Goal: Task Accomplishment & Management: Complete application form

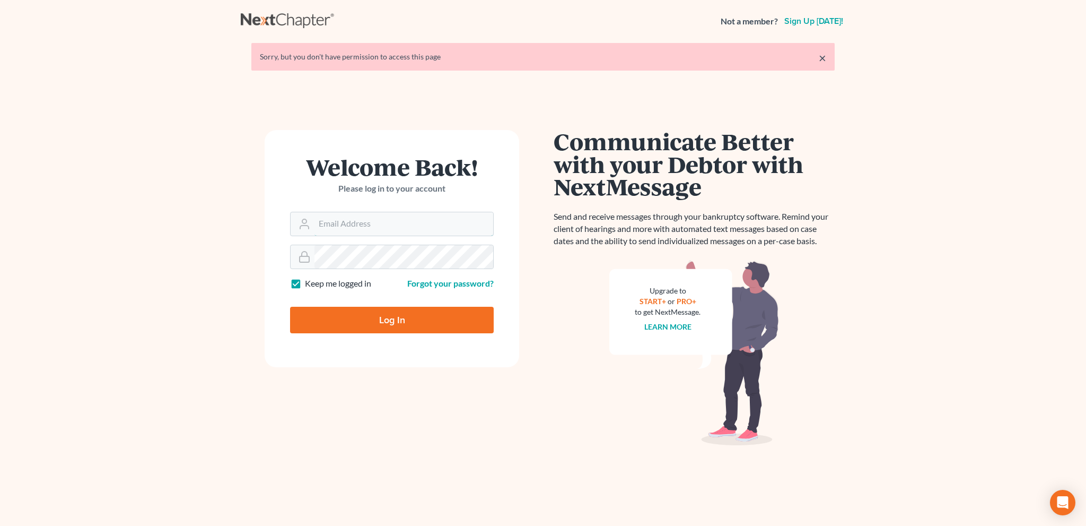
type input "[EMAIL_ADDRESS][DOMAIN_NAME]"
click at [384, 318] on input "Log In" at bounding box center [392, 320] width 204 height 27
type input "Thinking..."
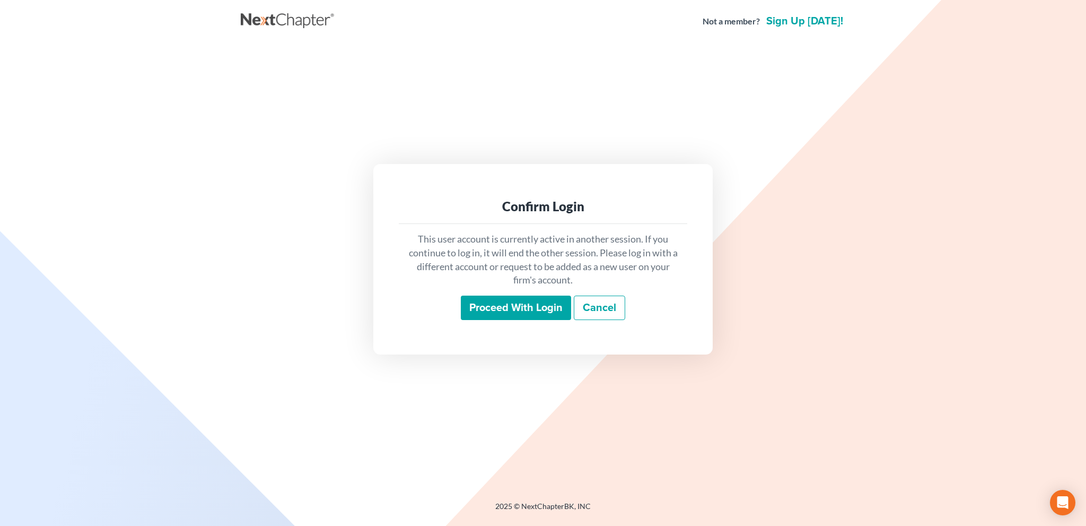
click at [514, 305] on input "Proceed with login" at bounding box center [516, 307] width 110 height 24
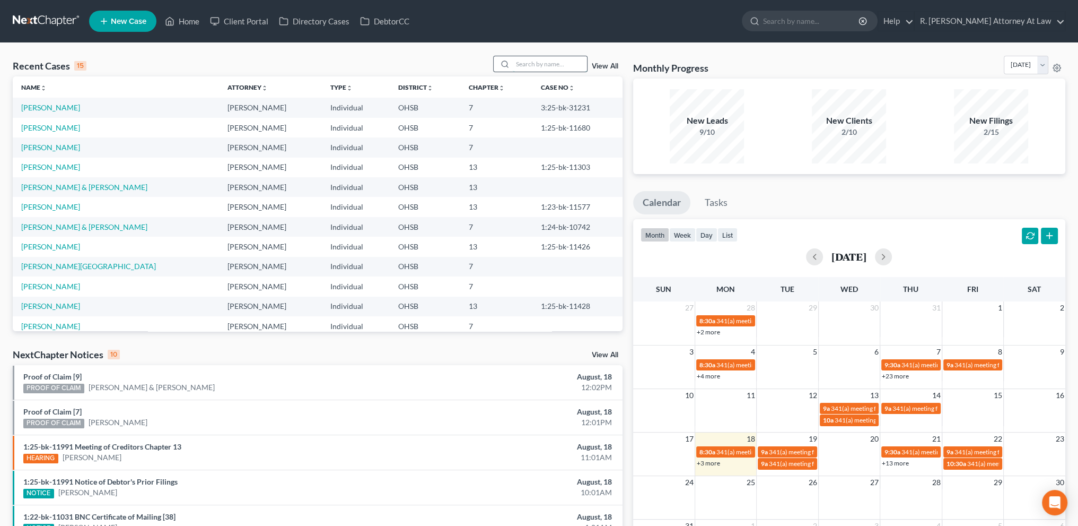
click at [530, 66] on input "search" at bounding box center [550, 63] width 74 height 15
type input "white"
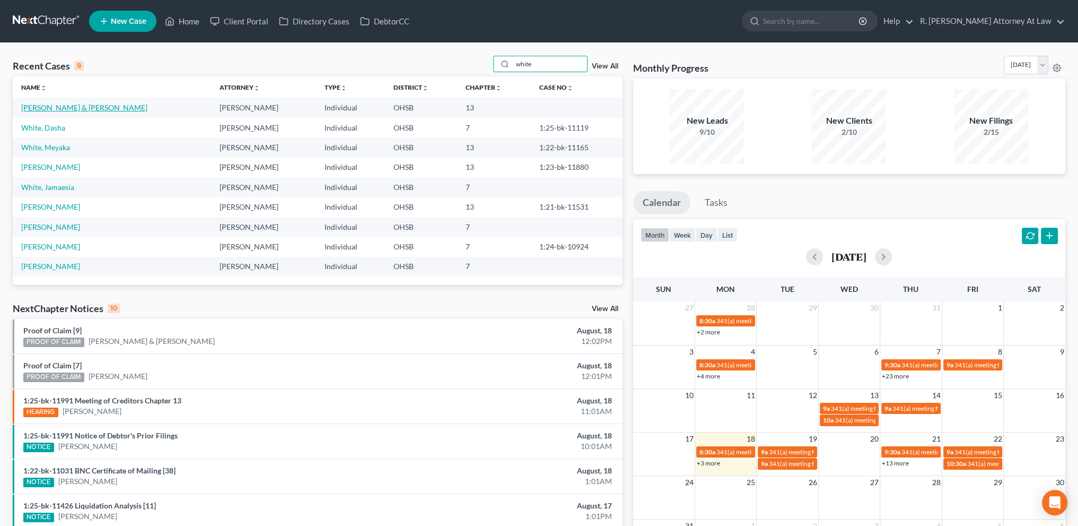
click at [47, 103] on link "White, Daniel & Sarah" at bounding box center [84, 107] width 126 height 9
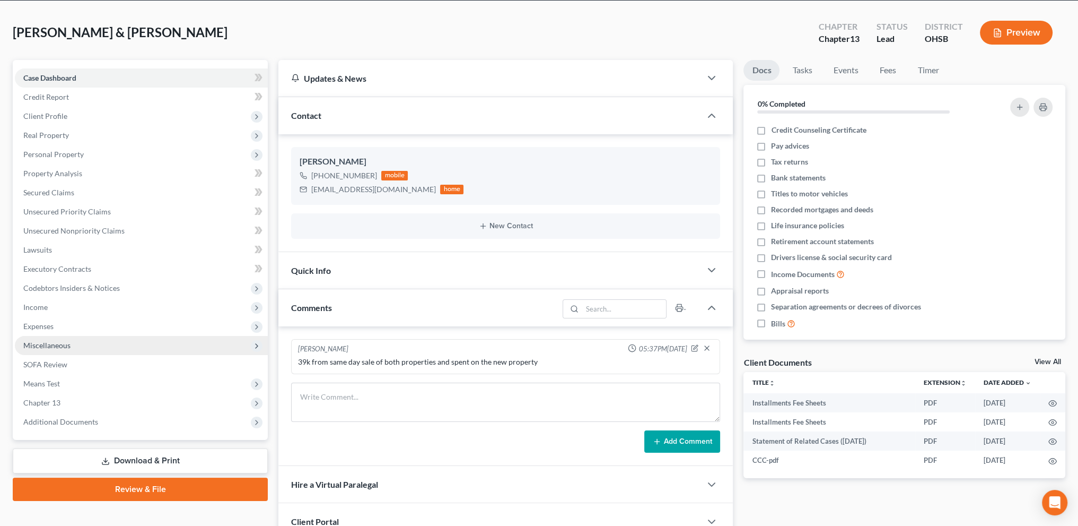
scroll to position [53, 0]
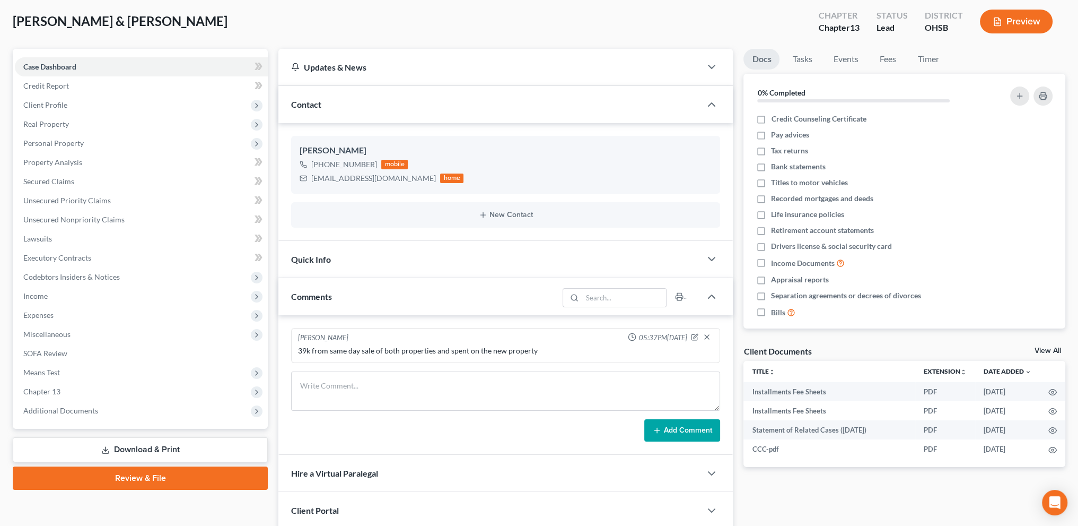
click at [127, 447] on link "Download & Print" at bounding box center [140, 449] width 255 height 25
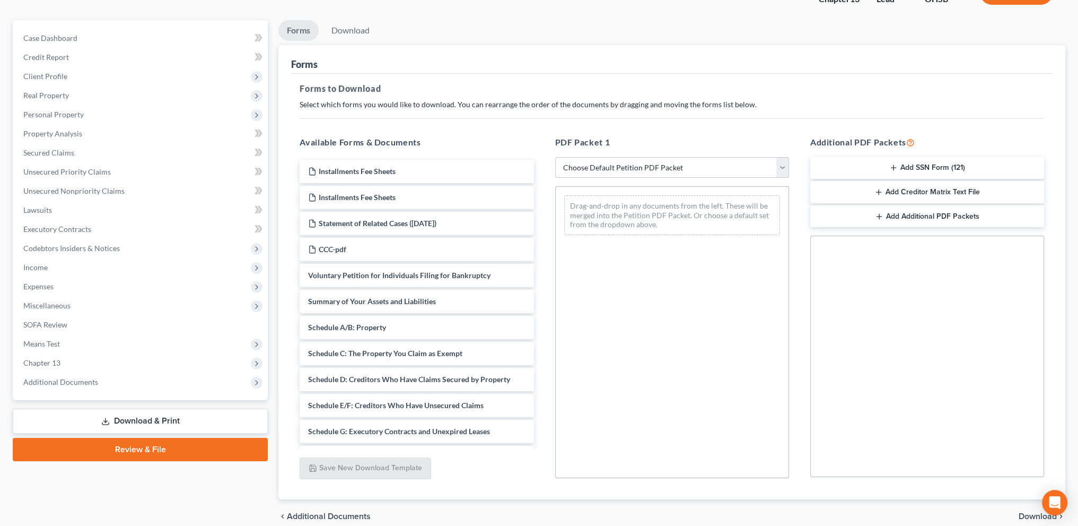
scroll to position [128, 0]
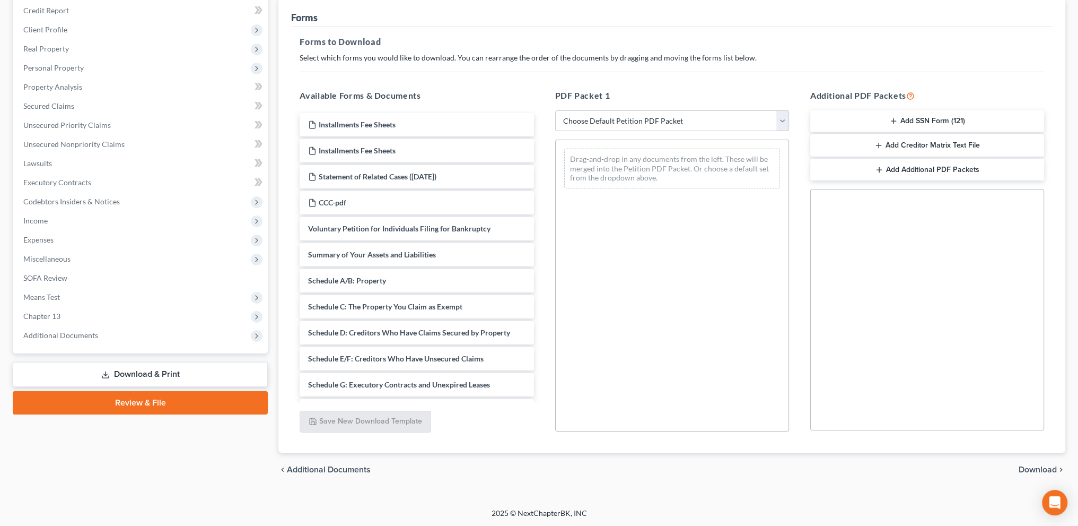
click at [657, 114] on select "Choose Default Petition PDF Packet Complete Bankruptcy Petition (all forms and …" at bounding box center [672, 120] width 234 height 21
select select "9"
click at [555, 110] on select "Choose Default Petition PDF Packet Complete Bankruptcy Petition (all forms and …" at bounding box center [672, 120] width 234 height 21
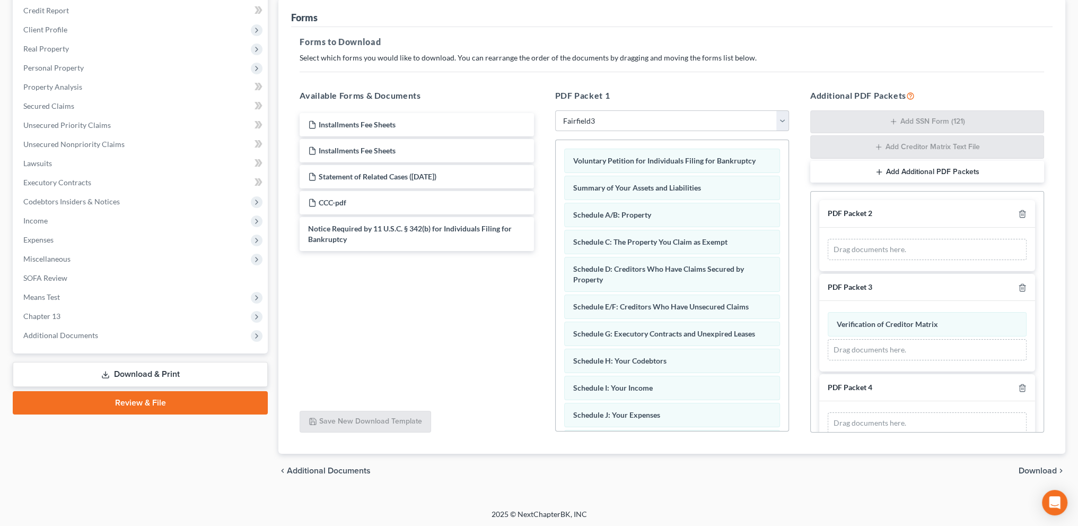
click at [1041, 466] on span "Download" at bounding box center [1038, 470] width 38 height 8
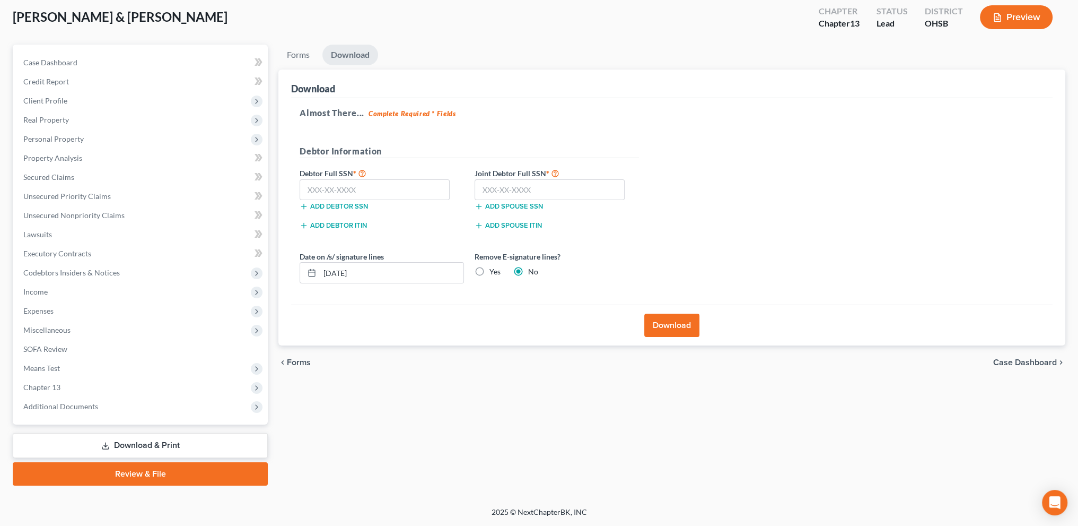
scroll to position [56, 0]
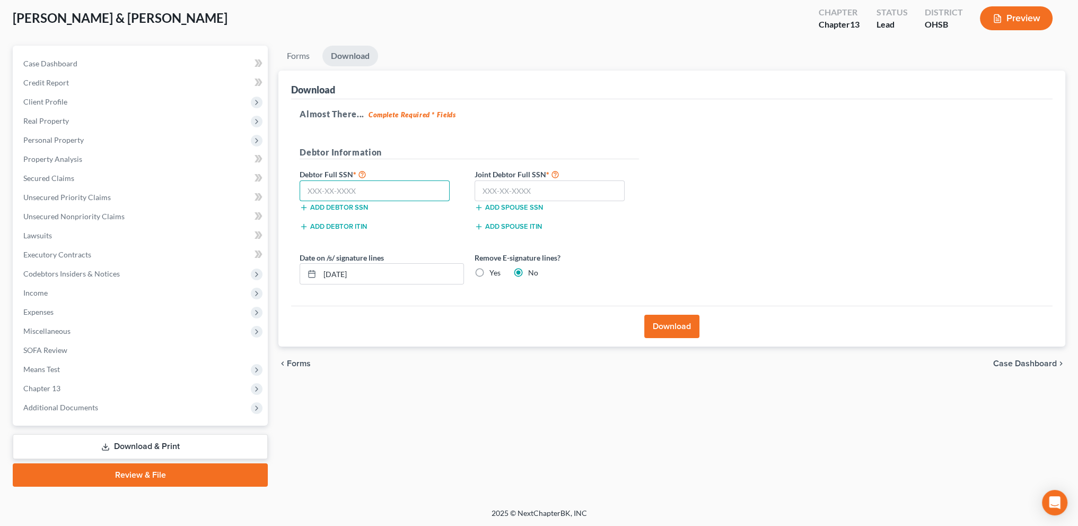
click at [334, 183] on input "text" at bounding box center [375, 190] width 150 height 21
type input "278-68-1653"
click at [507, 184] on input "text" at bounding box center [550, 190] width 150 height 21
type input "295-60-8063"
click at [672, 325] on button "Download" at bounding box center [672, 326] width 55 height 23
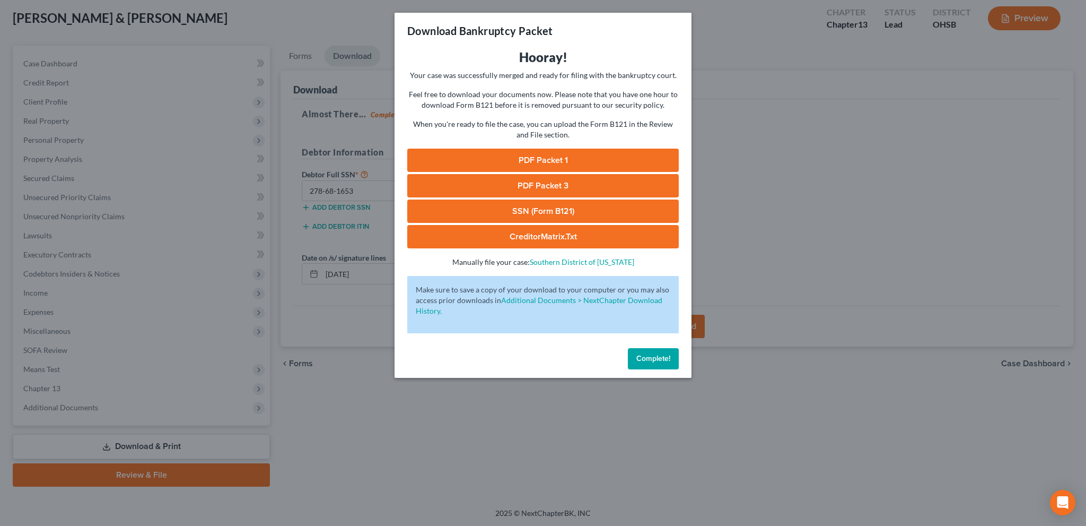
click at [527, 159] on link "PDF Packet 1" at bounding box center [543, 160] width 272 height 23
click at [656, 357] on span "Complete!" at bounding box center [654, 358] width 34 height 9
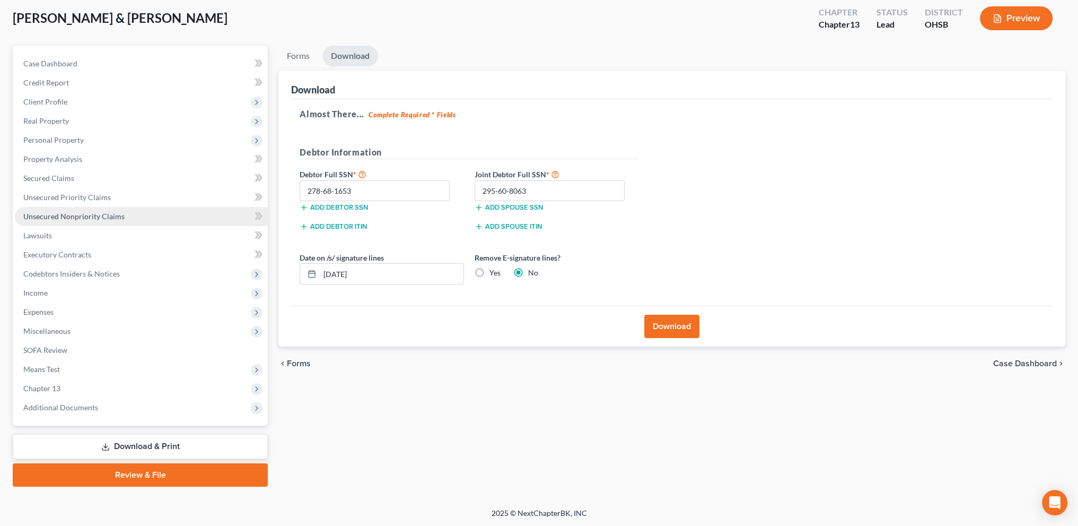
click at [66, 212] on span "Unsecured Nonpriority Claims" at bounding box center [73, 216] width 101 height 9
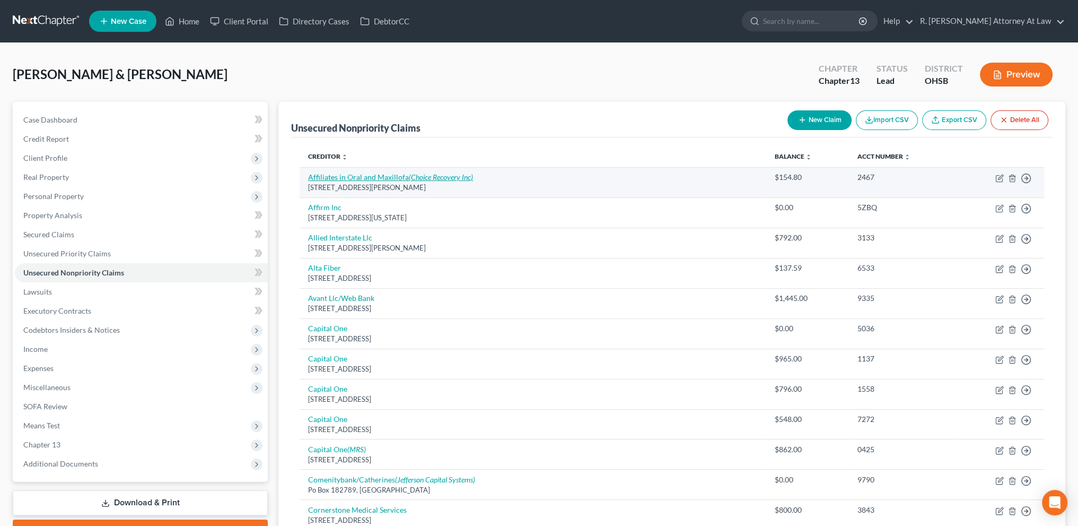
click at [349, 176] on link "Affiliates in Oral and Maxillofa (Choice Recovery Inc)" at bounding box center [390, 176] width 165 height 9
select select "36"
select select "9"
select select "1"
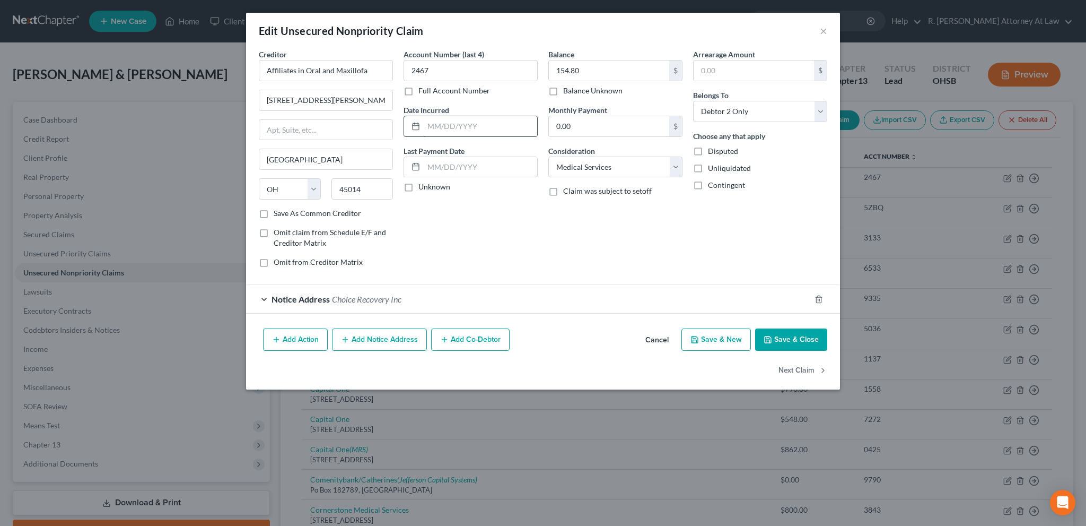
click at [441, 123] on input "text" at bounding box center [481, 126] width 114 height 20
type input "2024"
click at [768, 333] on button "Save & Close" at bounding box center [791, 339] width 72 height 22
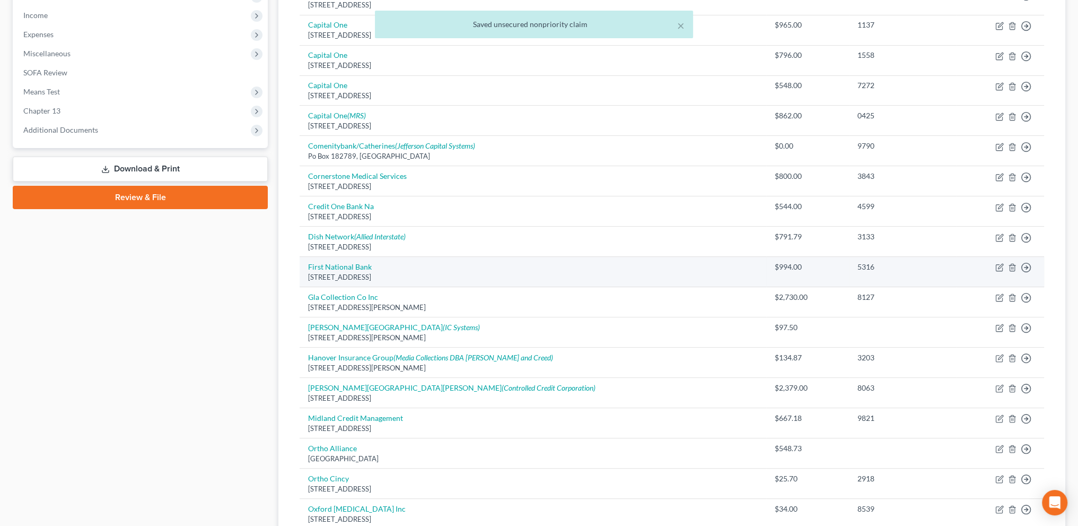
scroll to position [517, 0]
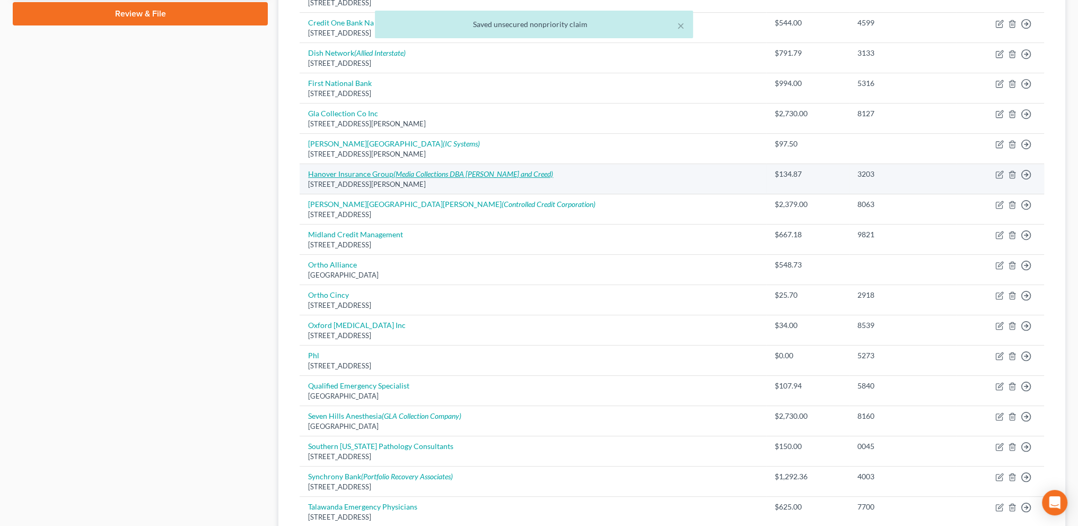
click at [324, 171] on link "Hanover Insurance Group (Media Collections DBA Mann and Creed)" at bounding box center [430, 173] width 245 height 9
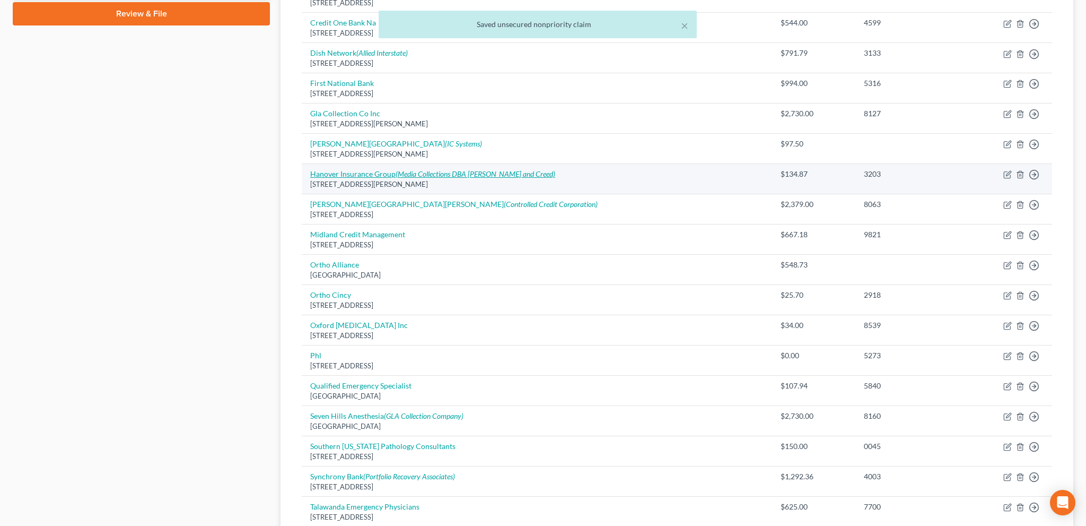
select select "36"
select select "14"
select select "0"
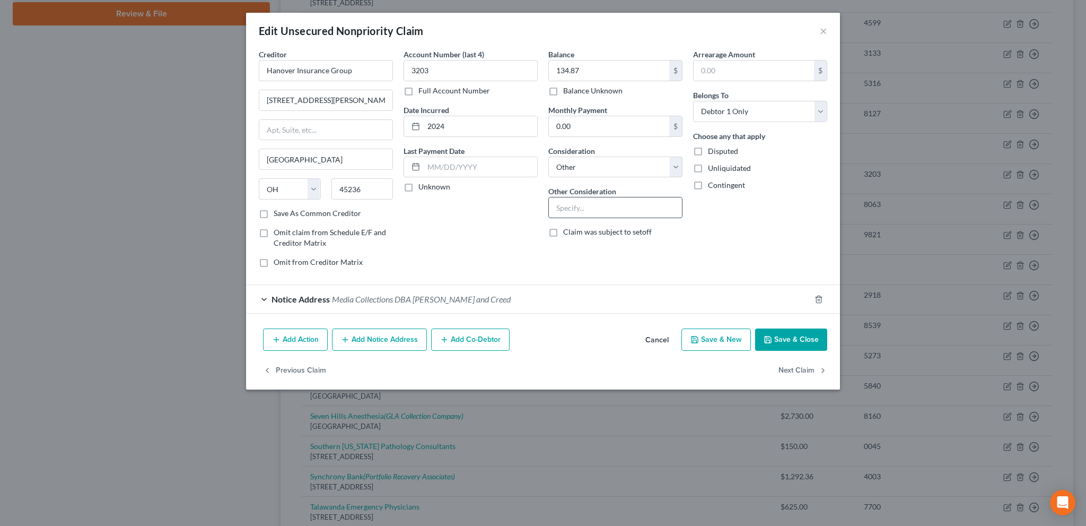
click at [569, 207] on input "text" at bounding box center [615, 207] width 133 height 20
click at [561, 203] on input "text" at bounding box center [615, 207] width 133 height 20
type input "Insurance"
click at [796, 334] on button "Save & Close" at bounding box center [791, 339] width 72 height 22
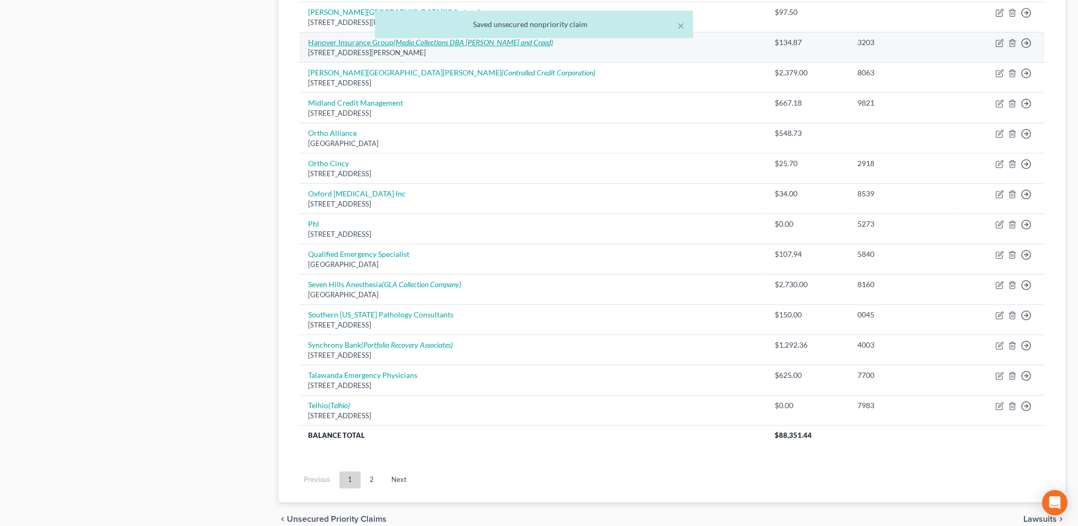
scroll to position [649, 0]
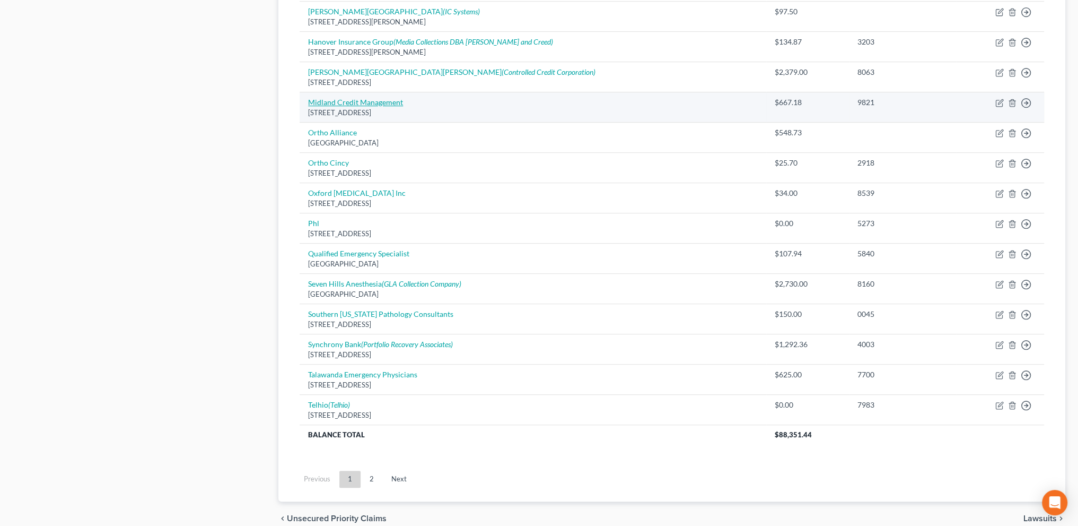
click at [319, 101] on link "Midland Credit Management" at bounding box center [355, 102] width 95 height 9
select select "4"
select select "1"
select select "0"
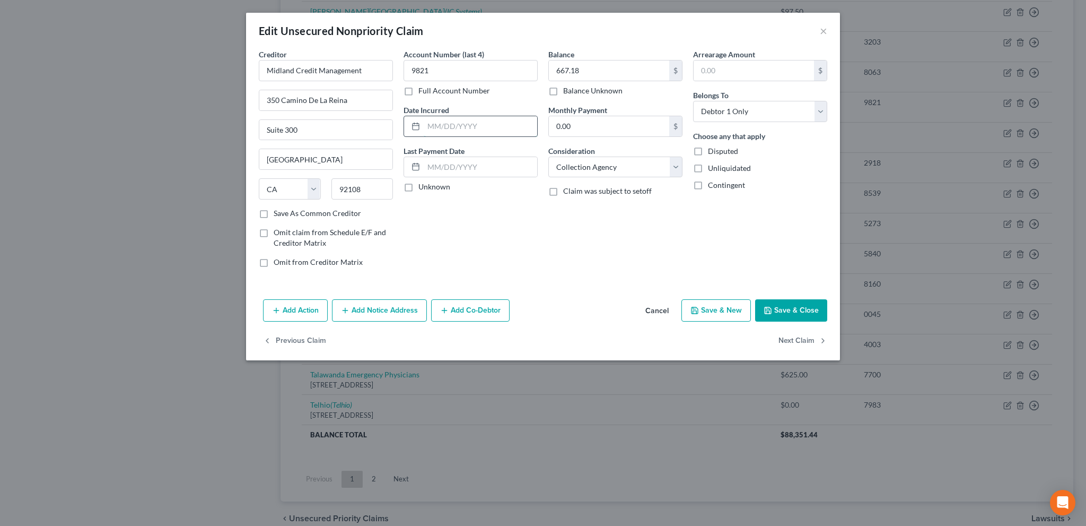
click at [448, 121] on input "text" at bounding box center [481, 126] width 114 height 20
type input "2023"
click at [791, 309] on button "Save & Close" at bounding box center [791, 310] width 72 height 22
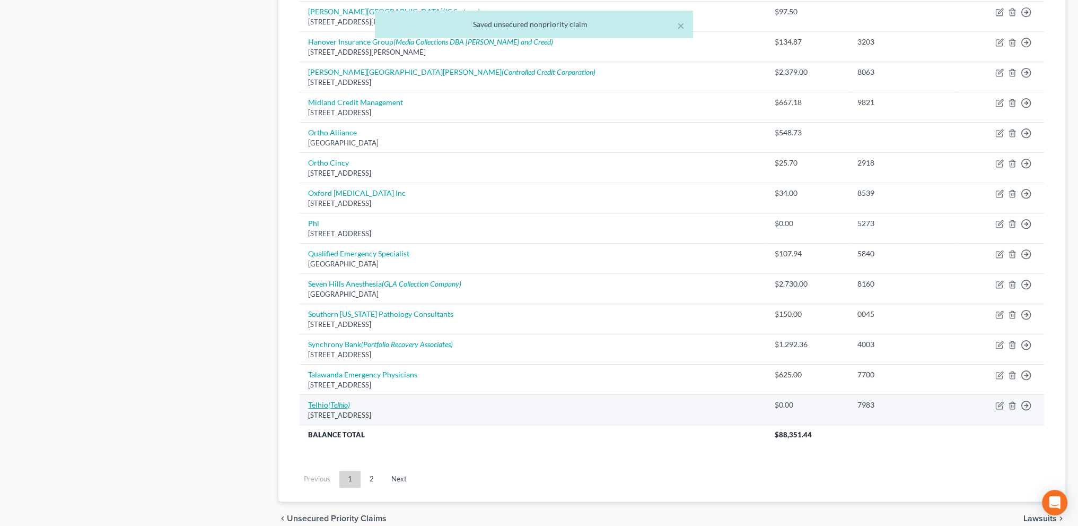
click at [320, 400] on link "Telhio (Telhio)" at bounding box center [329, 404] width 42 height 9
select select "36"
select select "1"
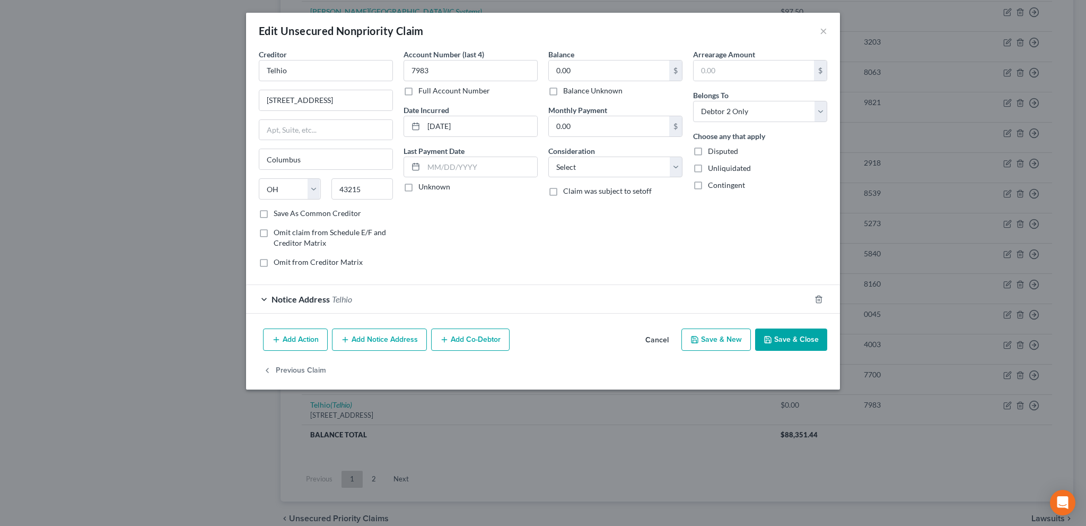
click at [775, 336] on button "Save & Close" at bounding box center [791, 339] width 72 height 22
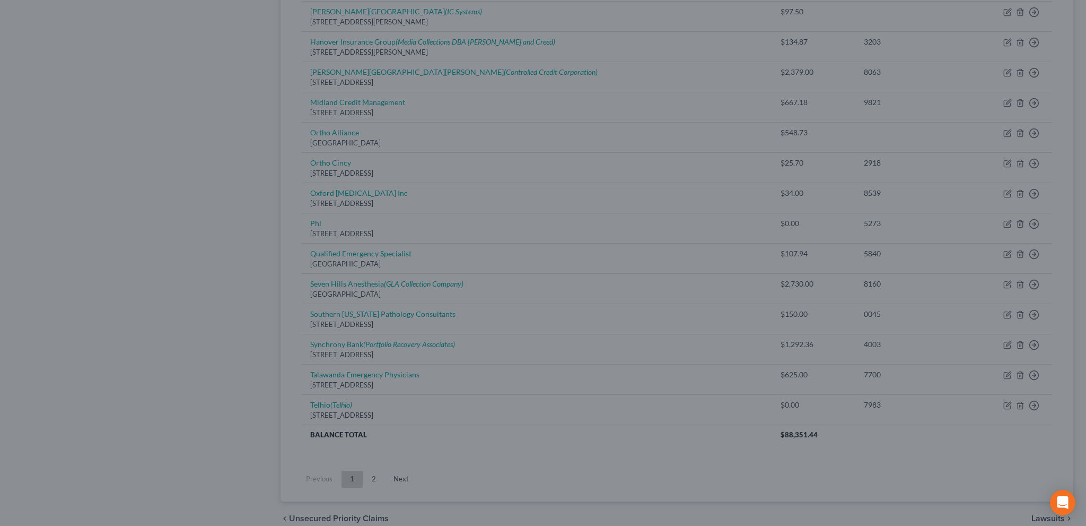
type input "0"
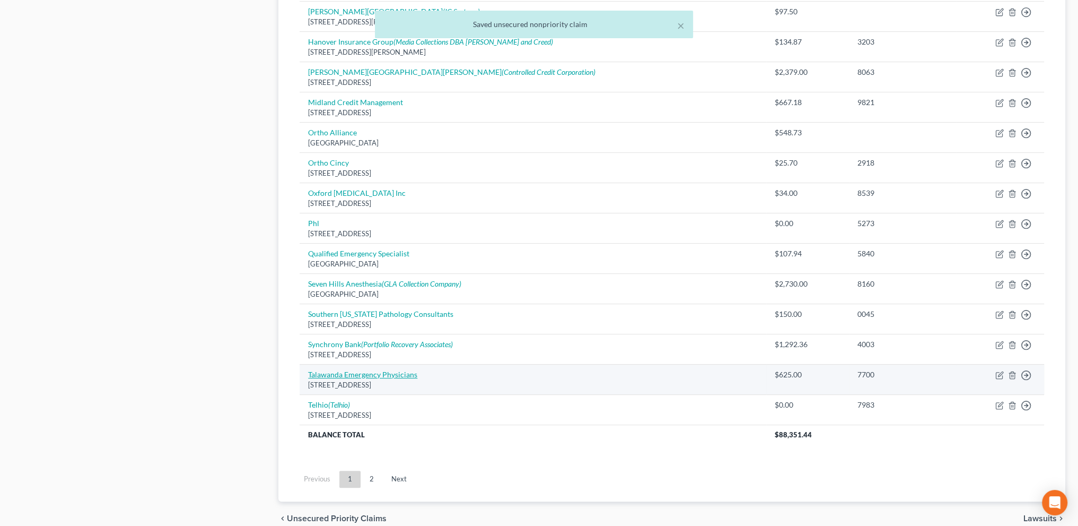
click at [352, 373] on link "Talawanda Emergency Physicians" at bounding box center [362, 374] width 109 height 9
select select "36"
select select "9"
select select "1"
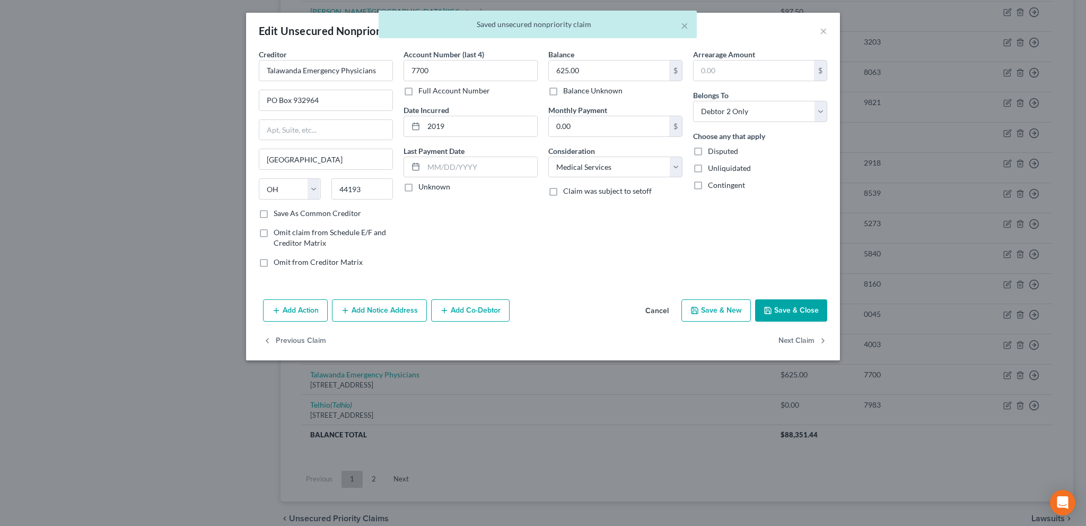
click at [796, 321] on div "Add Action Add Notice Address Add Co-Debtor Cancel Save & New Save & Close" at bounding box center [543, 312] width 594 height 35
click at [800, 306] on button "Save & Close" at bounding box center [791, 310] width 72 height 22
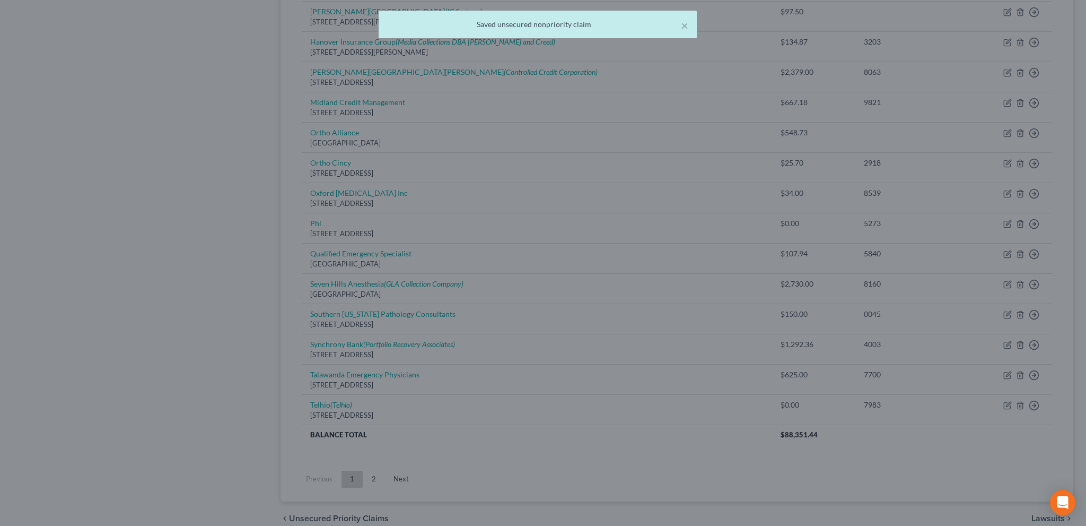
type input "0"
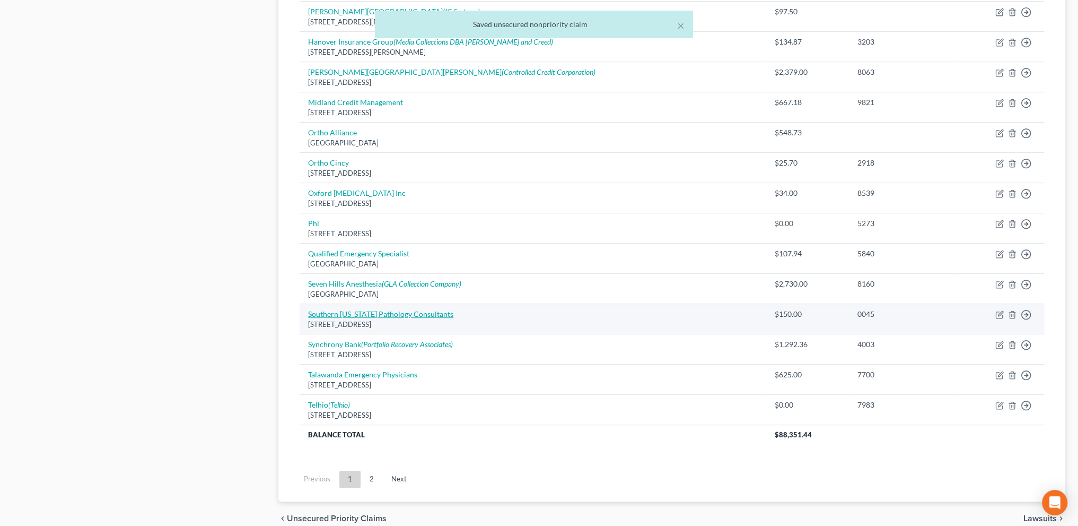
click at [336, 309] on link "Southern Ohio Pathology Consultants" at bounding box center [380, 313] width 145 height 9
select select "36"
select select "9"
select select "1"
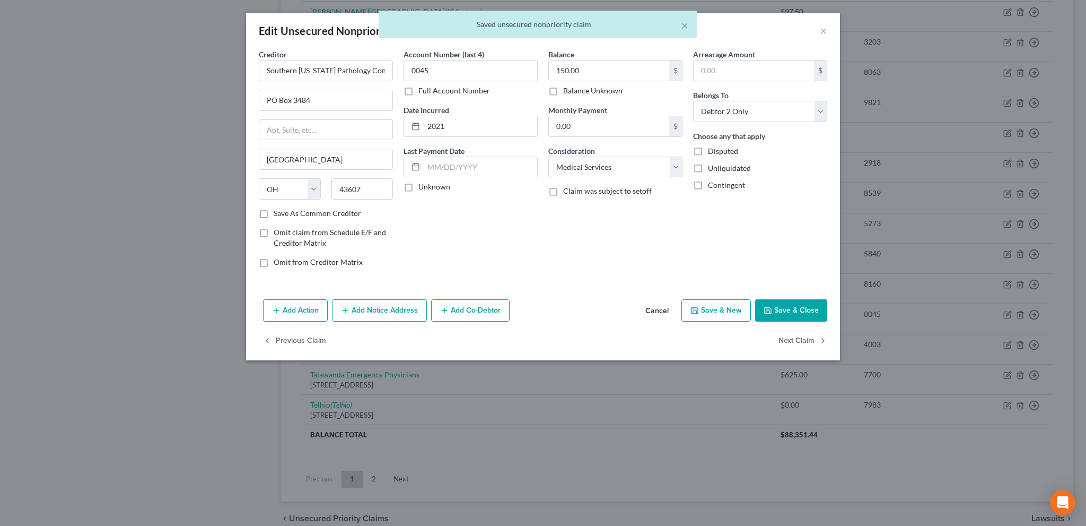
click at [790, 311] on button "Save & Close" at bounding box center [791, 310] width 72 height 22
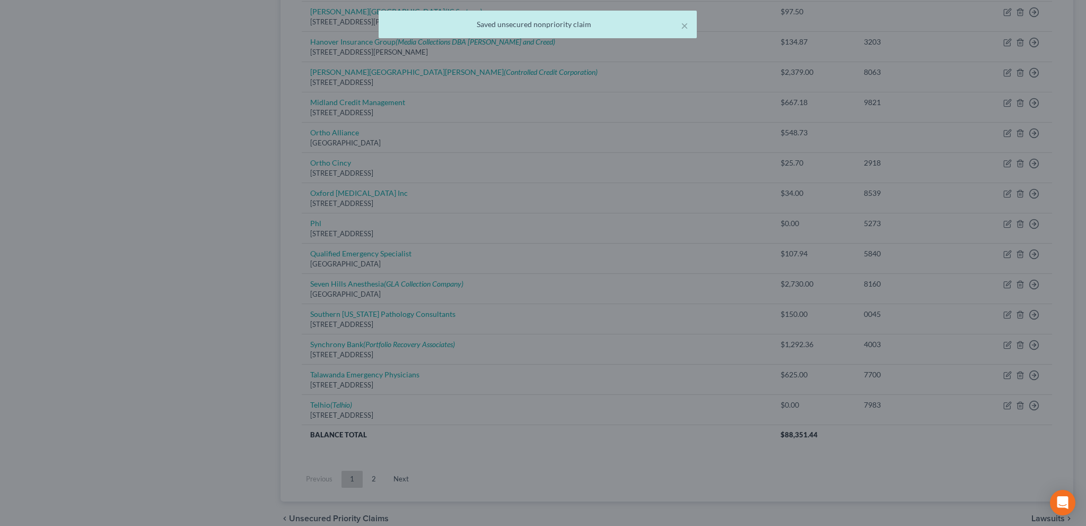
type input "0"
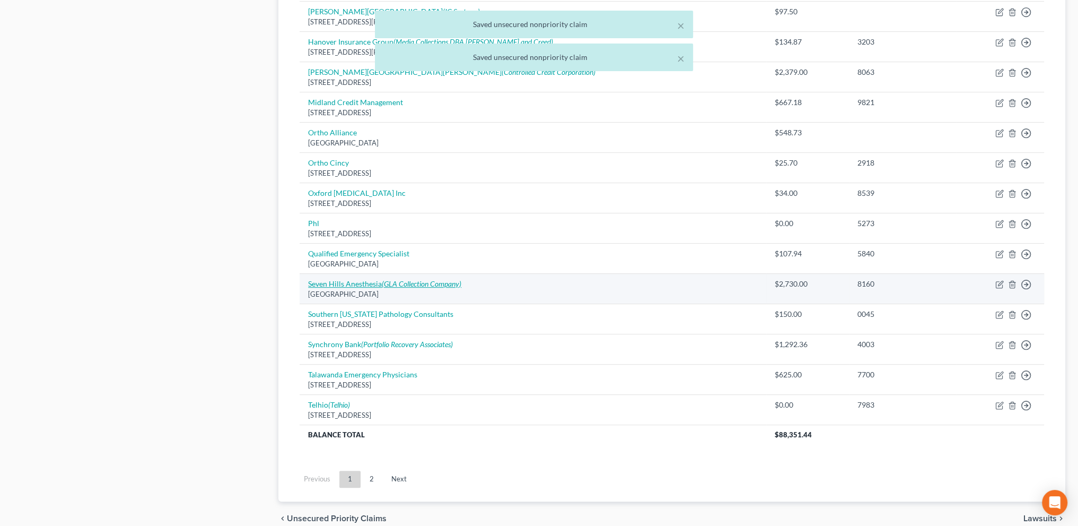
click at [382, 281] on icon "(GLA Collection Company)" at bounding box center [422, 283] width 80 height 9
select select "36"
select select "9"
select select "1"
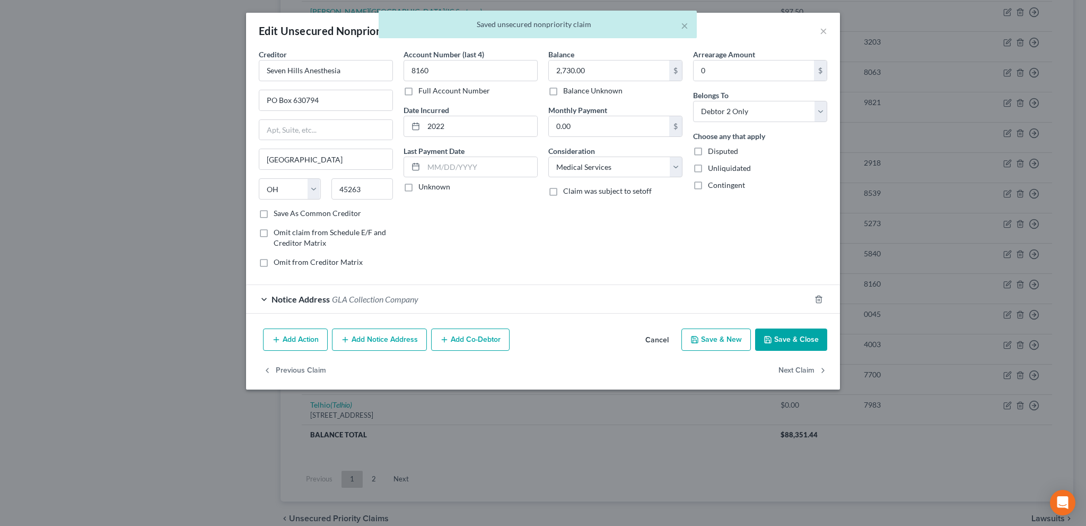
click at [786, 340] on button "Save & Close" at bounding box center [791, 339] width 72 height 22
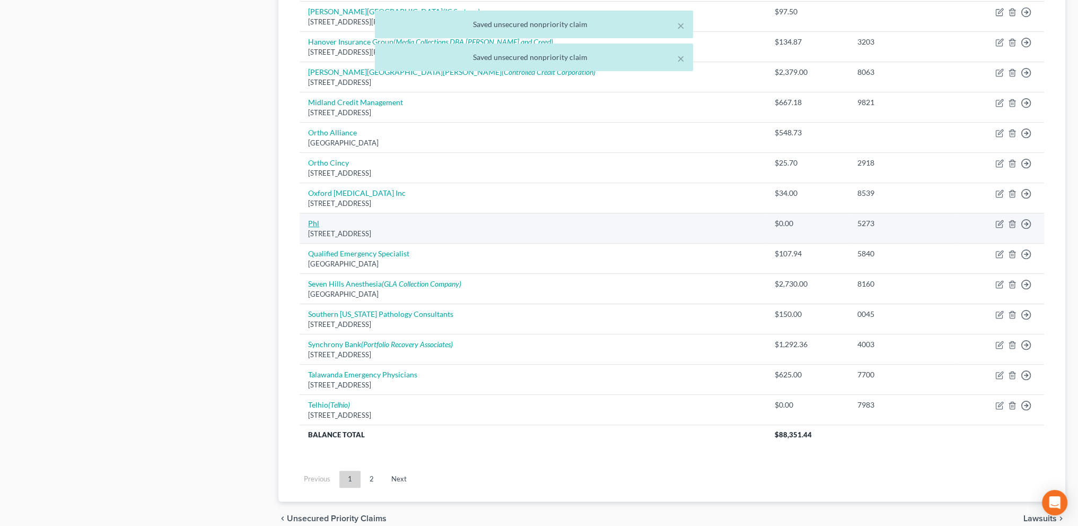
click at [309, 220] on link "Phl" at bounding box center [313, 223] width 11 height 9
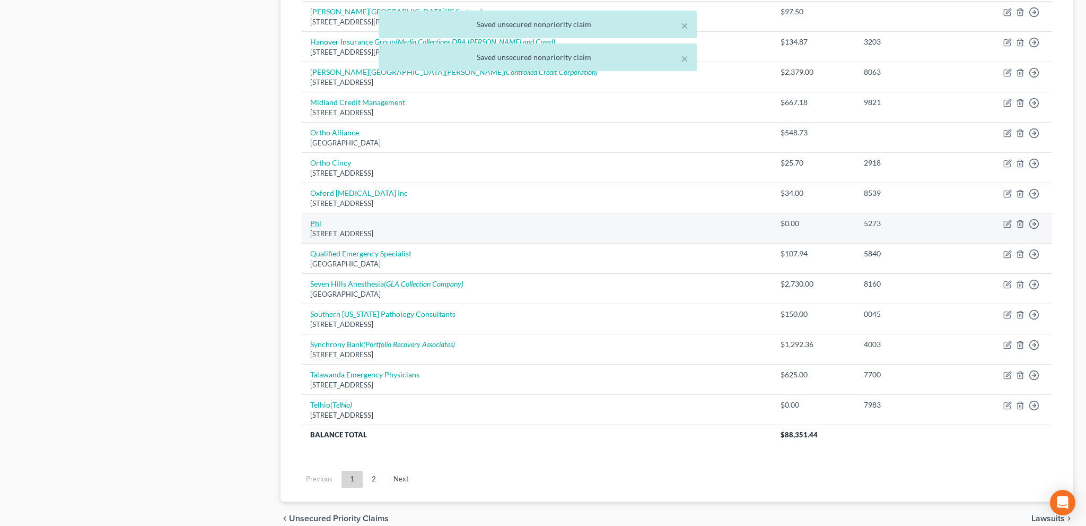
select select "6"
select select "1"
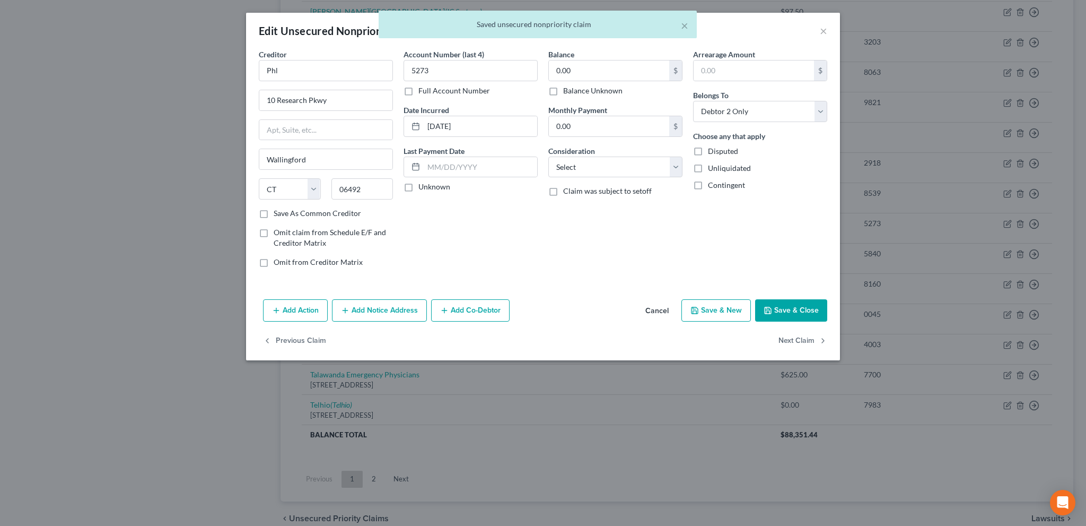
drag, startPoint x: 552, startPoint y: 86, endPoint x: 573, endPoint y: 112, distance: 33.2
click at [563, 87] on label "Balance Unknown" at bounding box center [592, 90] width 59 height 11
click at [568, 87] on input "Balance Unknown" at bounding box center [571, 88] width 7 height 7
checkbox input "true"
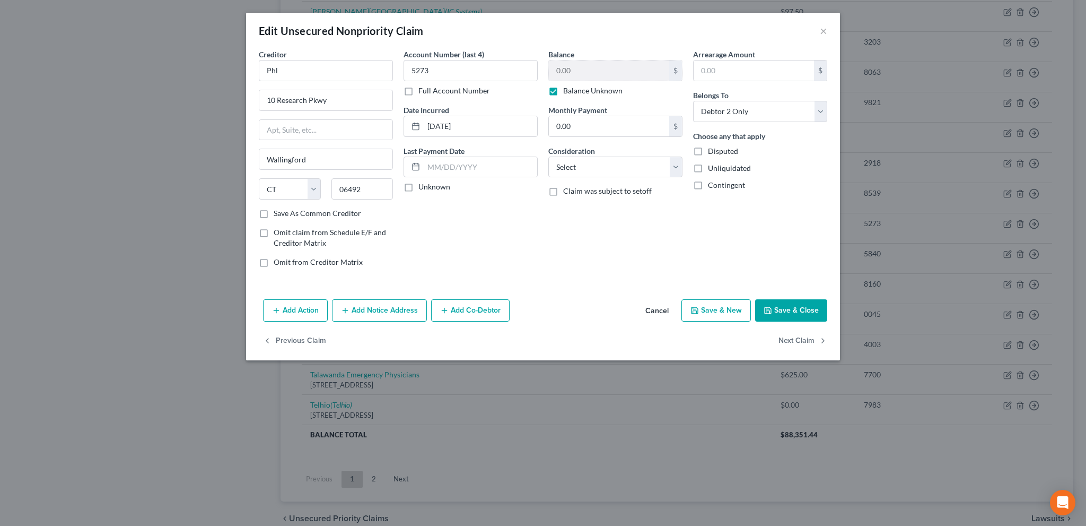
click at [778, 300] on button "Save & Close" at bounding box center [791, 310] width 72 height 22
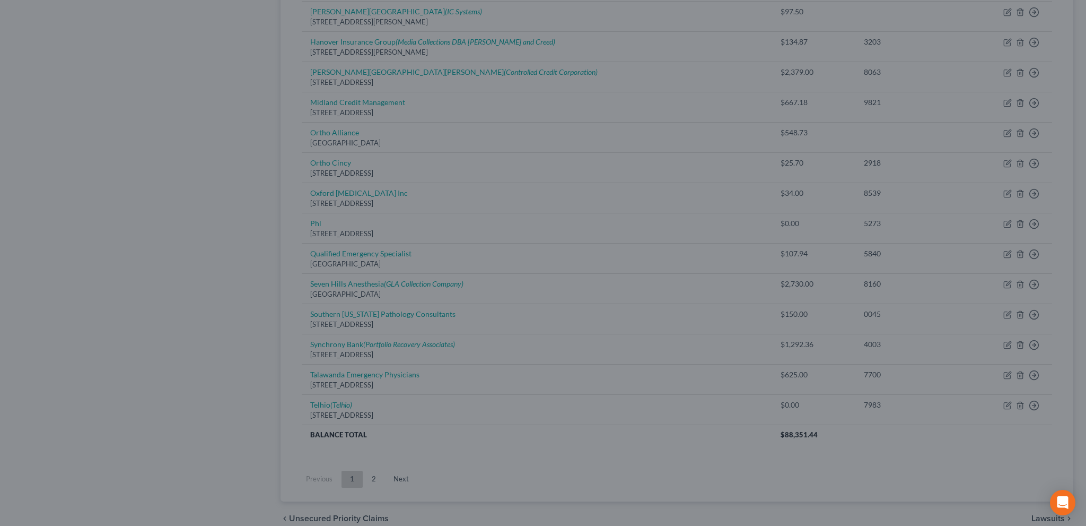
type input "0"
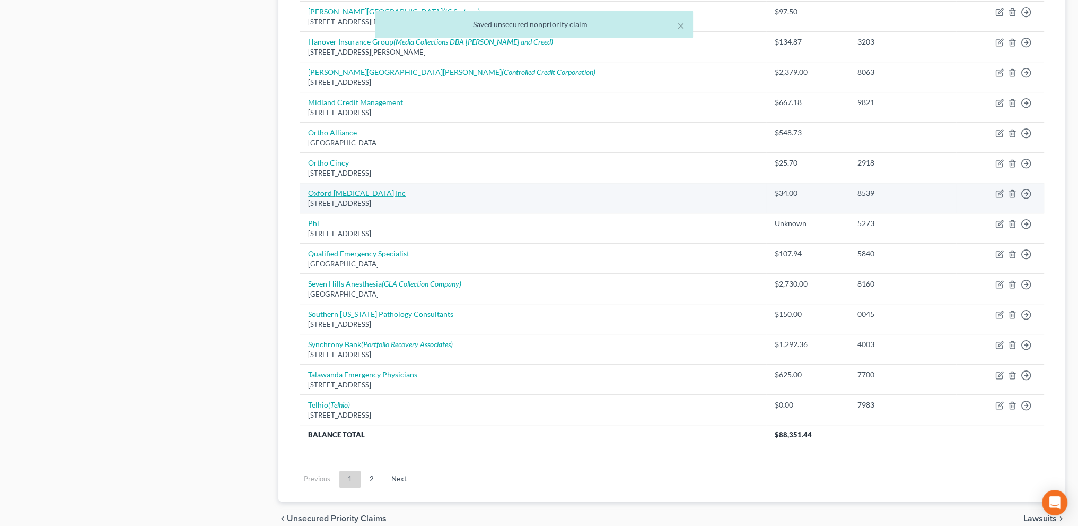
click at [325, 190] on link "Oxford Radiology Inc" at bounding box center [357, 192] width 98 height 9
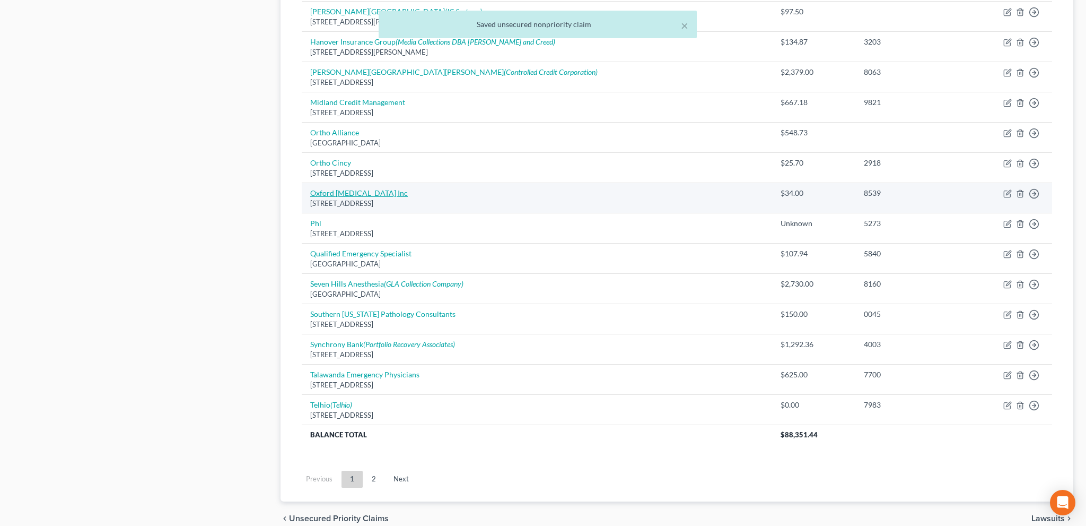
select select "36"
select select "9"
select select "1"
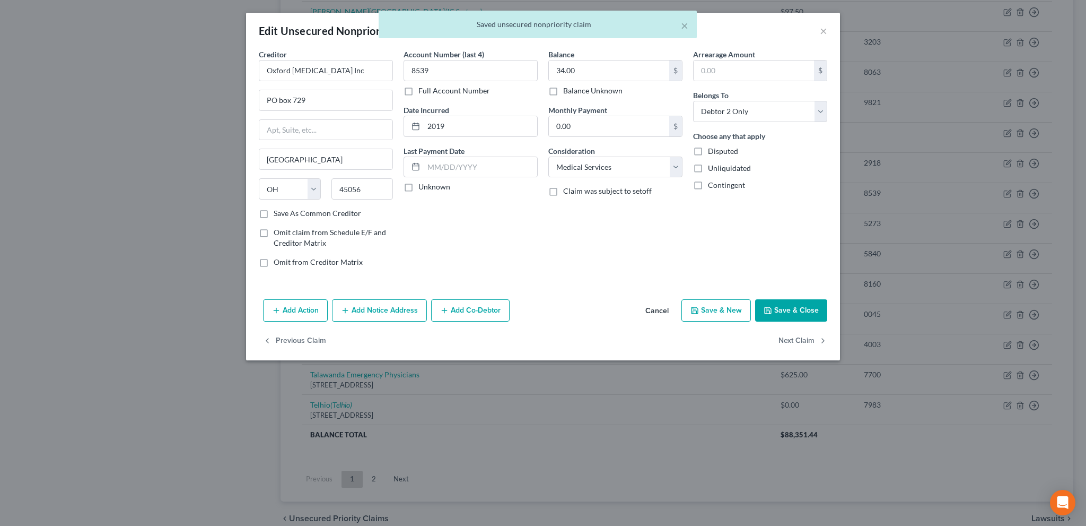
click at [785, 305] on button "Save & Close" at bounding box center [791, 310] width 72 height 22
type input "0"
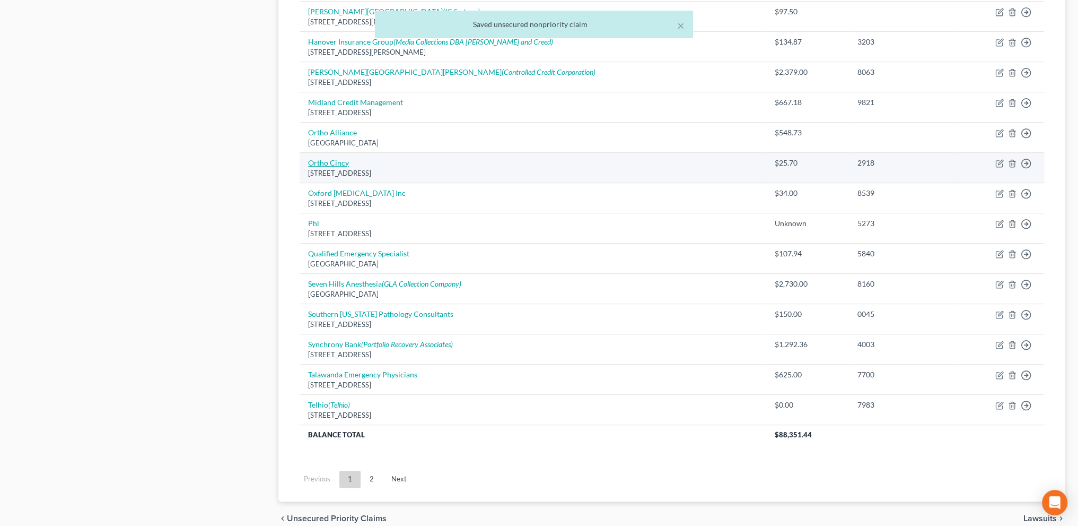
click at [330, 160] on link "Ortho Cincy" at bounding box center [328, 162] width 41 height 9
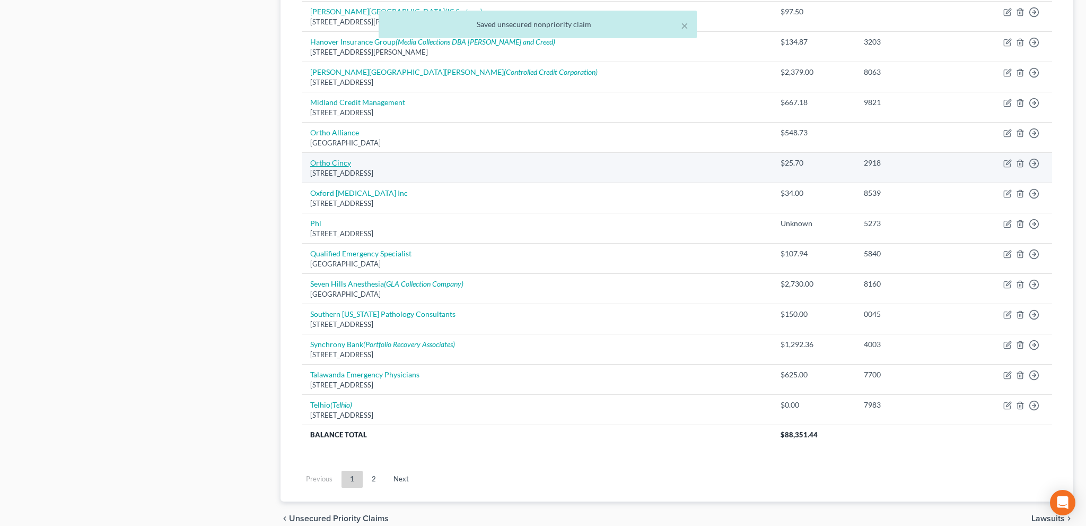
select select "36"
select select "9"
select select "0"
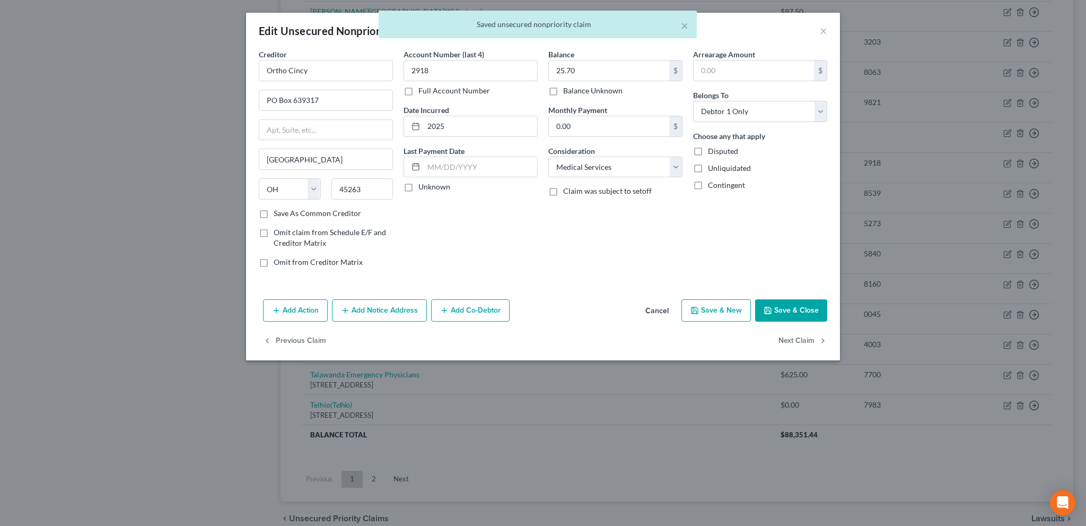
click at [775, 309] on button "Save & Close" at bounding box center [791, 310] width 72 height 22
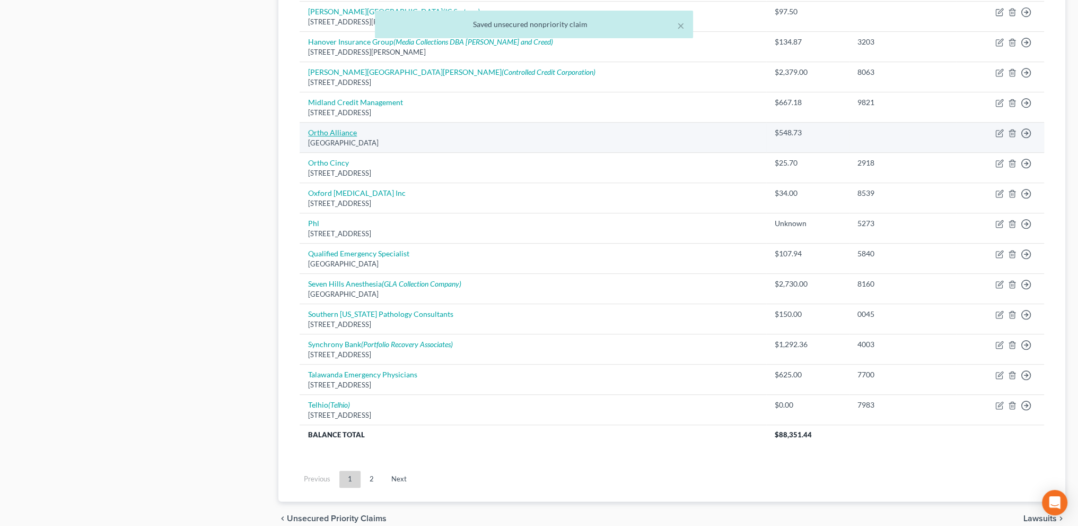
click at [321, 131] on link "Ortho Alliance" at bounding box center [332, 132] width 49 height 9
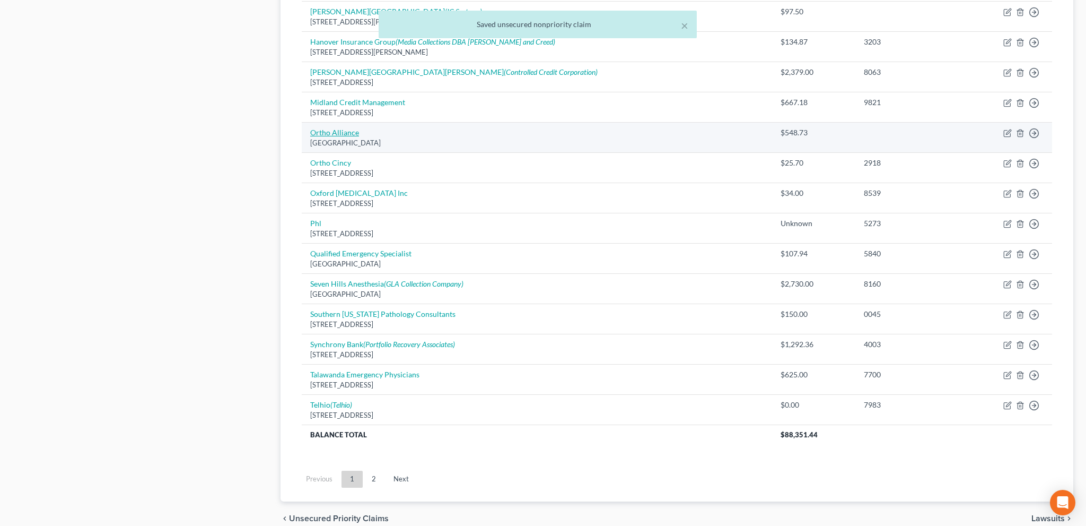
select select "36"
select select "9"
select select "2"
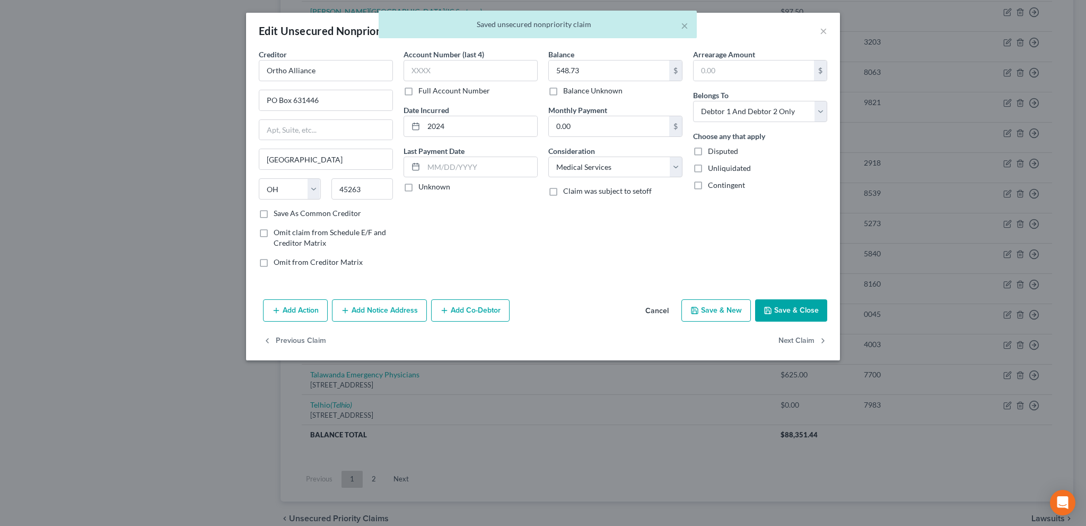
click at [776, 314] on button "Save & Close" at bounding box center [791, 310] width 72 height 22
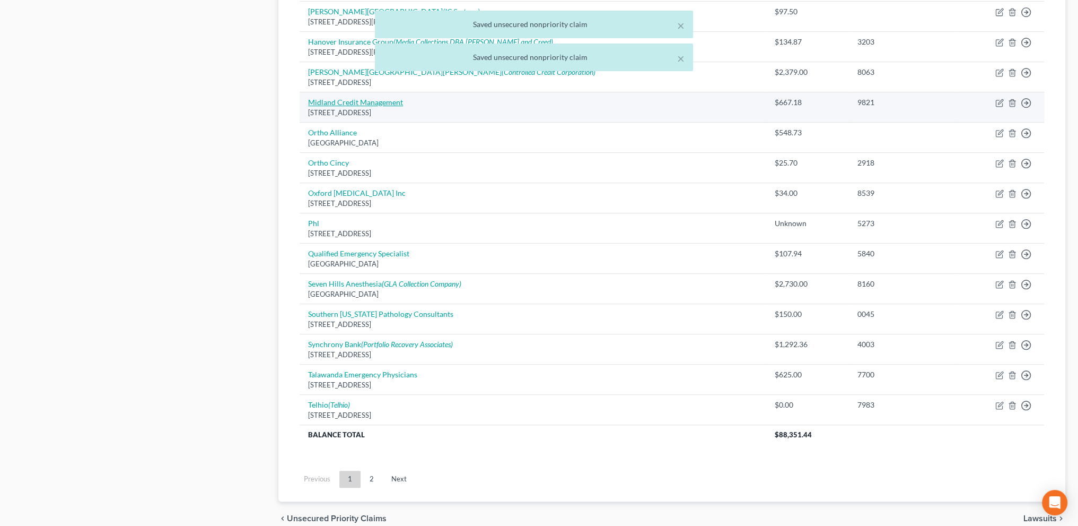
click at [331, 98] on link "Midland Credit Management" at bounding box center [355, 102] width 95 height 9
select select "4"
select select "1"
select select "0"
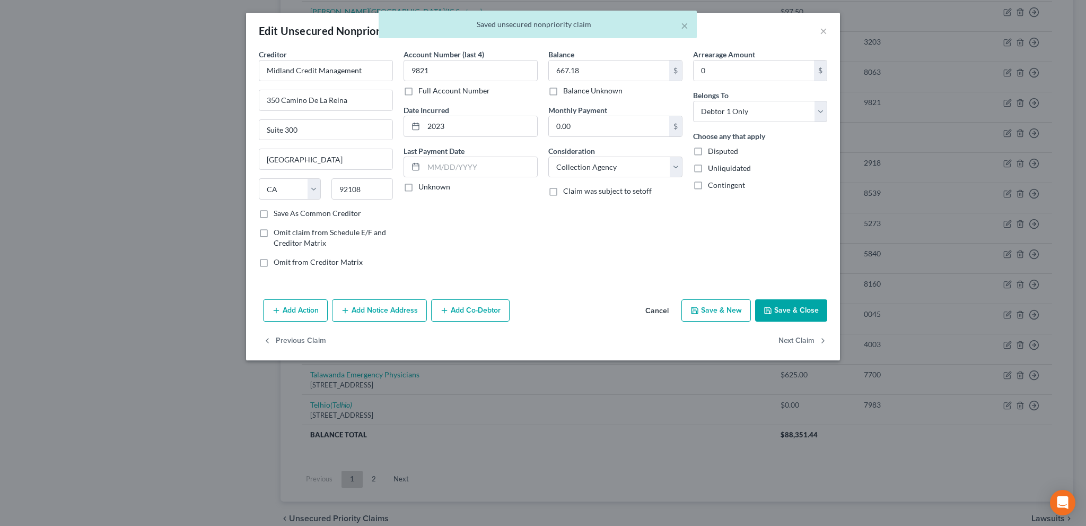
click at [784, 311] on button "Save & Close" at bounding box center [791, 310] width 72 height 22
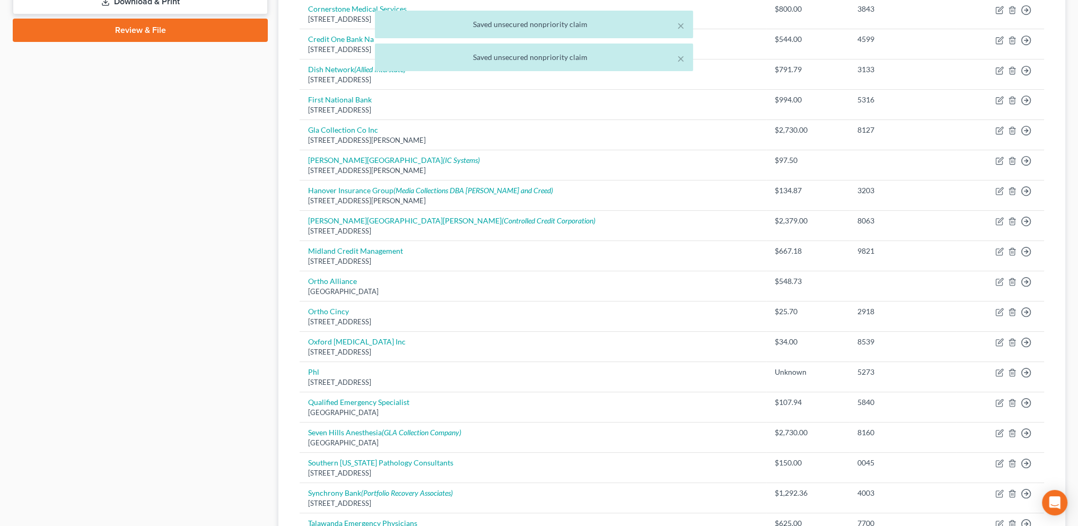
scroll to position [477, 0]
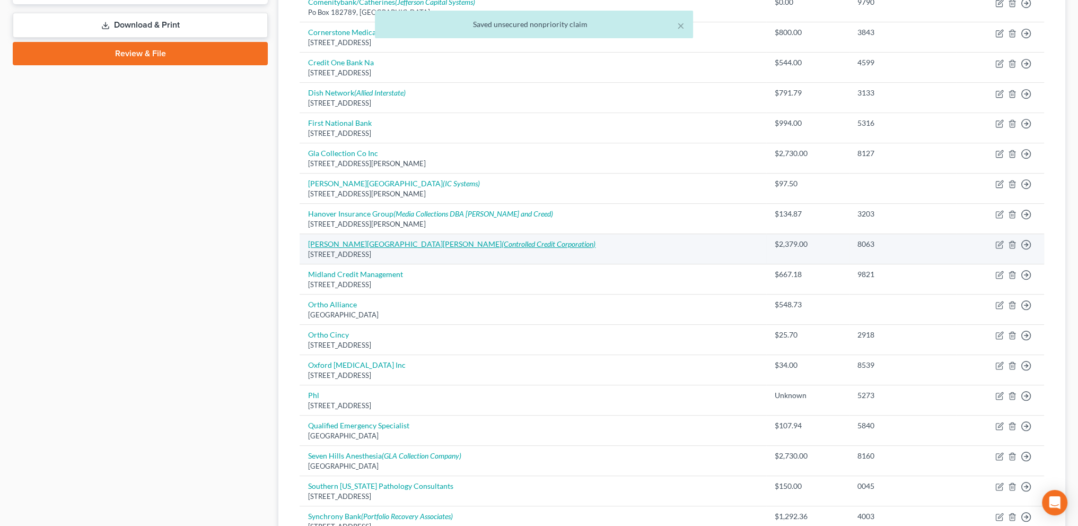
click at [356, 240] on link "McCullough Hyde Memorial Hospital (Controlled Credit Corporation)" at bounding box center [452, 243] width 288 height 9
select select "36"
select select "9"
select select "1"
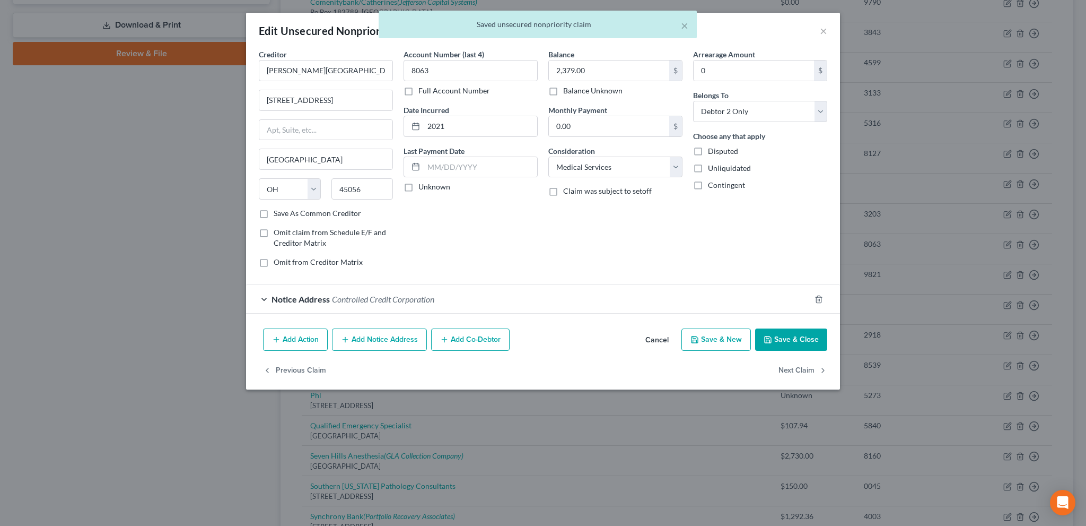
click at [797, 339] on button "Save & Close" at bounding box center [791, 339] width 72 height 22
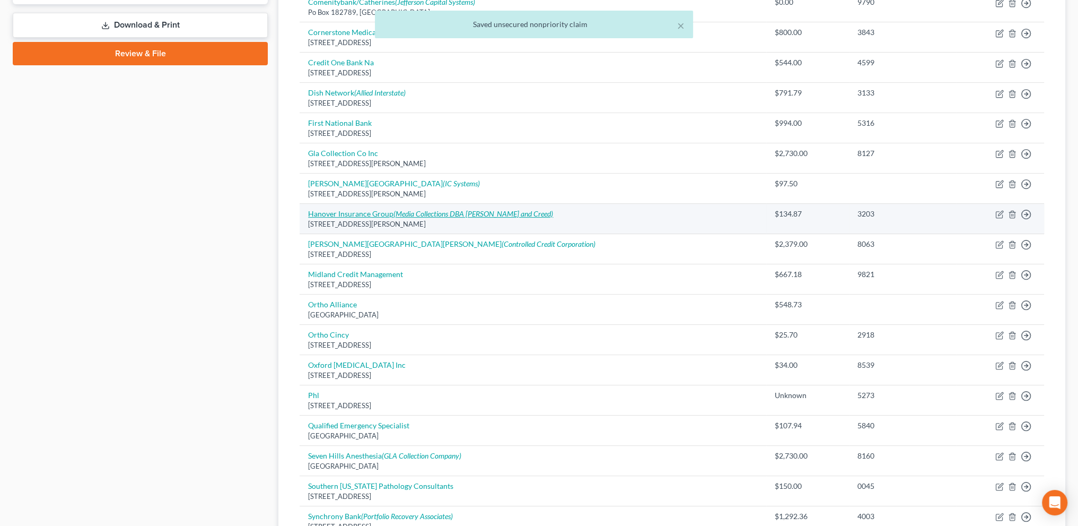
click at [348, 211] on link "Hanover Insurance Group (Media Collections DBA Mann and Creed)" at bounding box center [430, 213] width 245 height 9
select select "36"
select select "14"
select select "0"
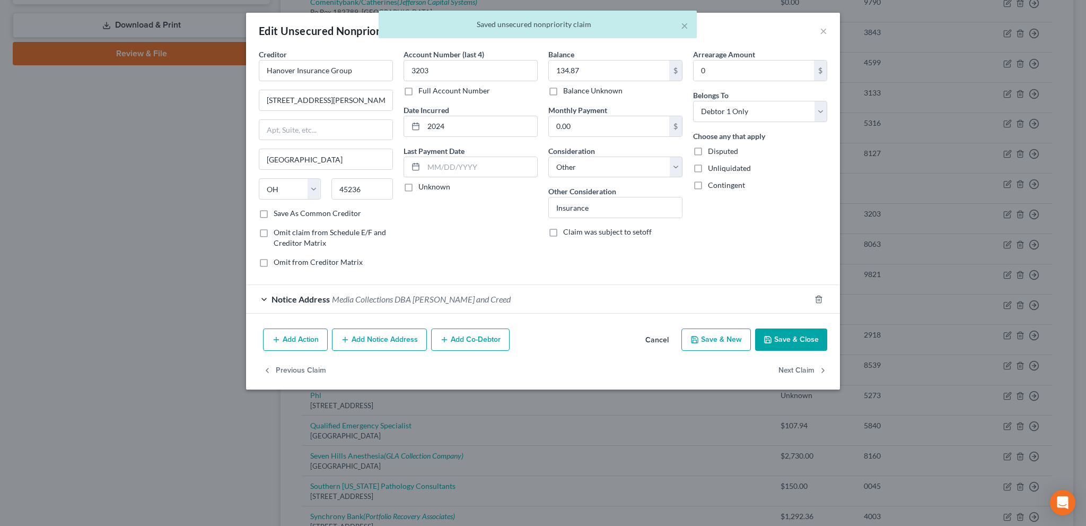
click at [781, 335] on button "Save & Close" at bounding box center [791, 339] width 72 height 22
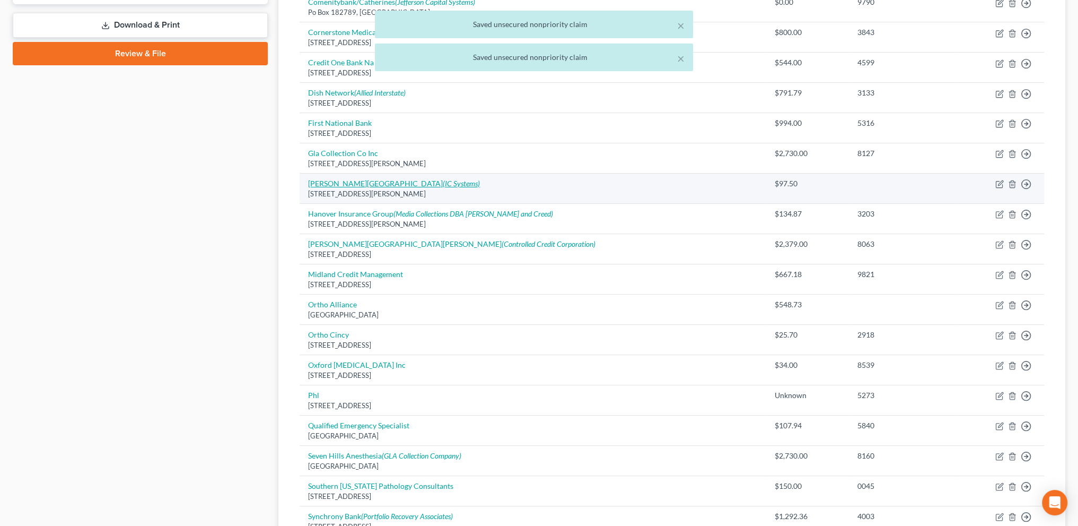
click at [349, 179] on link "Hamilton Eyecare Center (IC Systems)" at bounding box center [394, 183] width 172 height 9
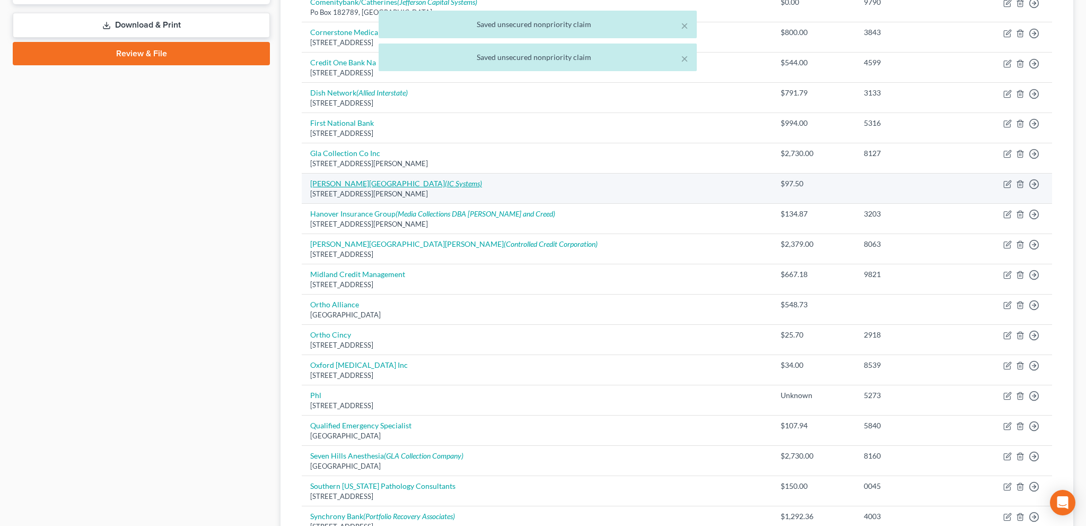
select select "36"
select select "9"
select select "0"
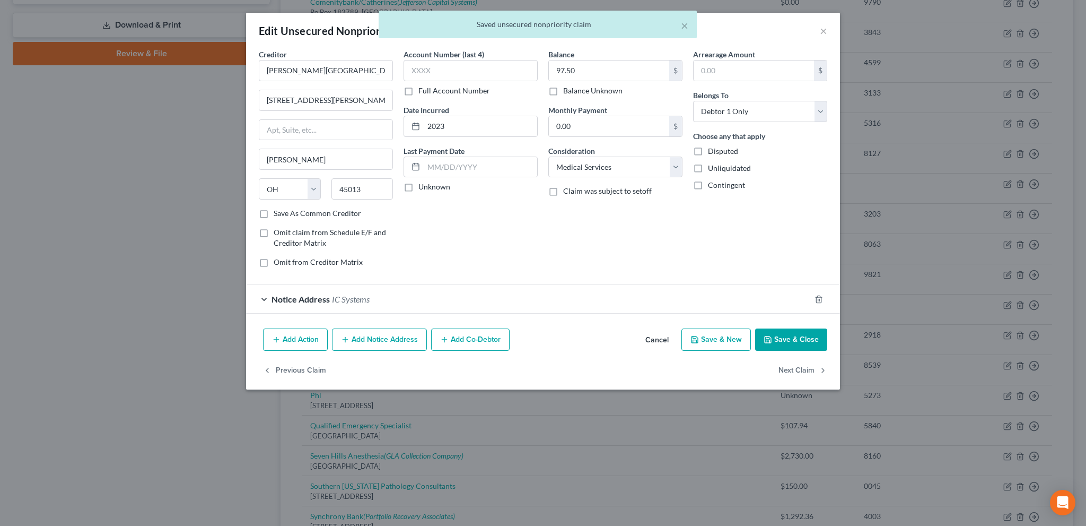
click at [777, 337] on button "Save & Close" at bounding box center [791, 339] width 72 height 22
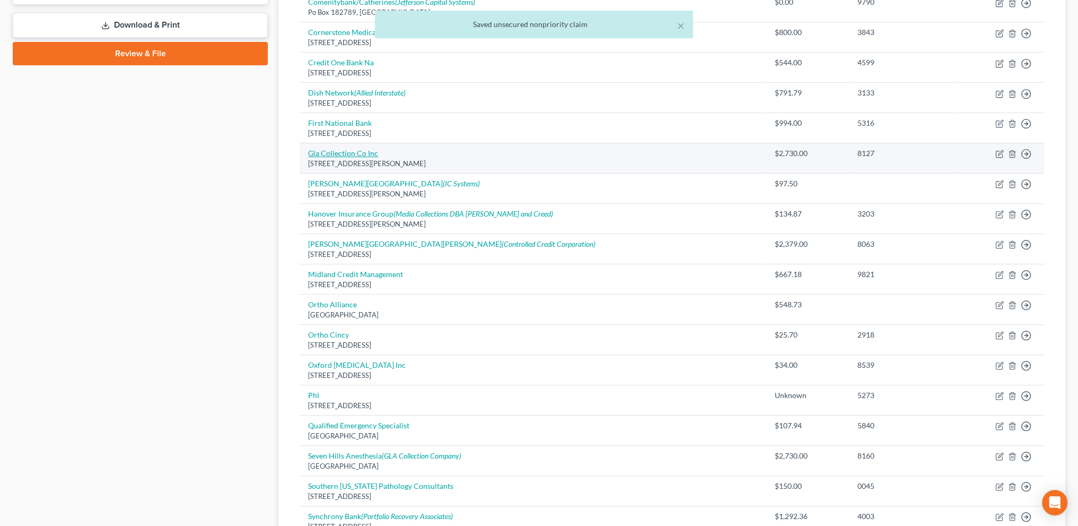
click at [327, 149] on link "Gla Collection Co Inc" at bounding box center [343, 153] width 70 height 9
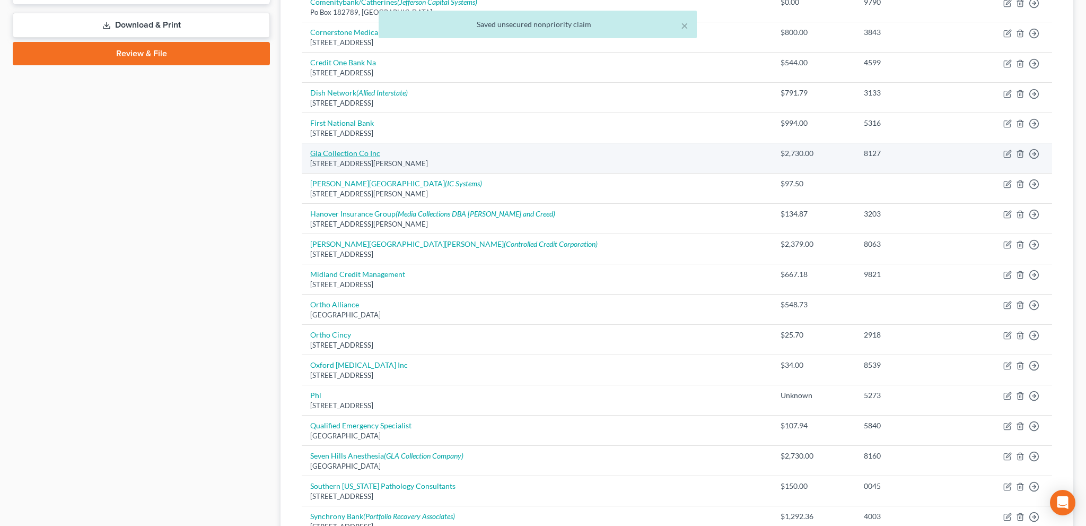
select select "18"
select select "1"
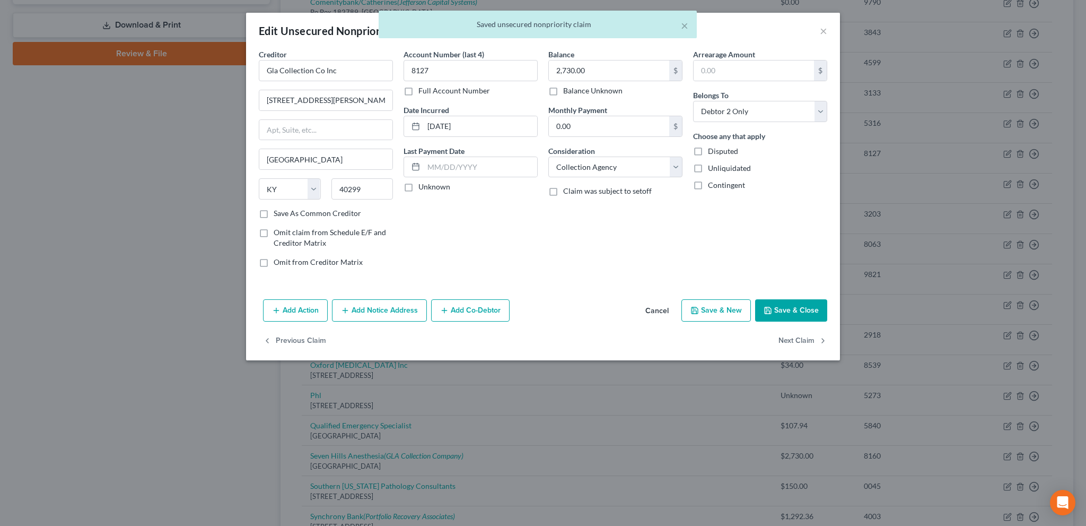
click at [785, 308] on button "Save & Close" at bounding box center [791, 310] width 72 height 22
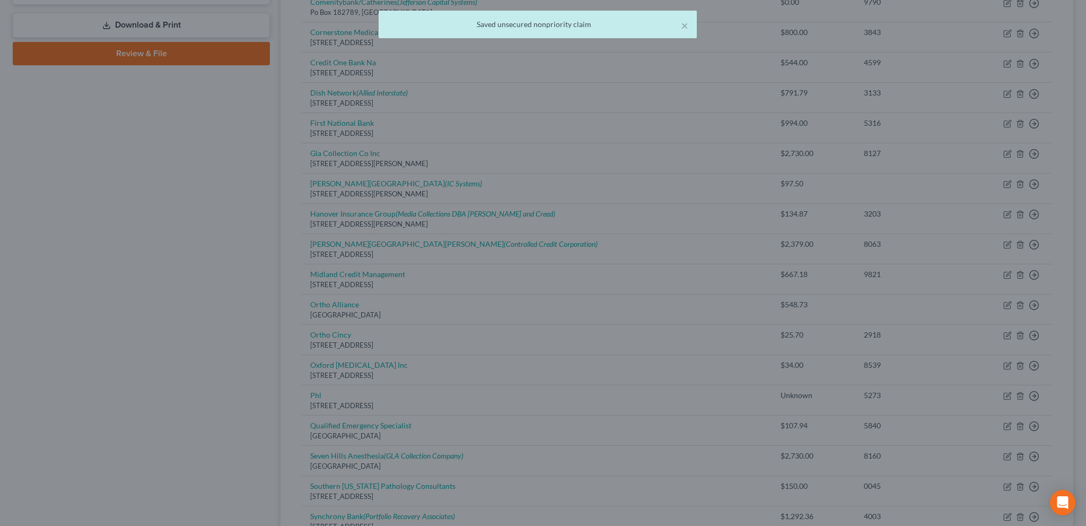
type input "0"
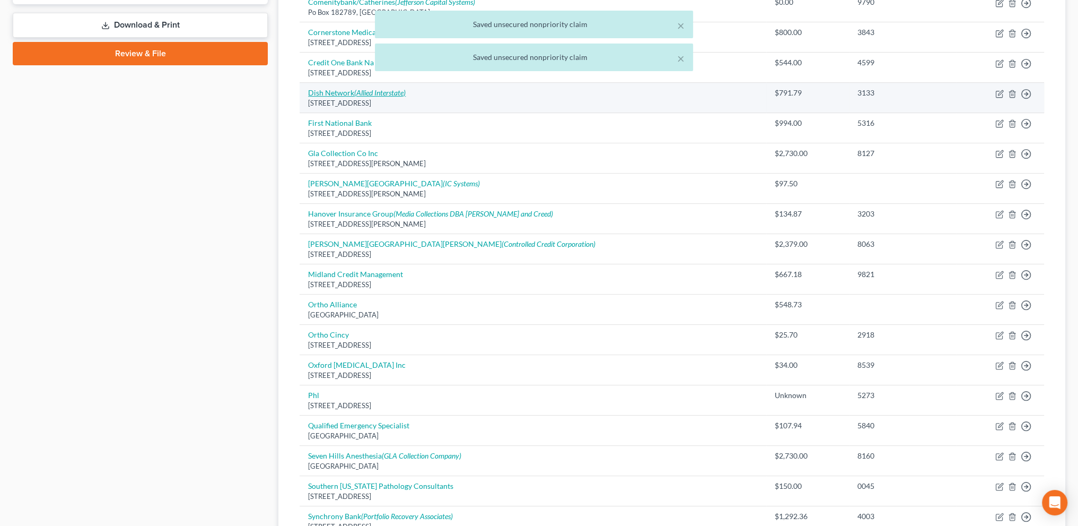
click at [320, 89] on link "Dish Network (Allied Interstate)" at bounding box center [357, 92] width 98 height 9
select select "14"
select select "0"
select select "1"
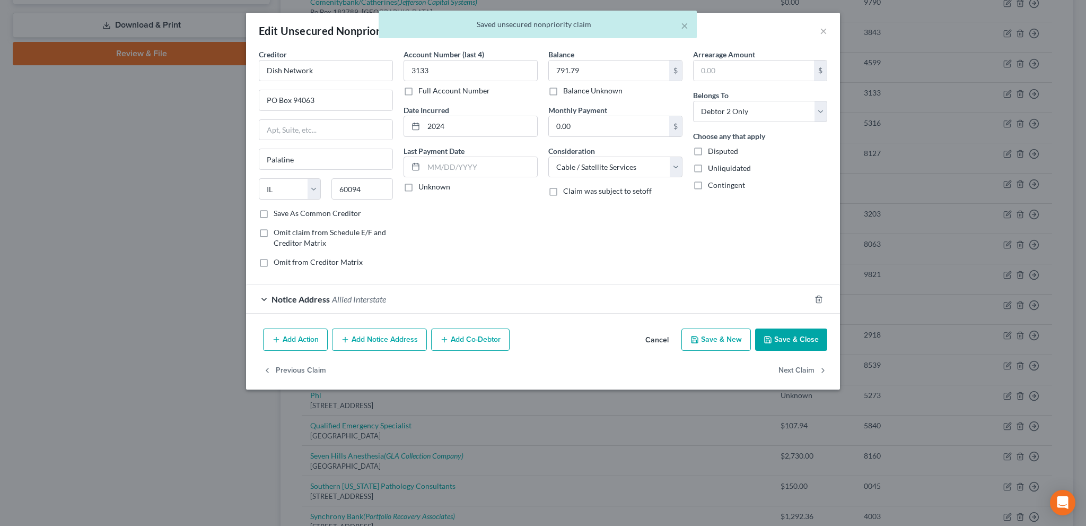
click at [787, 343] on button "Save & Close" at bounding box center [791, 339] width 72 height 22
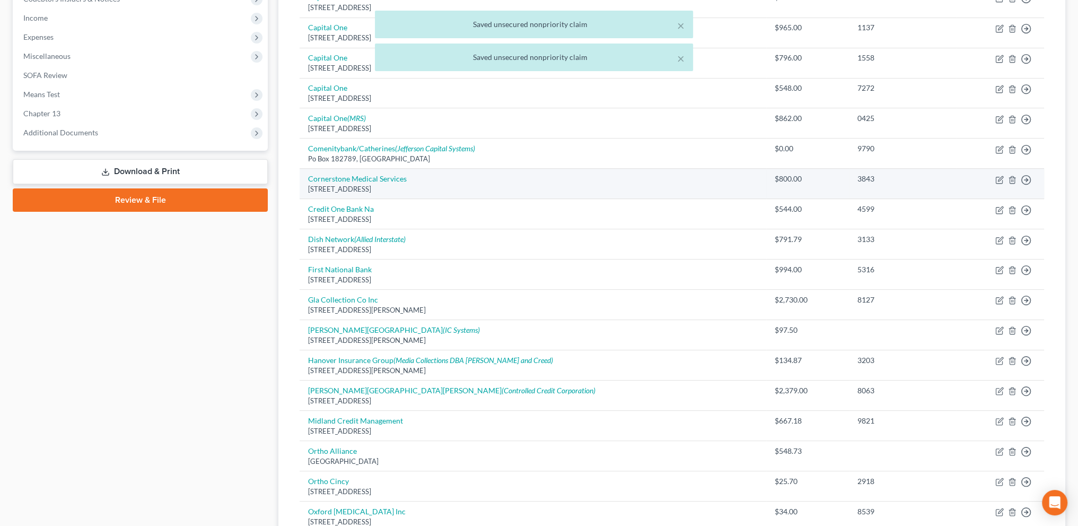
scroll to position [318, 0]
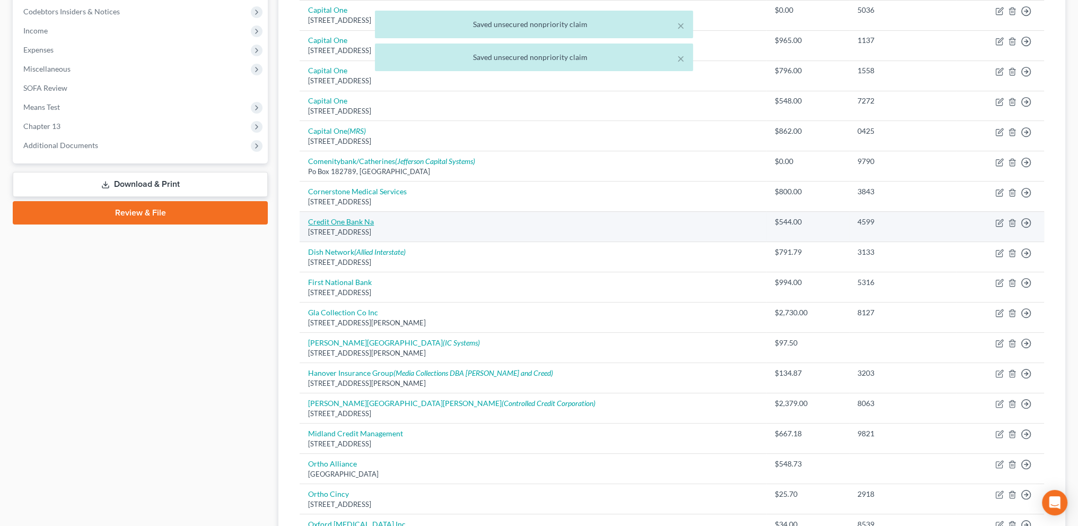
click at [362, 218] on link "Credit One Bank Na" at bounding box center [341, 221] width 66 height 9
select select "31"
select select "2"
select select "1"
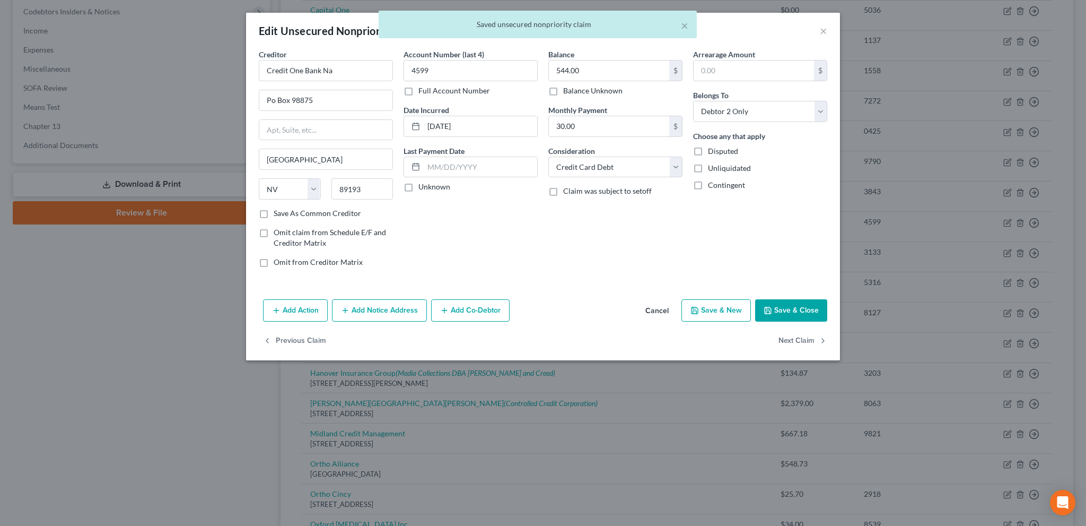
click at [786, 295] on div "Add Action Add Notice Address Add Co-Debtor Cancel Save & New Save & Close" at bounding box center [543, 312] width 594 height 35
click at [780, 303] on button "Save & Close" at bounding box center [791, 310] width 72 height 22
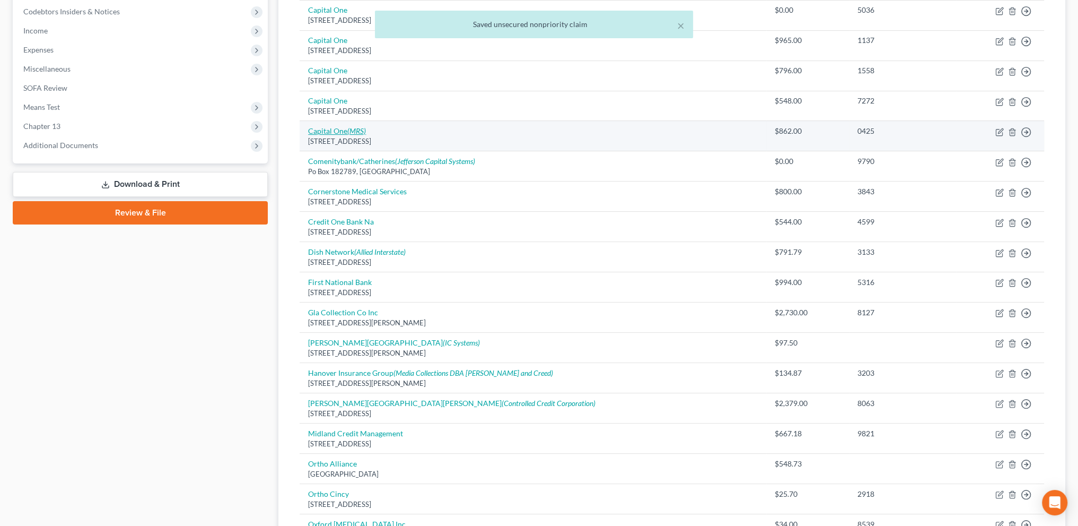
click at [329, 128] on link "Capital One (MRS)" at bounding box center [337, 130] width 58 height 9
select select "46"
select select "2"
select select "0"
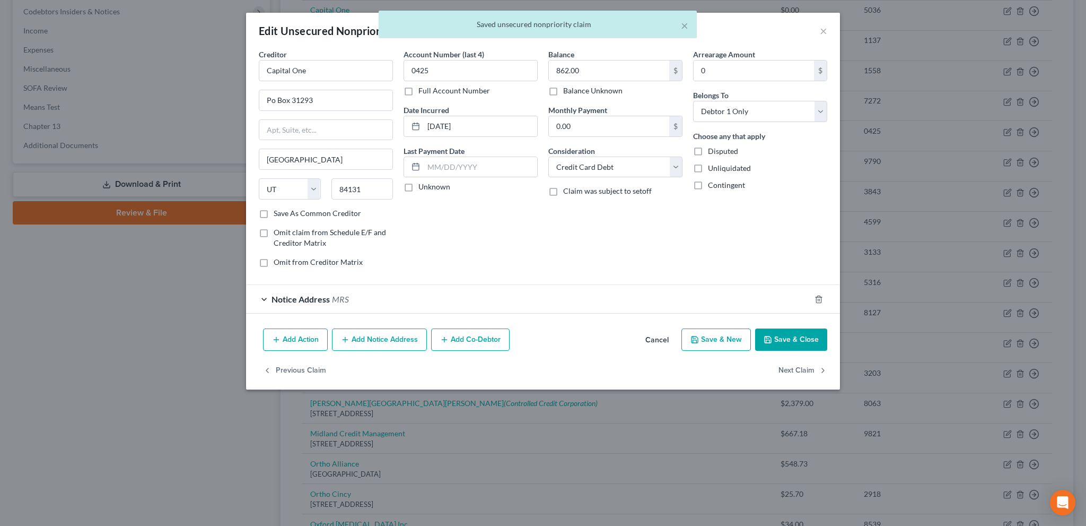
click at [781, 328] on button "Save & Close" at bounding box center [791, 339] width 72 height 22
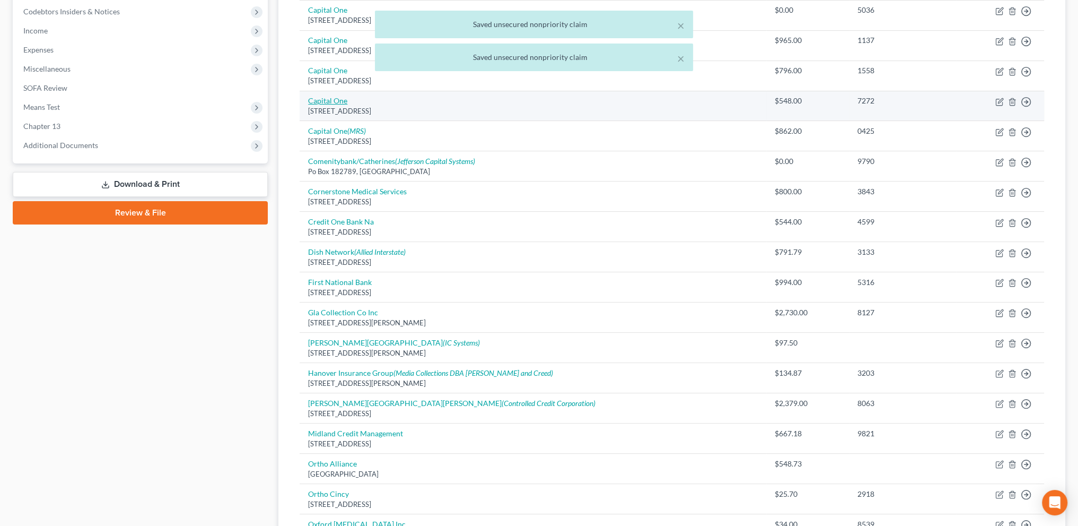
click at [316, 96] on link "Capital One" at bounding box center [327, 100] width 39 height 9
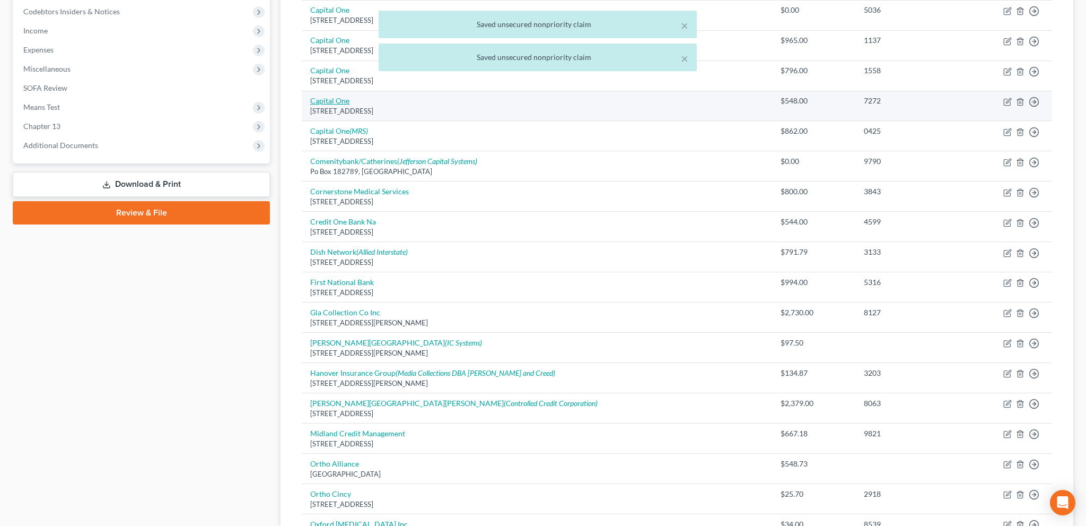
select select "46"
select select "2"
select select "1"
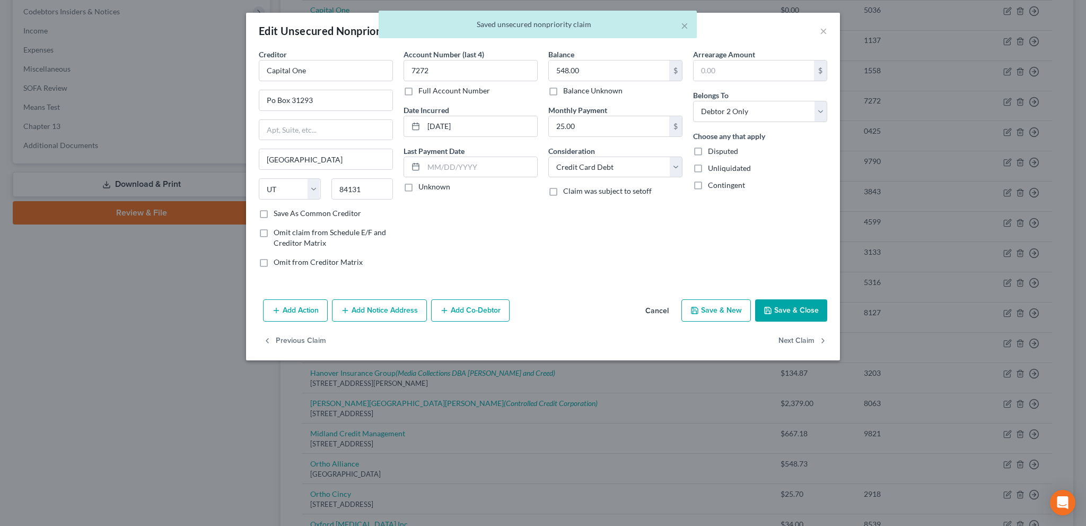
click at [786, 309] on button "Save & Close" at bounding box center [791, 310] width 72 height 22
type input "0"
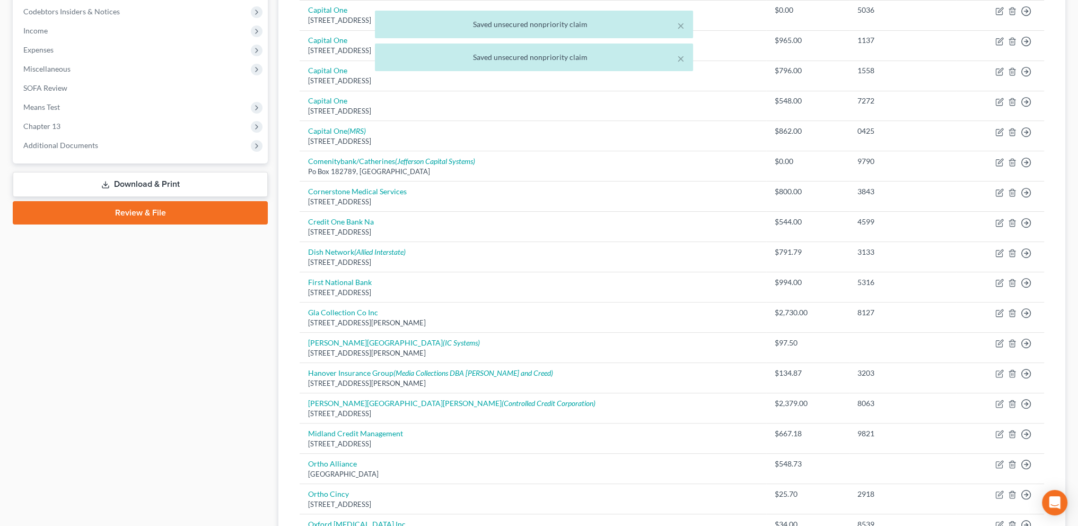
click at [312, 39] on div "× Saved unsecured nonpriority claim × Saved unsecured nonpriority claim" at bounding box center [534, 44] width 1078 height 66
click at [326, 40] on div "× Saved unsecured nonpriority claim × Saved unsecured nonpriority claim" at bounding box center [534, 44] width 1078 height 66
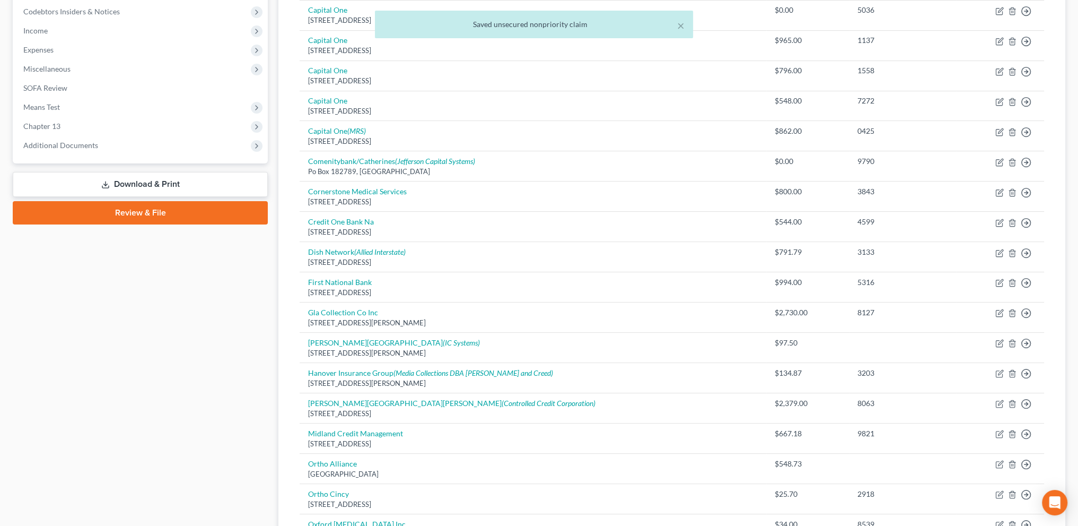
click at [328, 37] on div "× Saved unsecured nonpriority claim" at bounding box center [534, 27] width 1078 height 33
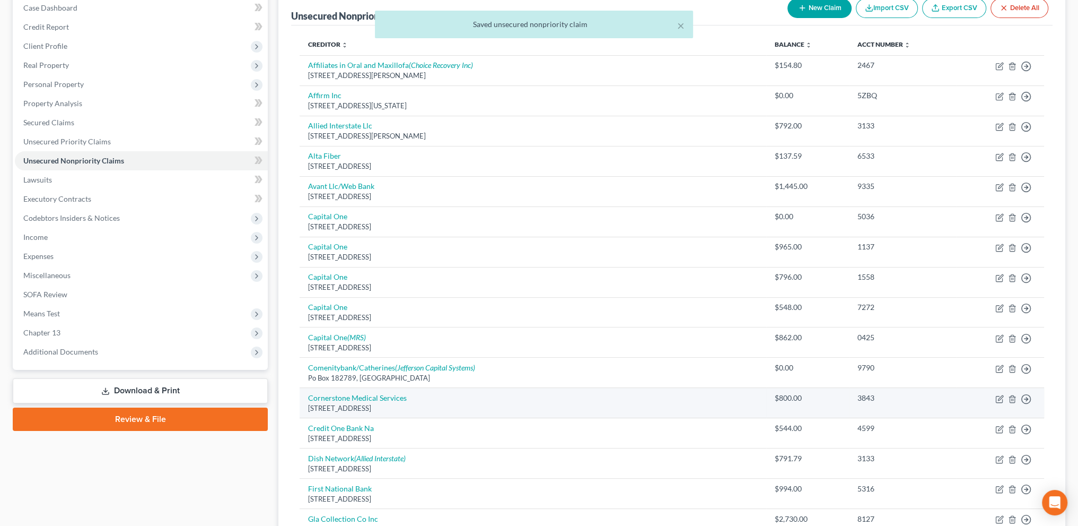
scroll to position [93, 0]
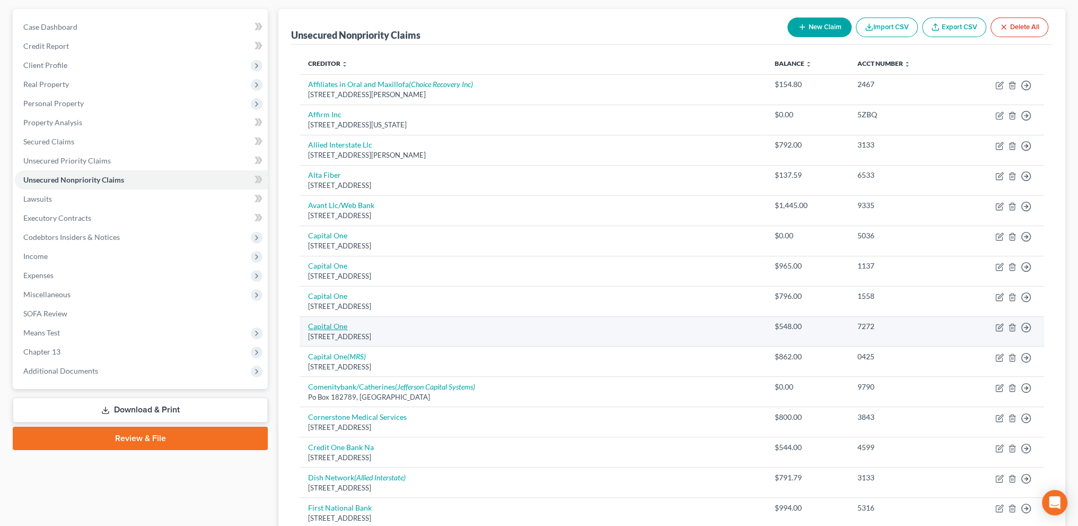
click at [339, 326] on link "Capital One" at bounding box center [327, 325] width 39 height 9
select select "46"
select select "2"
select select "1"
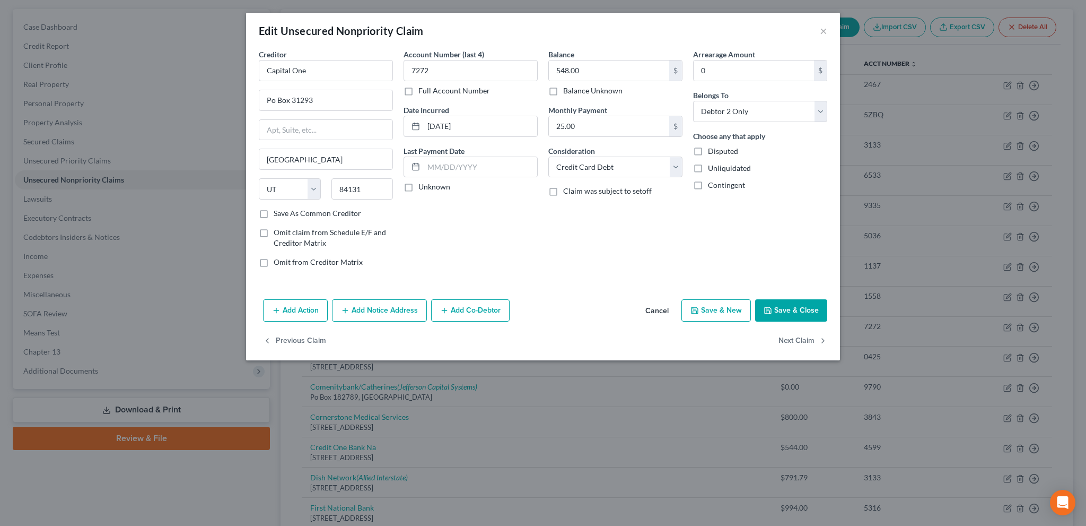
click at [777, 309] on button "Save & Close" at bounding box center [791, 310] width 72 height 22
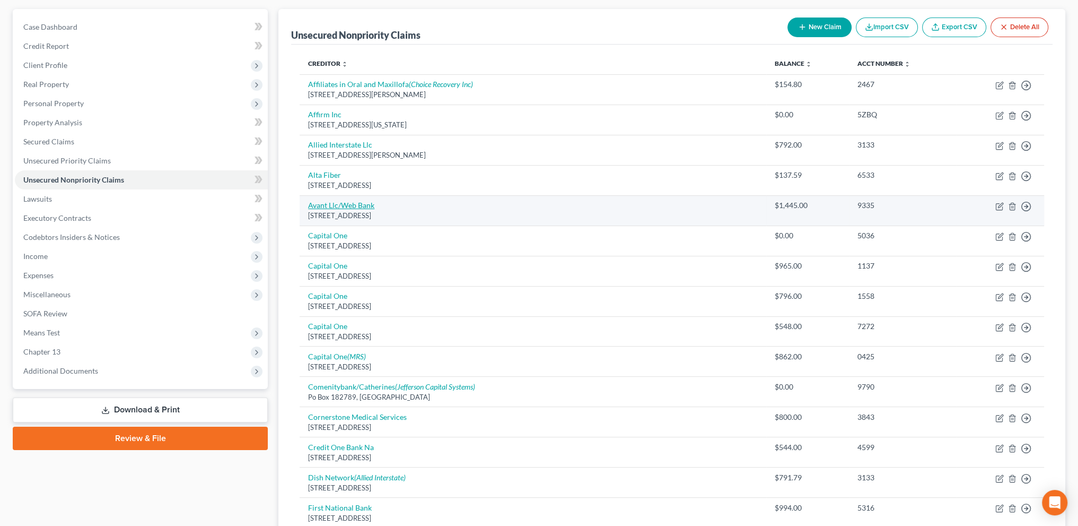
click at [333, 207] on link "Avant Llc/Web Bank" at bounding box center [341, 205] width 66 height 9
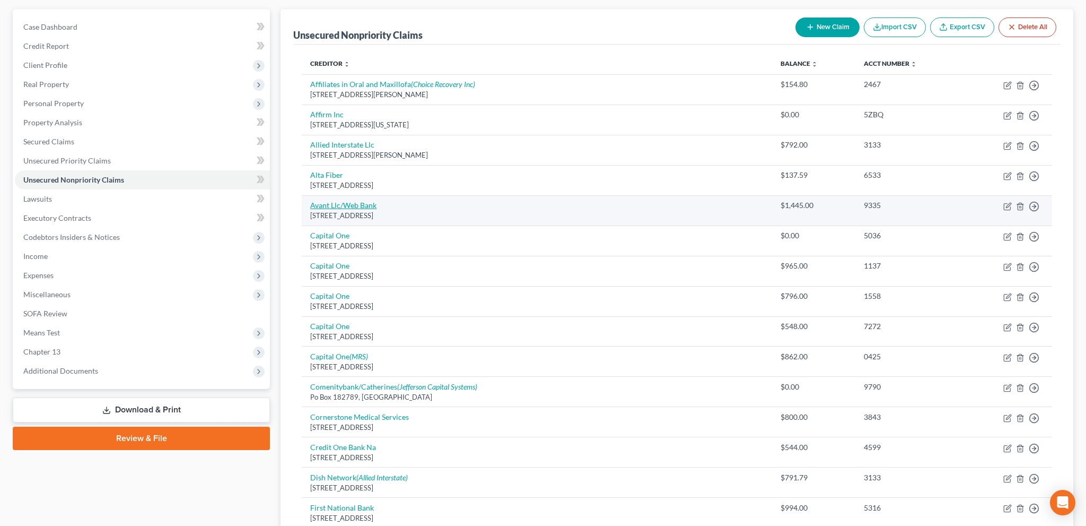
select select "14"
select select "2"
select select "1"
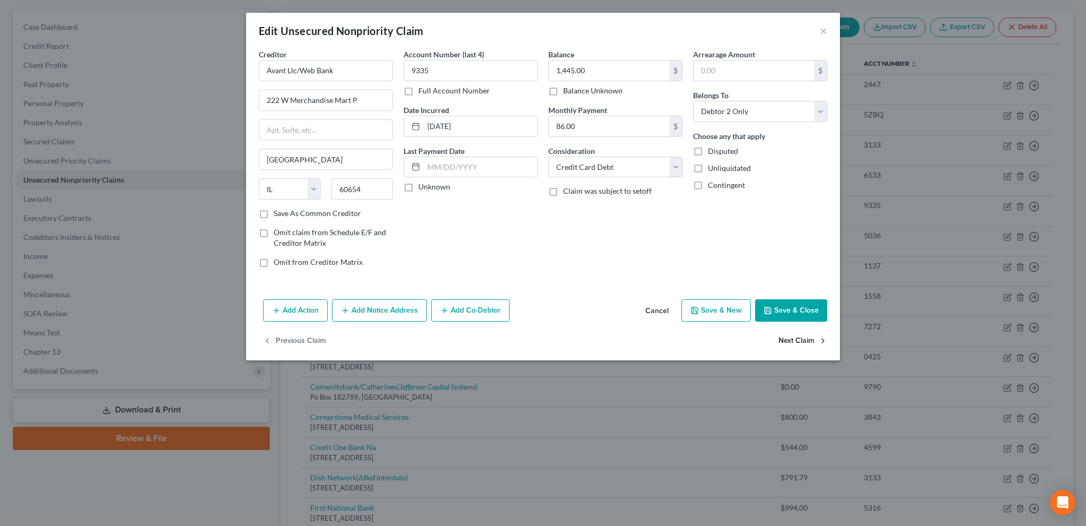
click at [791, 339] on button "Next Claim" at bounding box center [803, 341] width 49 height 22
select select "46"
select select "2"
select select "1"
click at [790, 338] on button "Next Claim" at bounding box center [803, 341] width 49 height 22
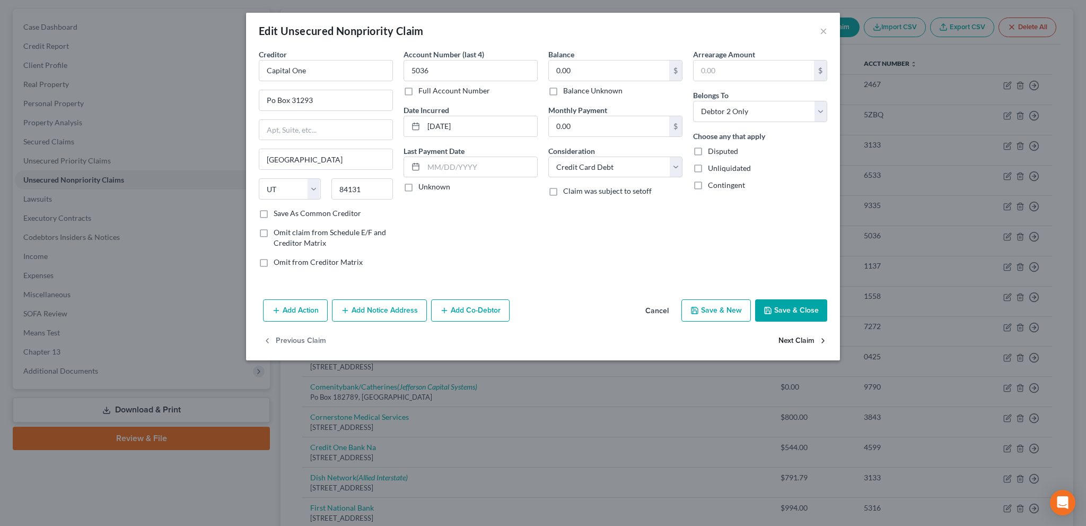
select select "46"
select select "2"
select select "1"
click at [790, 338] on button "Next Claim" at bounding box center [803, 341] width 49 height 22
select select "46"
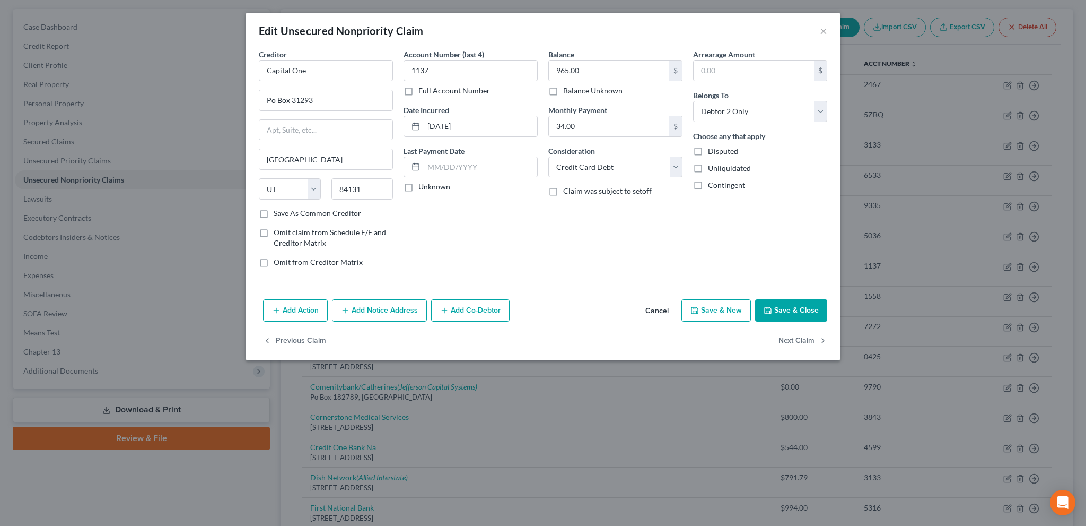
select select "2"
select select "1"
click at [790, 338] on button "Next Claim" at bounding box center [803, 341] width 49 height 22
select select "46"
select select "2"
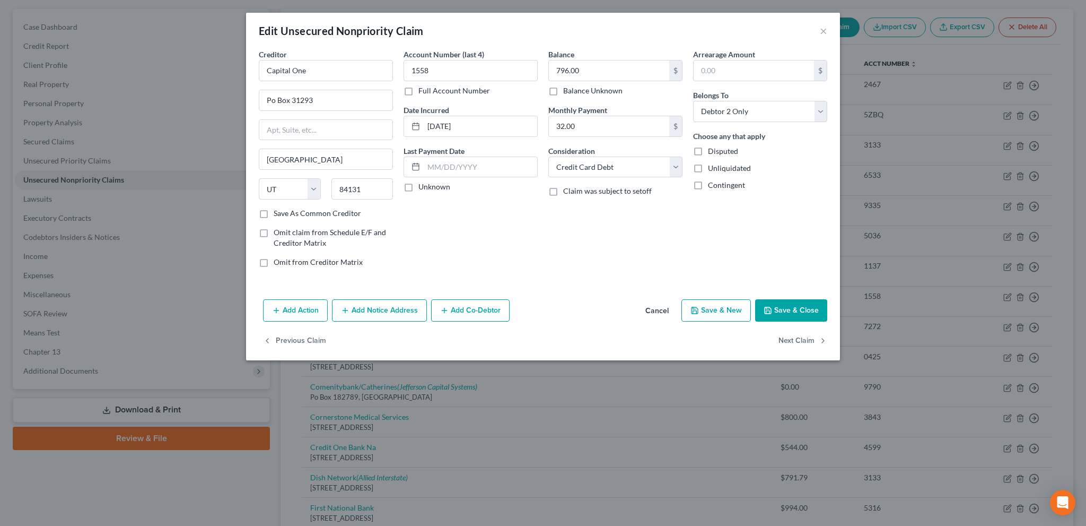
select select "1"
click at [790, 338] on button "Next Claim" at bounding box center [803, 341] width 49 height 22
select select "46"
select select "2"
select select "0"
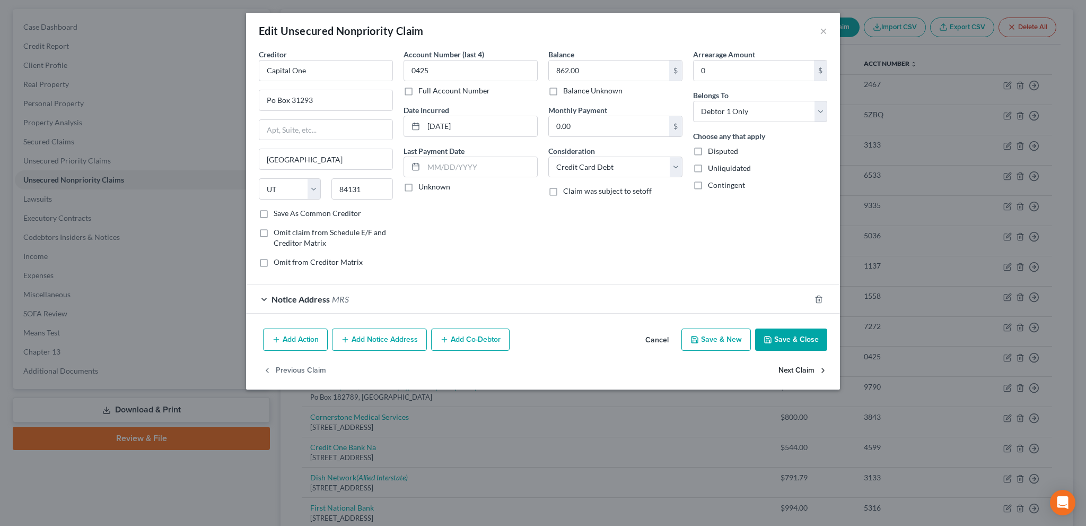
click at [786, 367] on button "Next Claim" at bounding box center [803, 370] width 49 height 22
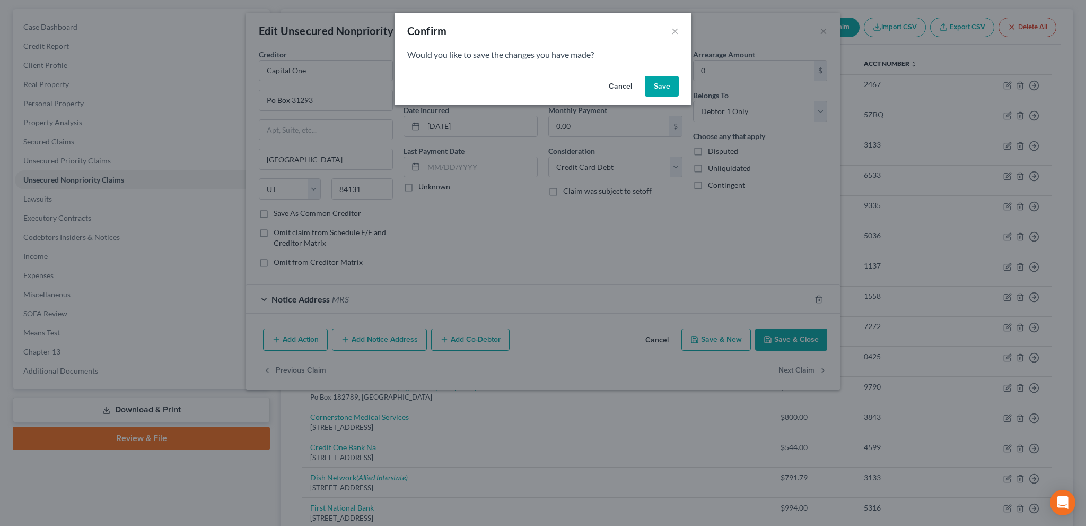
click at [659, 78] on button "Save" at bounding box center [662, 86] width 34 height 21
select select "36"
select select "1"
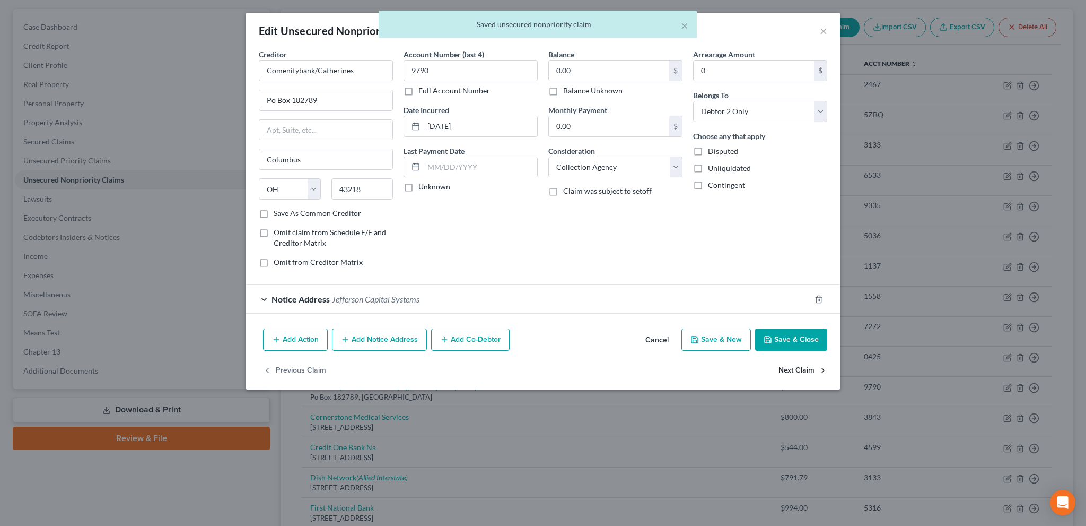
click at [795, 366] on button "Next Claim" at bounding box center [803, 370] width 49 height 22
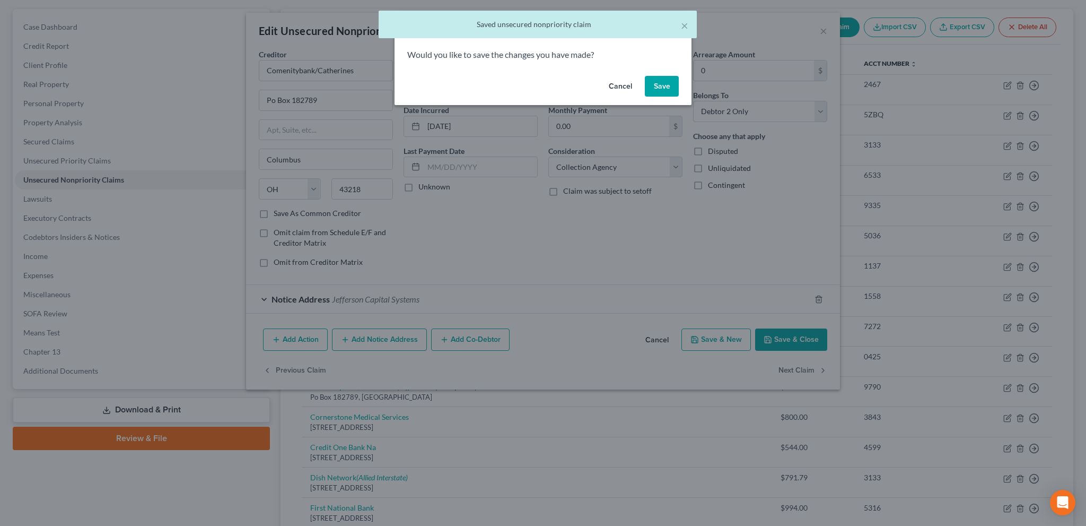
click at [653, 82] on button "Save" at bounding box center [662, 86] width 34 height 21
select select "39"
select select "9"
select select "1"
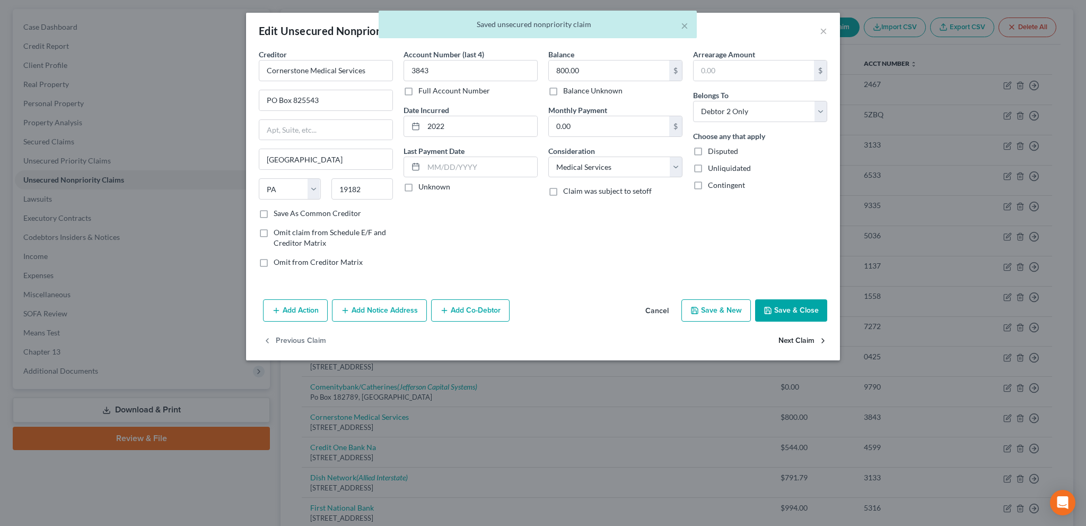
click at [805, 341] on button "Next Claim" at bounding box center [803, 341] width 49 height 22
select select "31"
select select "2"
select select "1"
click at [805, 343] on button "Next Claim" at bounding box center [803, 341] width 49 height 22
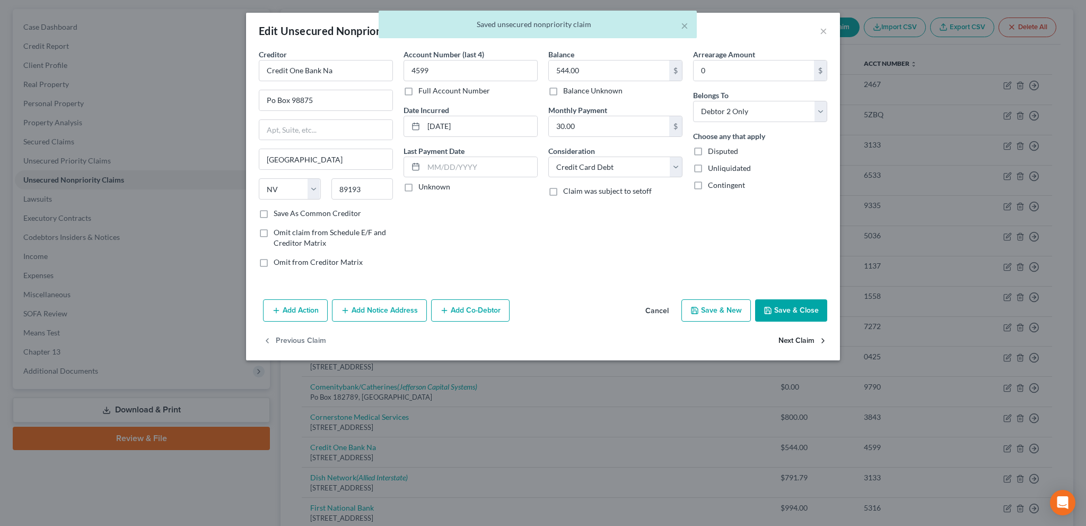
select select "14"
select select "0"
select select "1"
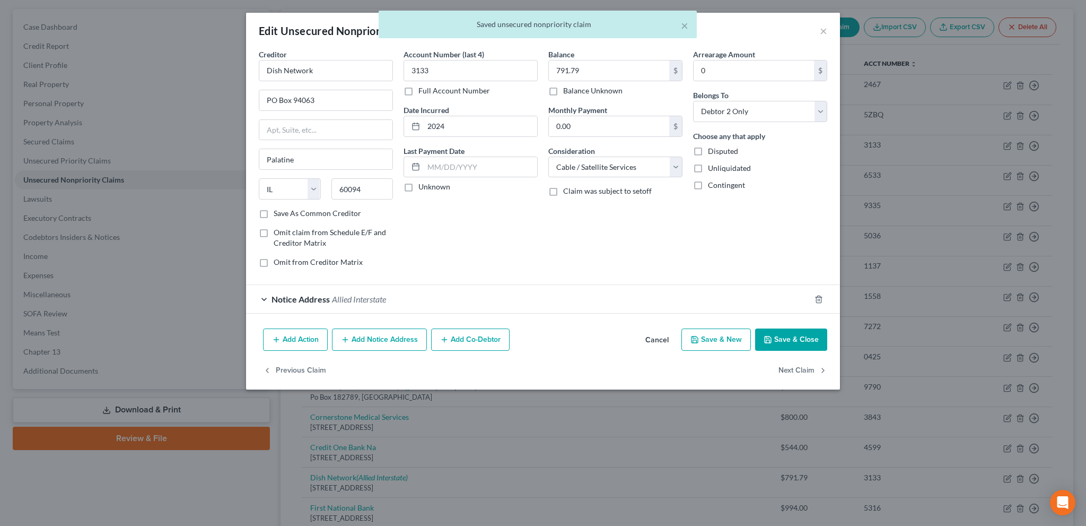
click at [804, 343] on button "Save & Close" at bounding box center [791, 339] width 72 height 22
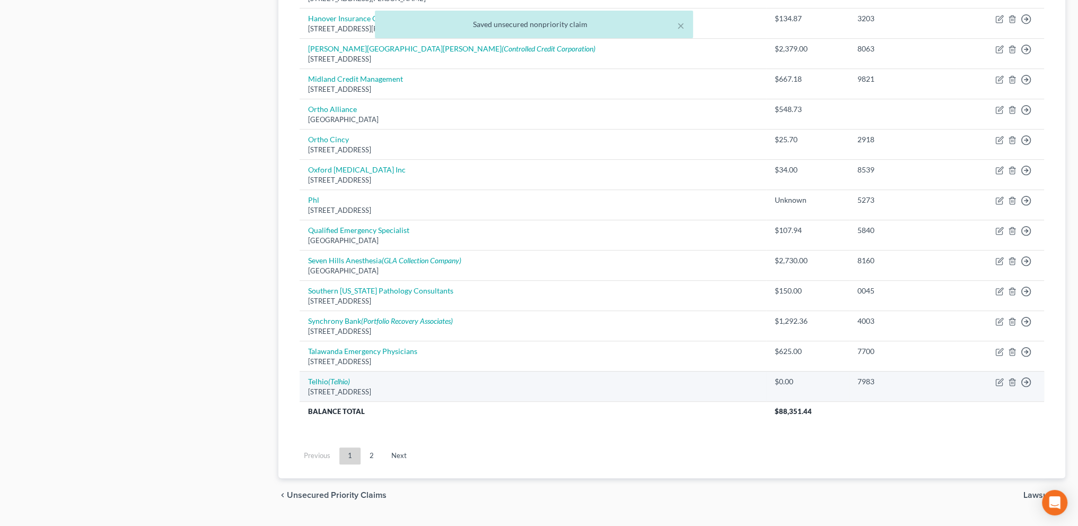
scroll to position [695, 0]
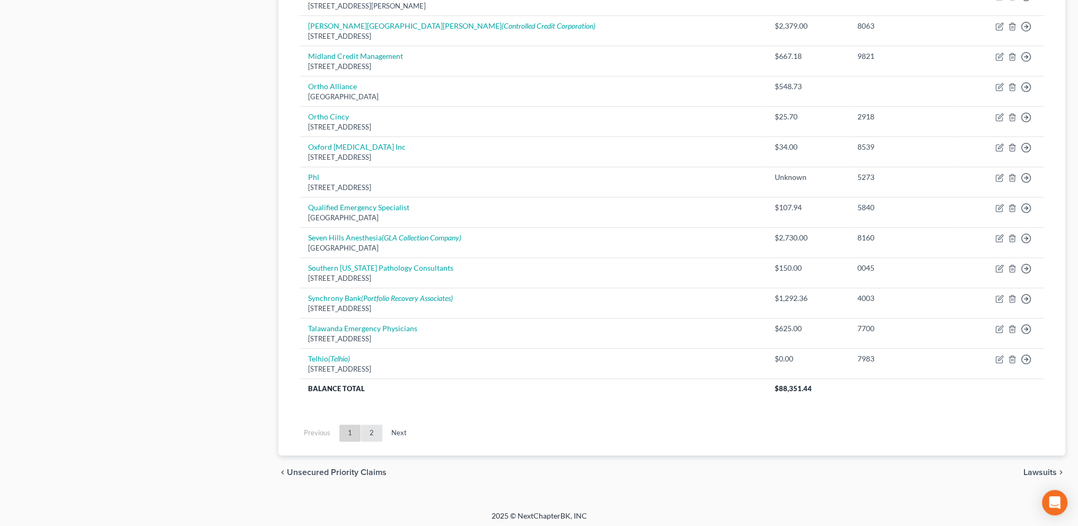
click at [373, 429] on link "2" at bounding box center [371, 432] width 21 height 17
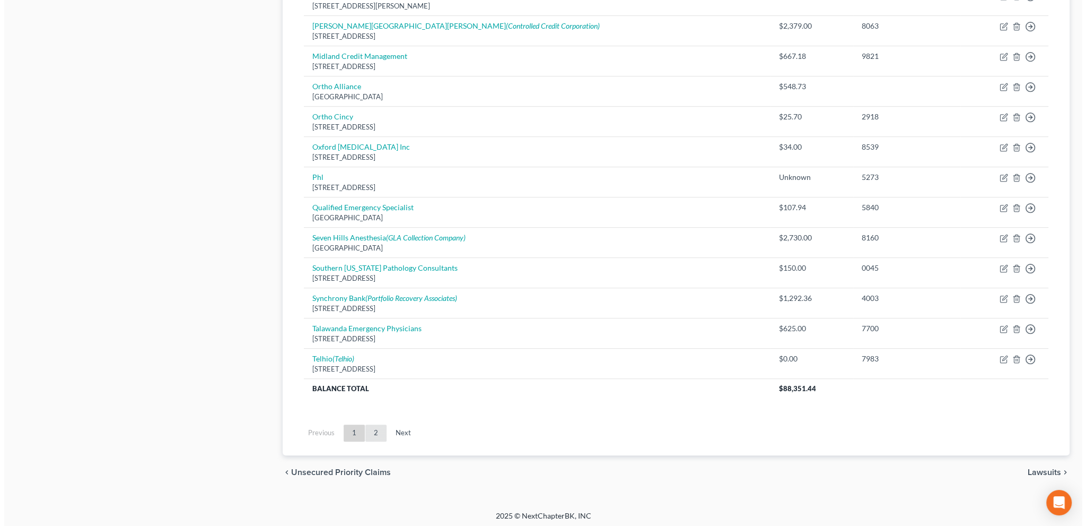
scroll to position [56, 0]
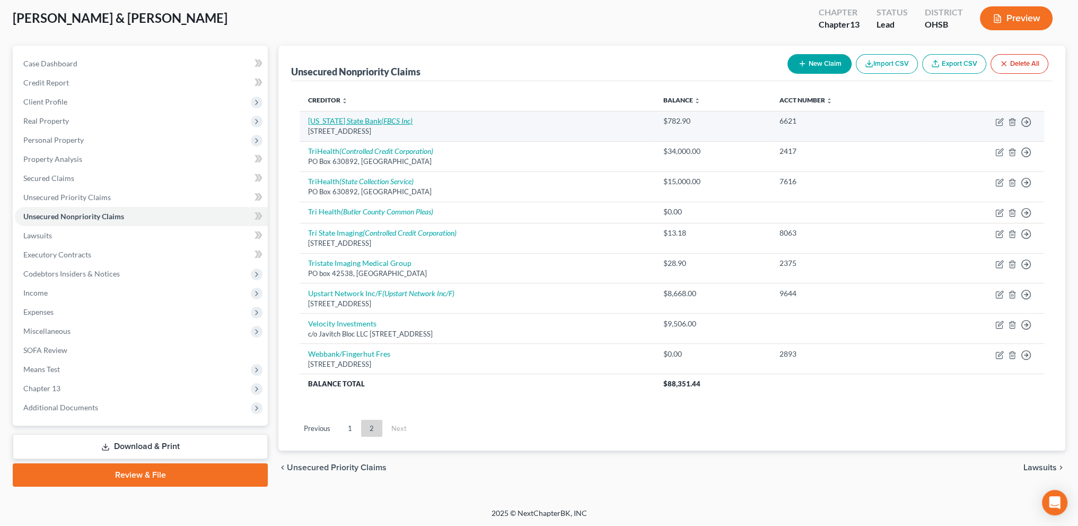
click at [329, 118] on link "Tennessee State Bank (FBCS Inc)" at bounding box center [360, 120] width 105 height 9
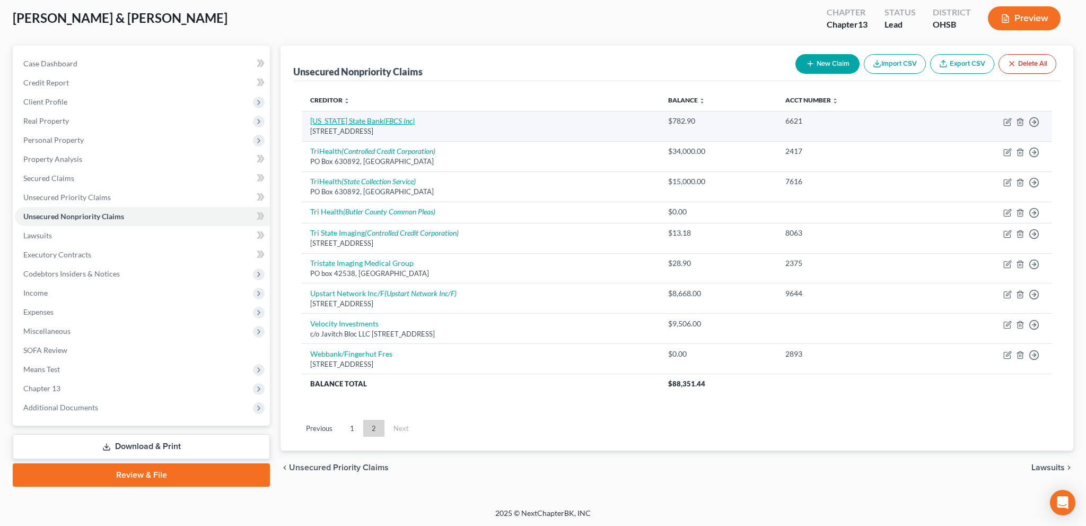
select select "44"
select select "14"
select select "1"
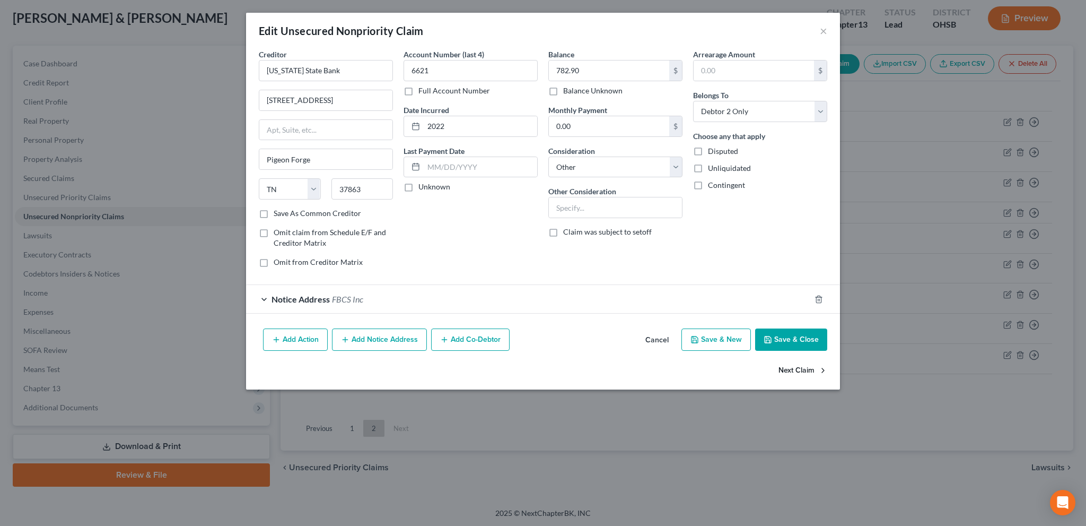
click at [789, 367] on button "Next Claim" at bounding box center [803, 370] width 49 height 22
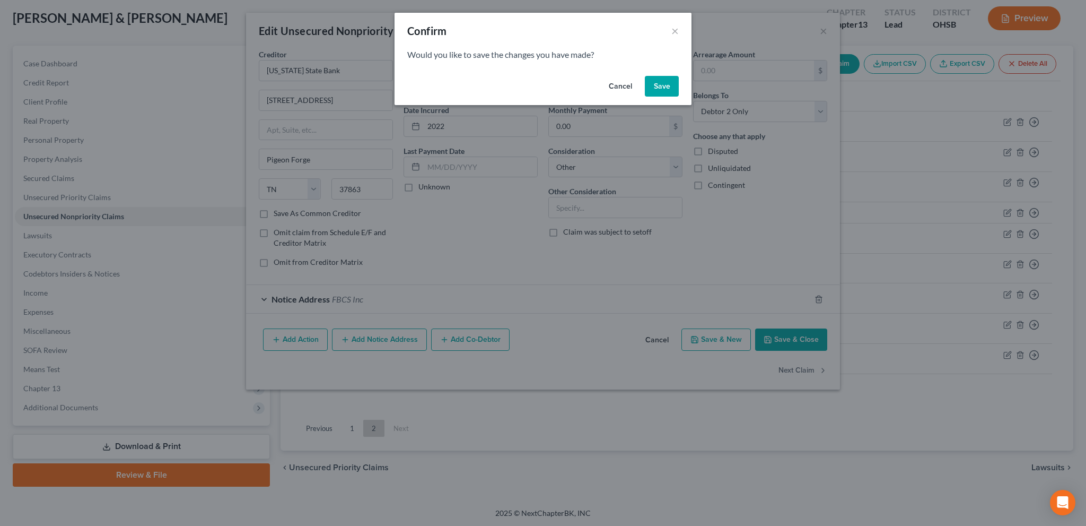
click at [664, 82] on button "Save" at bounding box center [662, 86] width 34 height 21
select select "36"
select select "9"
select select "1"
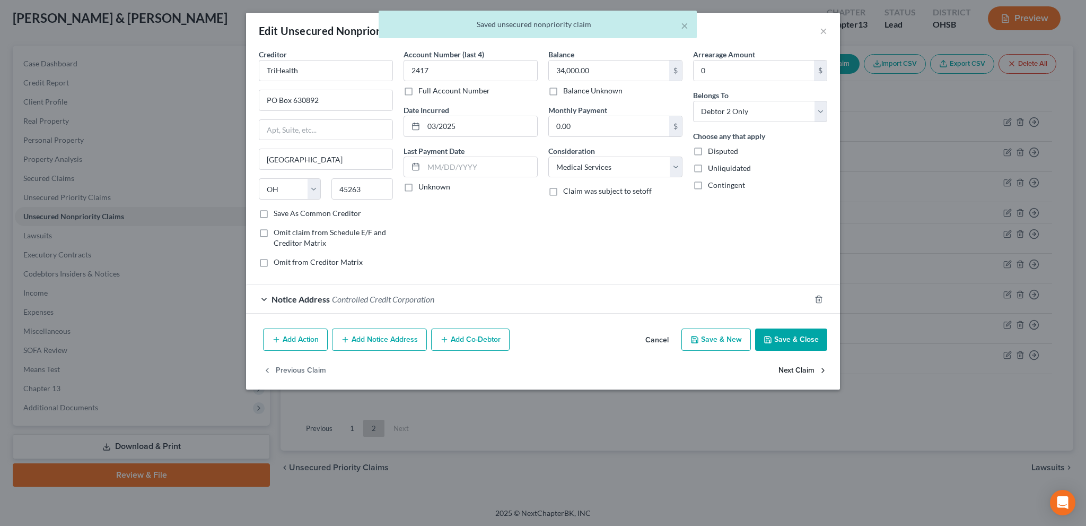
click at [800, 367] on button "Next Claim" at bounding box center [803, 370] width 49 height 22
select select "36"
select select "9"
select select "0"
click at [800, 367] on button "Next Claim" at bounding box center [803, 370] width 49 height 22
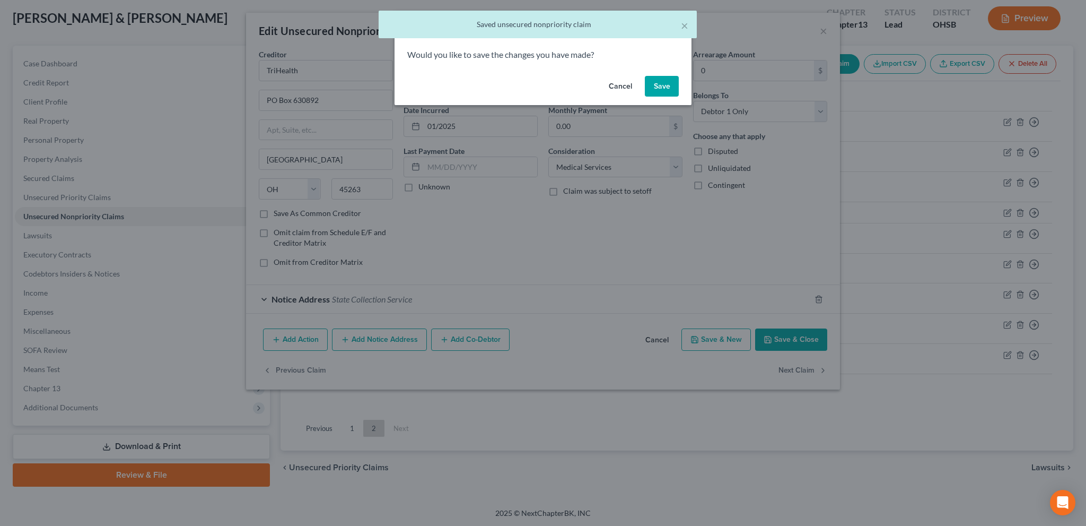
click at [658, 86] on button "Save" at bounding box center [662, 86] width 34 height 21
select select "0"
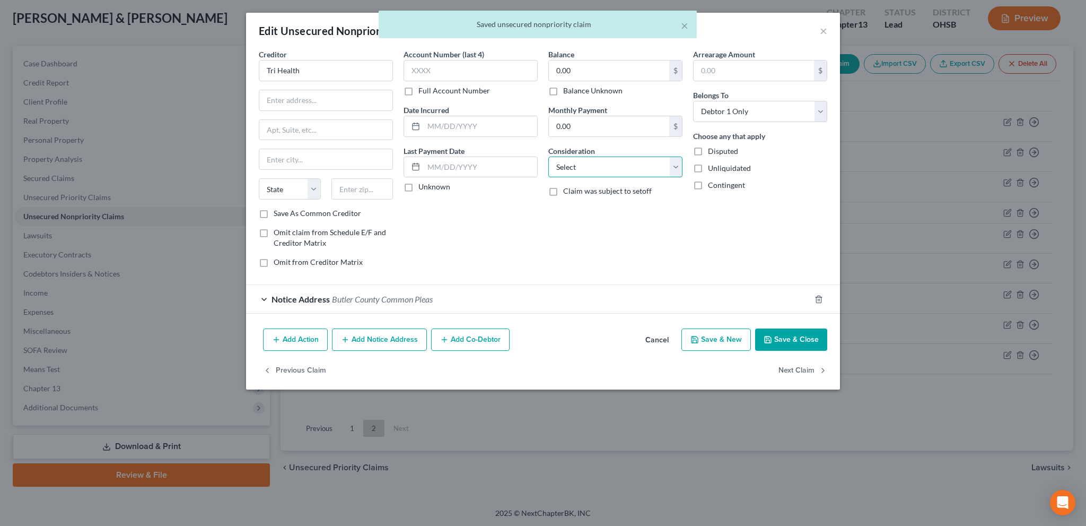
click at [566, 160] on select "Select Cable / Satellite Services Collection Agency Credit Card Debt Debt Couns…" at bounding box center [616, 166] width 134 height 21
select select "9"
click at [549, 156] on select "Select Cable / Satellite Services Collection Agency Credit Card Debt Debt Couns…" at bounding box center [616, 166] width 134 height 21
click at [277, 100] on input "text" at bounding box center [325, 100] width 133 height 20
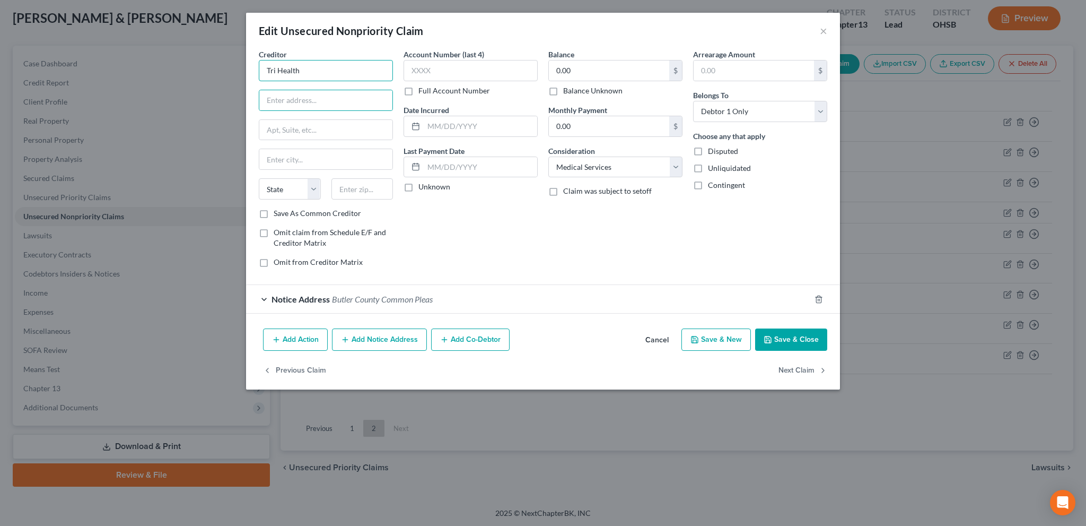
click at [305, 73] on input "Tri Health" at bounding box center [326, 70] width 134 height 21
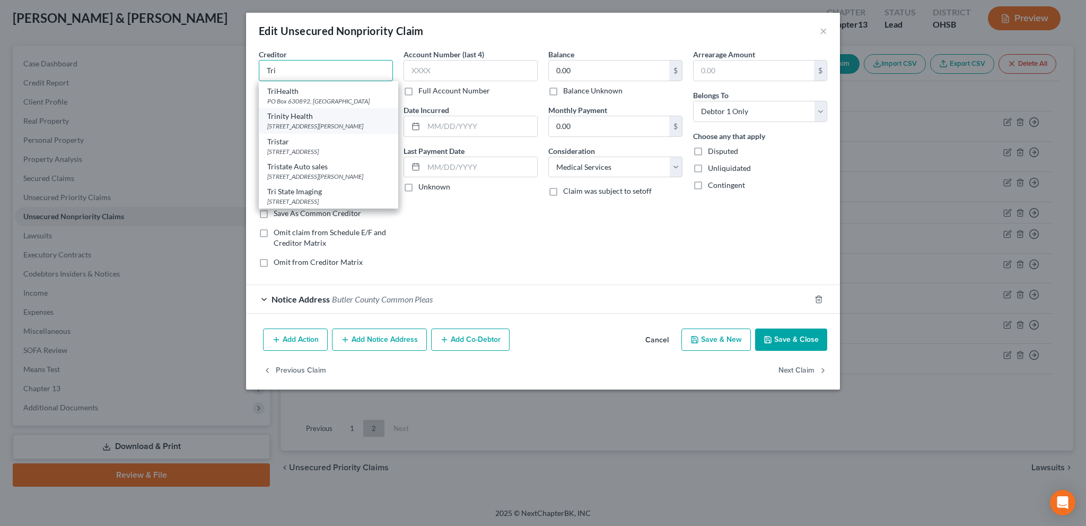
scroll to position [131, 0]
click at [284, 89] on div "TriHealth" at bounding box center [328, 91] width 123 height 11
type input "TriHealth"
type input "PO Box 630892"
type input "Cincinnati"
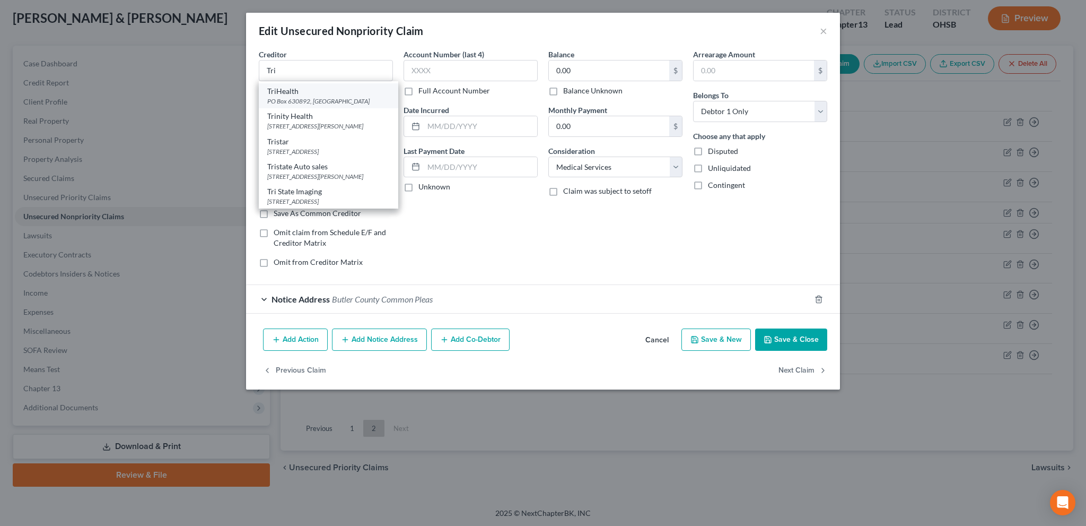
select select "36"
type input "45263"
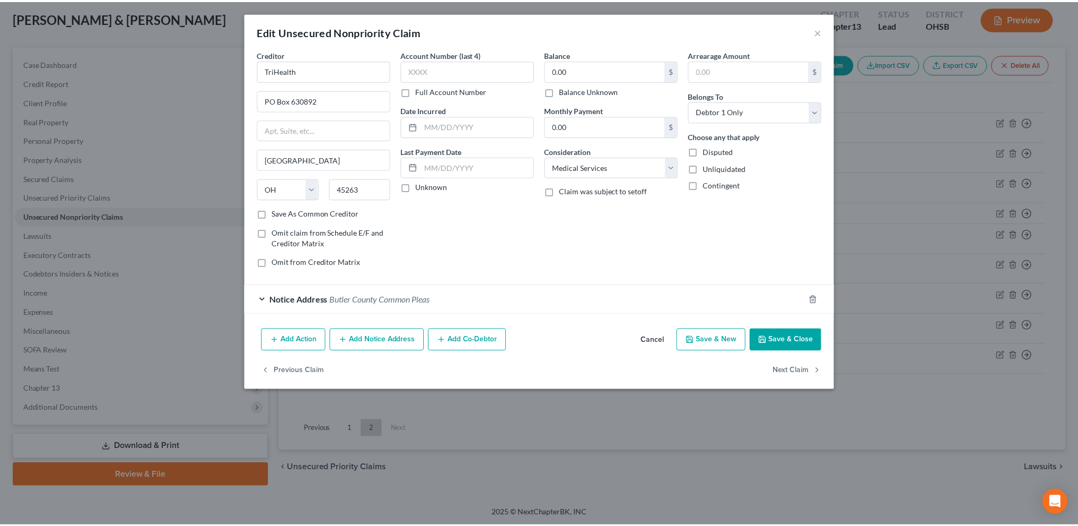
scroll to position [0, 0]
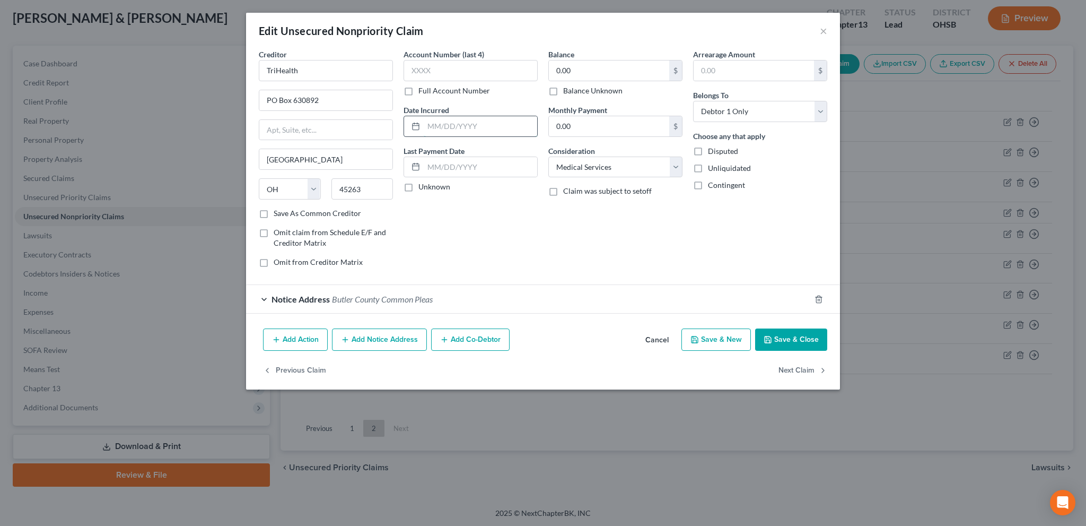
drag, startPoint x: 477, startPoint y: 127, endPoint x: 477, endPoint y: 116, distance: 10.6
click at [477, 127] on input "text" at bounding box center [481, 126] width 114 height 20
type input "2024"
drag, startPoint x: 550, startPoint y: 87, endPoint x: 551, endPoint y: 81, distance: 6.5
click at [563, 87] on label "Balance Unknown" at bounding box center [592, 90] width 59 height 11
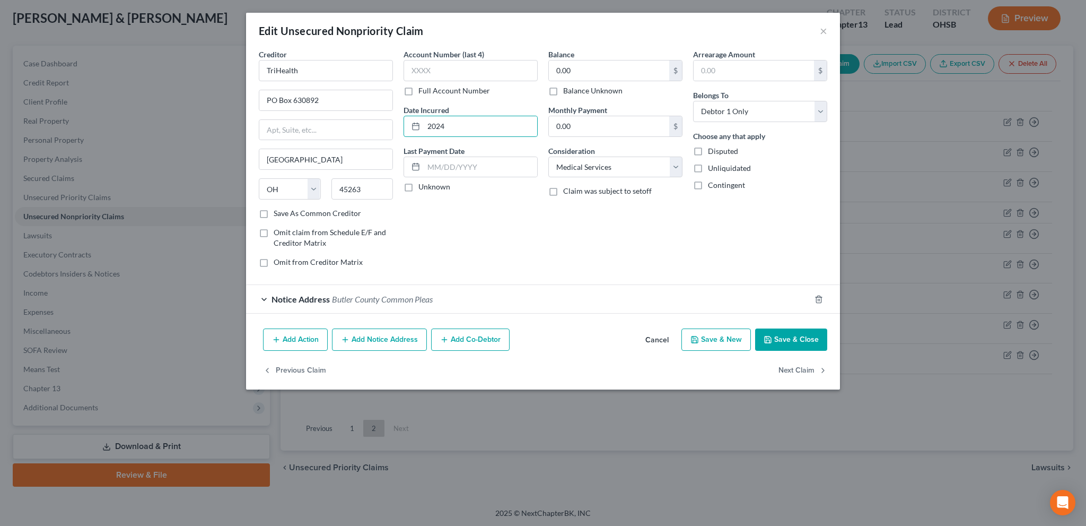
click at [568, 87] on input "Balance Unknown" at bounding box center [571, 88] width 7 height 7
checkbox input "true"
click at [437, 64] on input "text" at bounding box center [471, 70] width 134 height 21
type input "1653"
click at [795, 365] on button "Next Claim" at bounding box center [803, 370] width 49 height 22
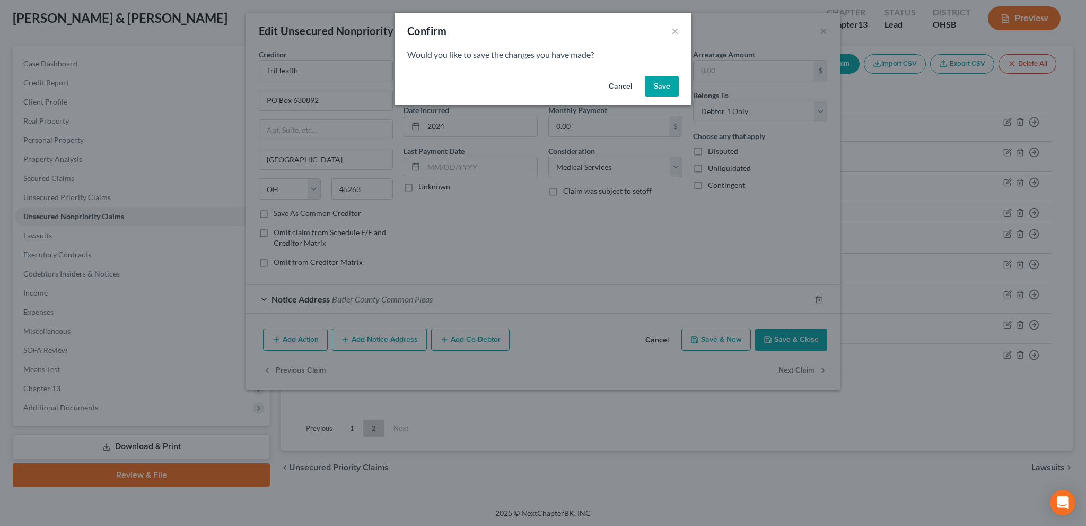
click at [652, 91] on button "Save" at bounding box center [662, 86] width 34 height 21
select select "36"
select select "9"
select select "2"
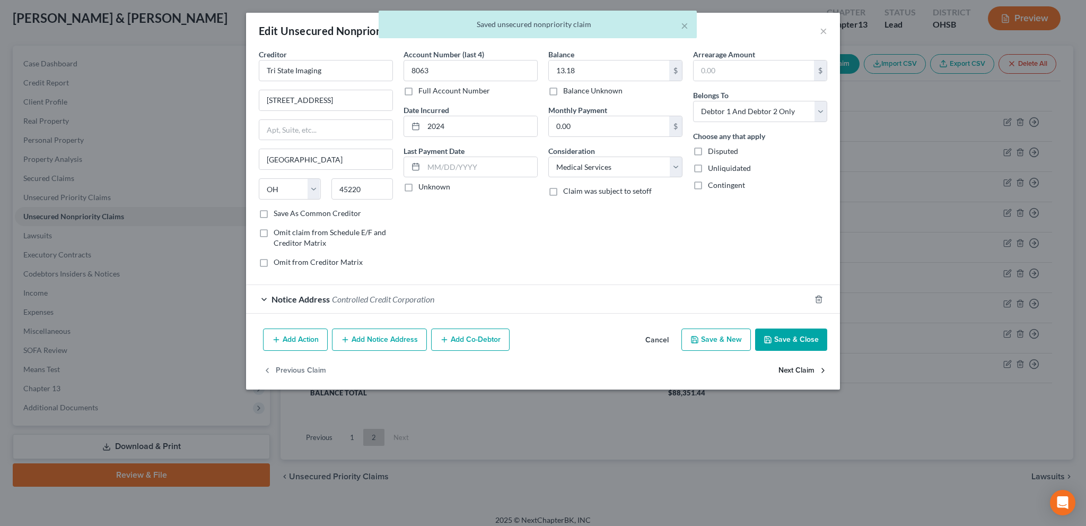
click at [808, 369] on button "Next Claim" at bounding box center [803, 370] width 49 height 22
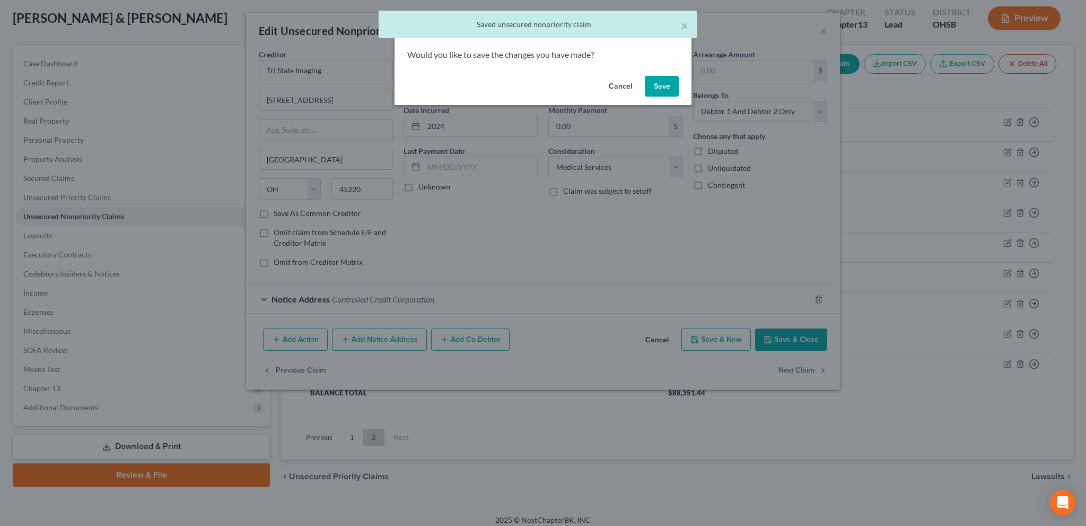
click at [654, 79] on button "Save" at bounding box center [662, 86] width 34 height 21
type input "0"
select select "36"
select select "9"
select select "1"
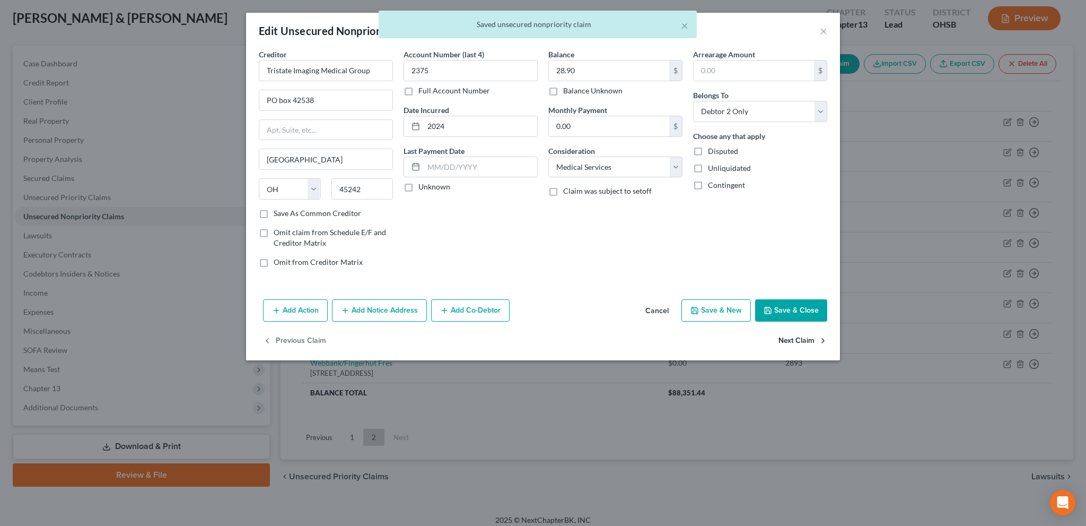
click at [802, 341] on button "Next Claim" at bounding box center [803, 341] width 49 height 22
select select "4"
select select "1"
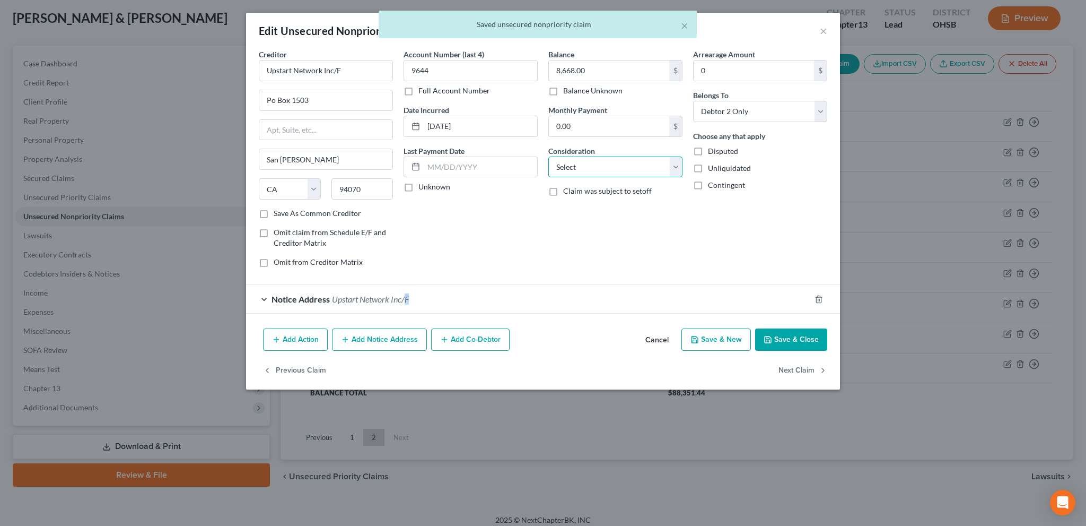
click at [599, 167] on select "Select Cable / Satellite Services Collection Agency Credit Card Debt Debt Couns…" at bounding box center [616, 166] width 134 height 21
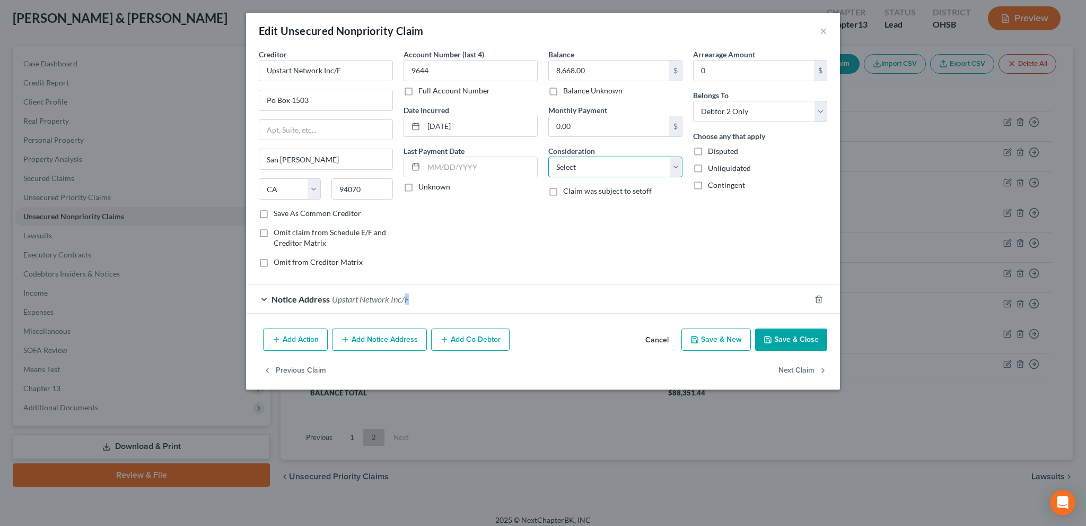
select select "10"
click at [549, 156] on select "Select Cable / Satellite Services Collection Agency Credit Card Debt Debt Couns…" at bounding box center [616, 166] width 134 height 21
click at [789, 367] on button "Next Claim" at bounding box center [803, 370] width 49 height 22
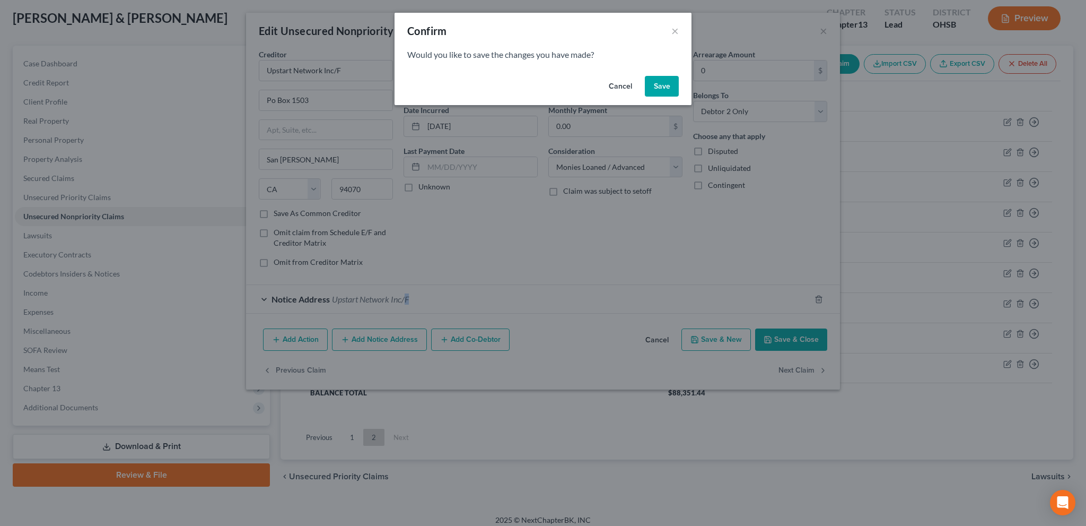
click at [666, 82] on button "Save" at bounding box center [662, 86] width 34 height 21
select select "36"
select select "2"
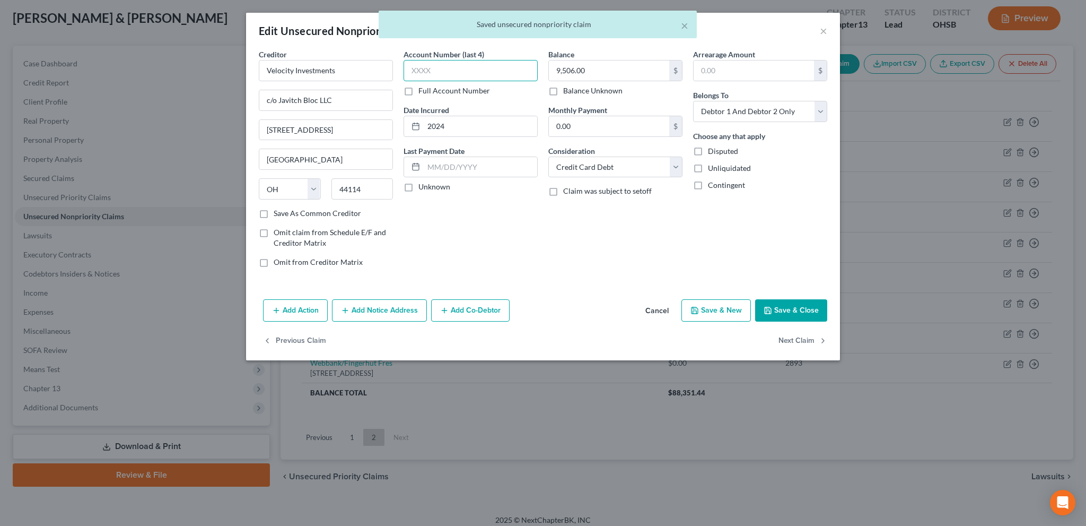
click at [455, 72] on input "text" at bounding box center [471, 70] width 134 height 21
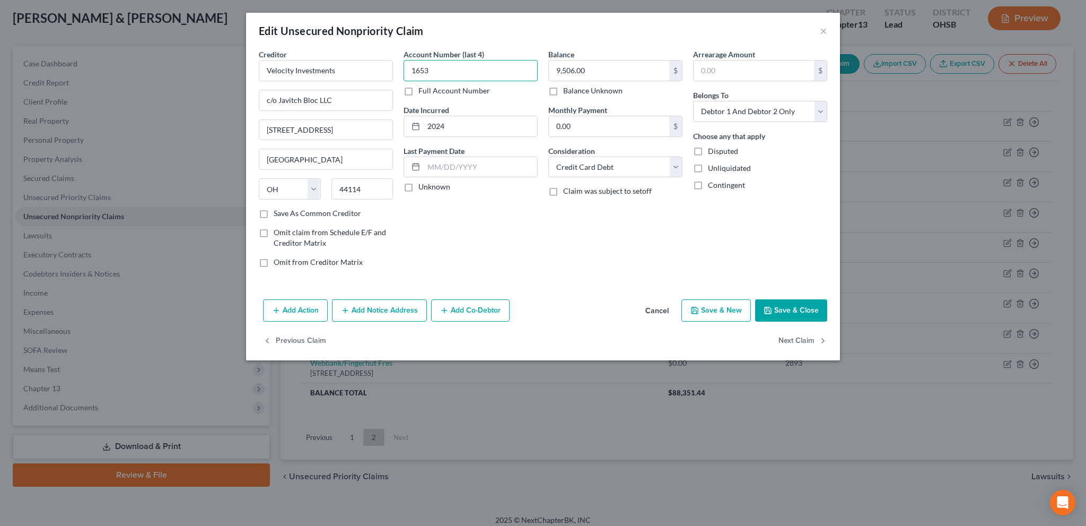
type input "1653"
click at [787, 307] on button "Save & Close" at bounding box center [791, 310] width 72 height 22
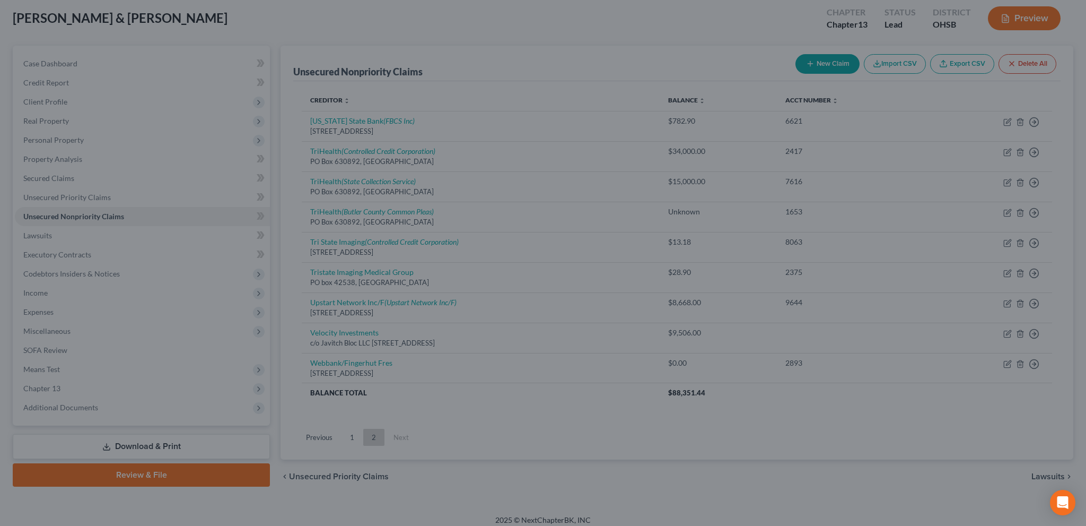
type input "0"
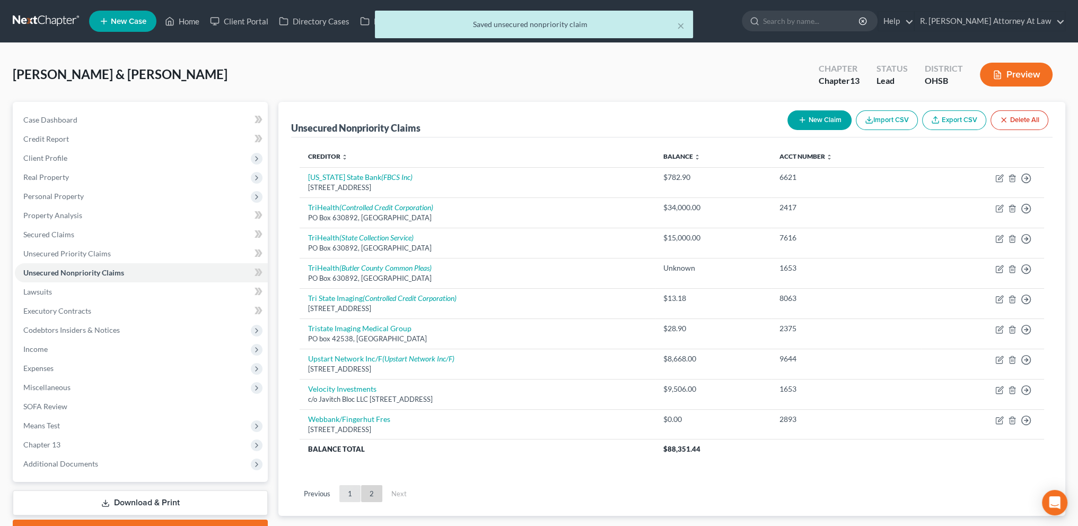
click at [350, 496] on link "1" at bounding box center [350, 493] width 21 height 17
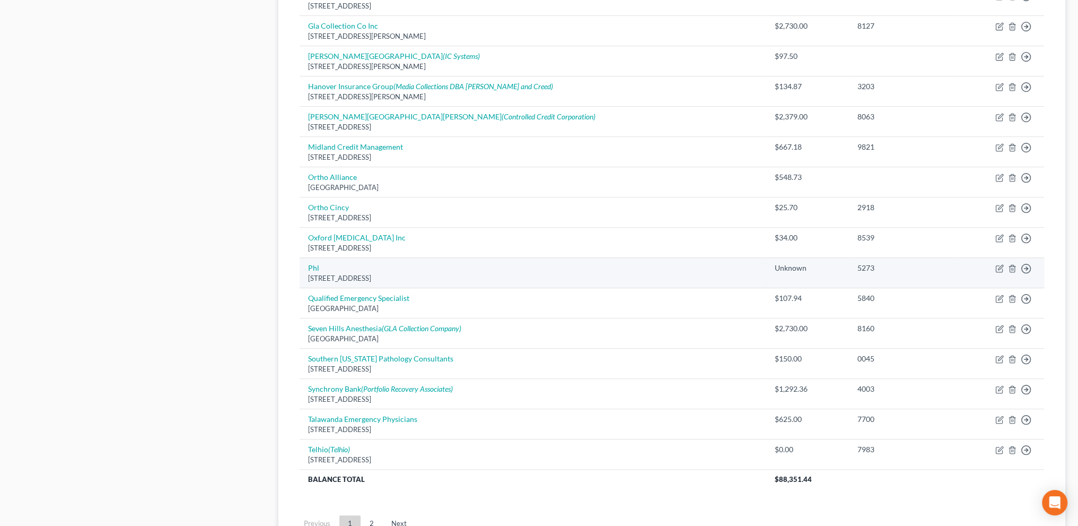
scroll to position [623, 0]
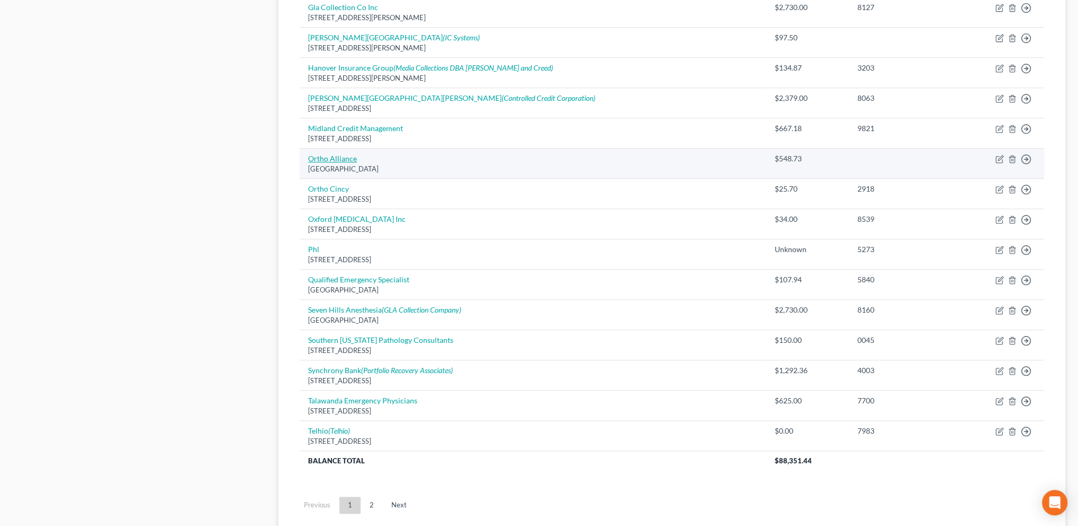
click at [340, 155] on link "Ortho Alliance" at bounding box center [332, 158] width 49 height 9
select select "36"
select select "9"
select select "2"
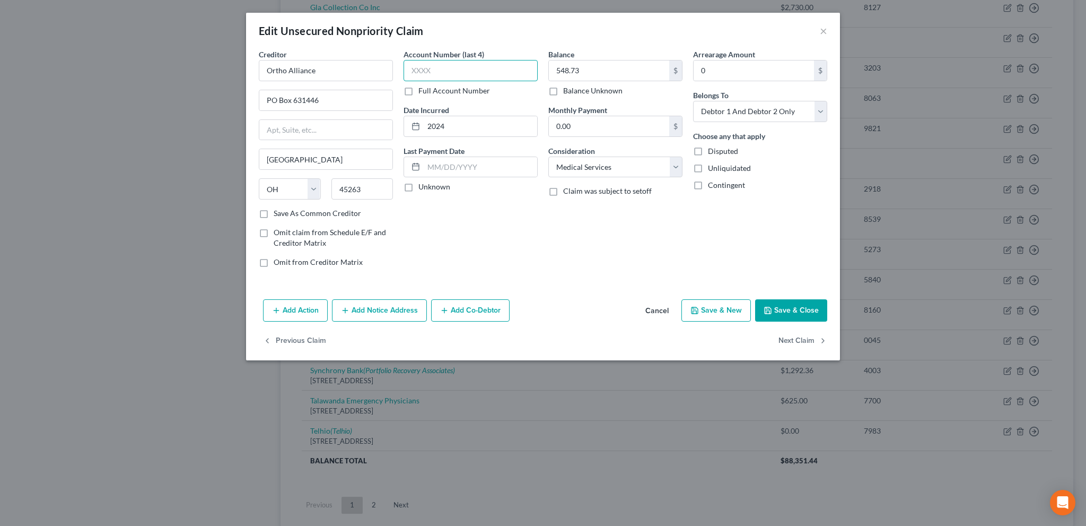
click at [417, 74] on input "text" at bounding box center [471, 70] width 134 height 21
type input "8063"
click at [803, 336] on button "Next Claim" at bounding box center [803, 341] width 49 height 22
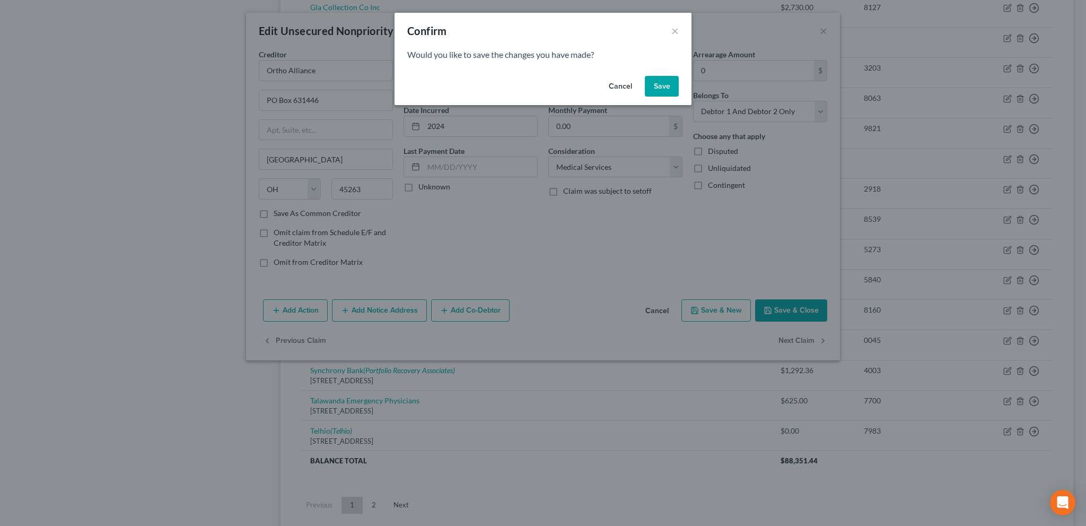
click at [667, 90] on button "Save" at bounding box center [662, 86] width 34 height 21
select select "36"
select select "9"
select select "0"
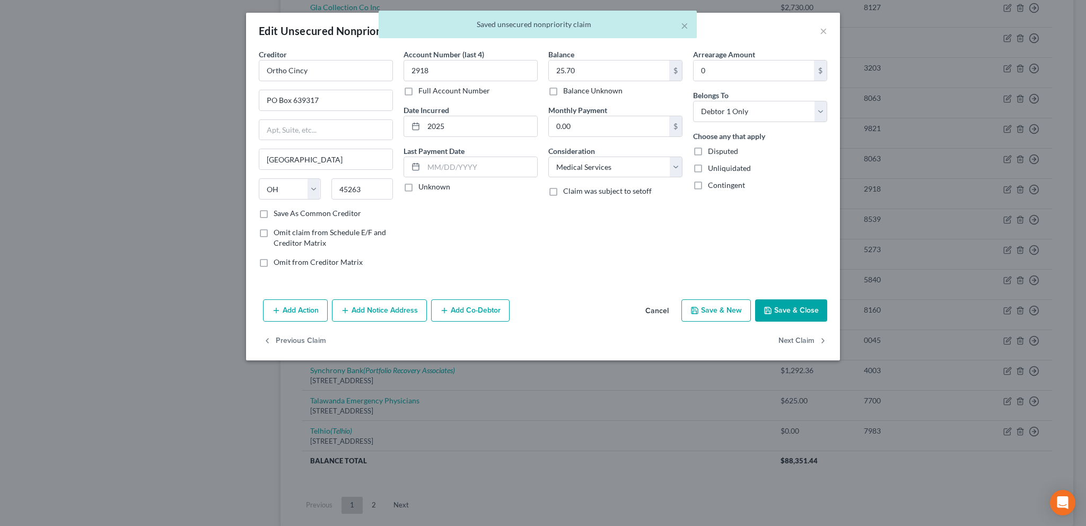
click at [825, 32] on div "× Saved unsecured nonpriority claim" at bounding box center [538, 27] width 1086 height 33
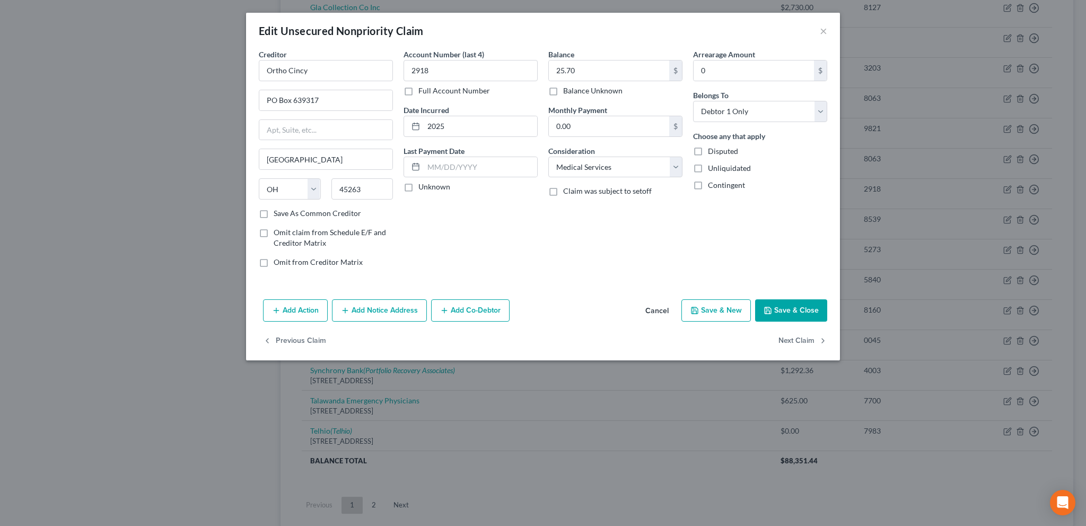
click at [788, 303] on button "Save & Close" at bounding box center [791, 310] width 72 height 22
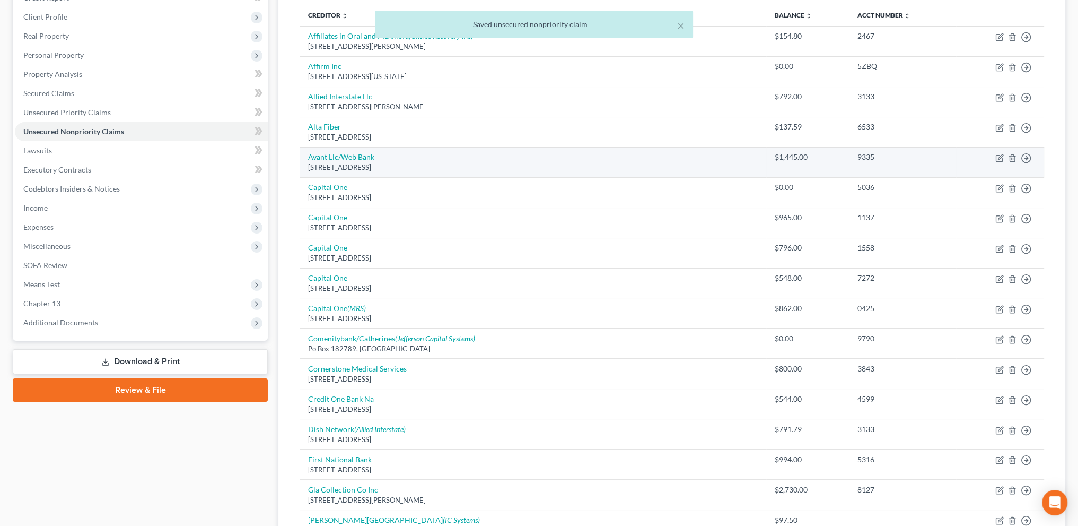
scroll to position [40, 0]
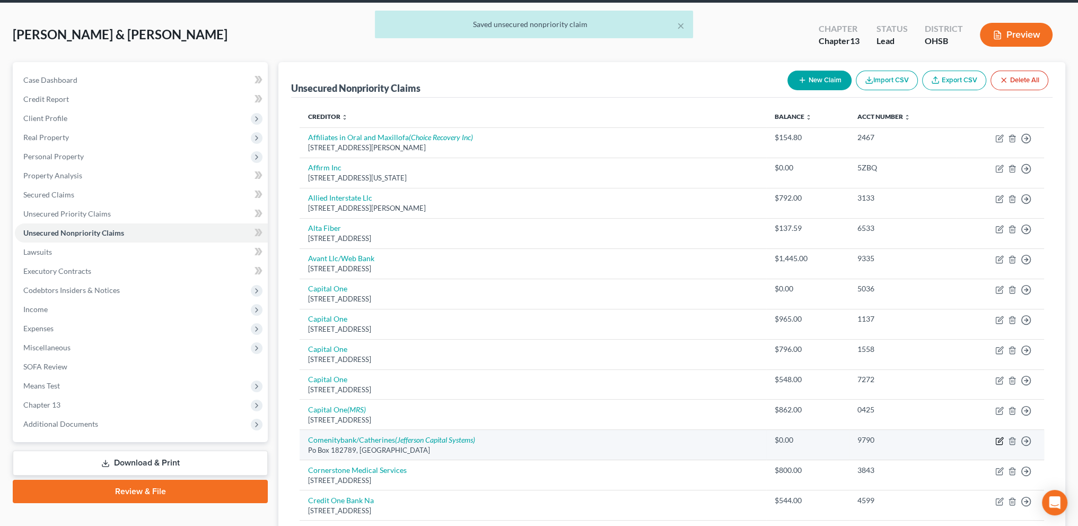
click at [998, 440] on icon "button" at bounding box center [1000, 439] width 5 height 5
select select "36"
select select "1"
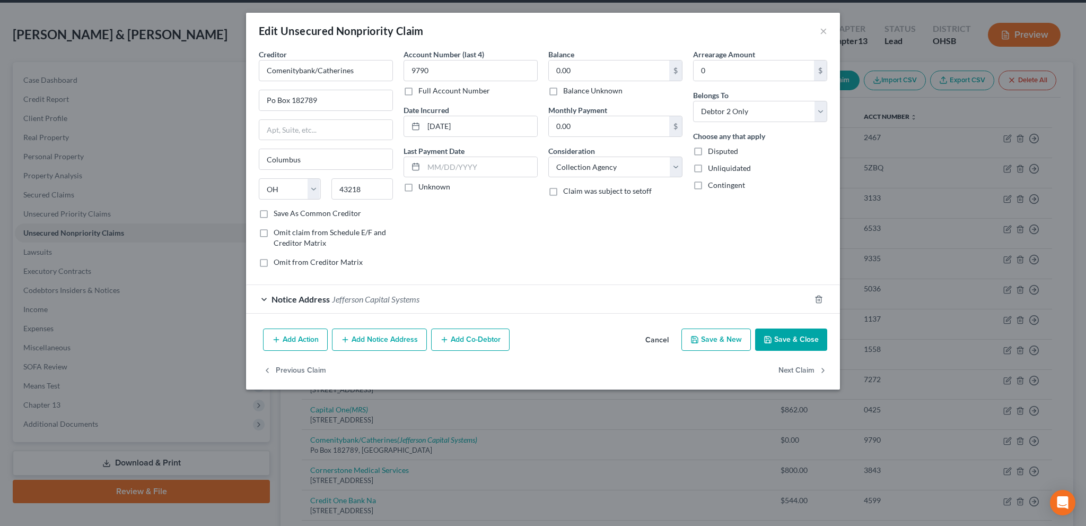
click at [563, 89] on label "Balance Unknown" at bounding box center [592, 90] width 59 height 11
click at [568, 89] on input "Balance Unknown" at bounding box center [571, 88] width 7 height 7
checkbox input "true"
click at [776, 334] on button "Save & Close" at bounding box center [791, 339] width 72 height 22
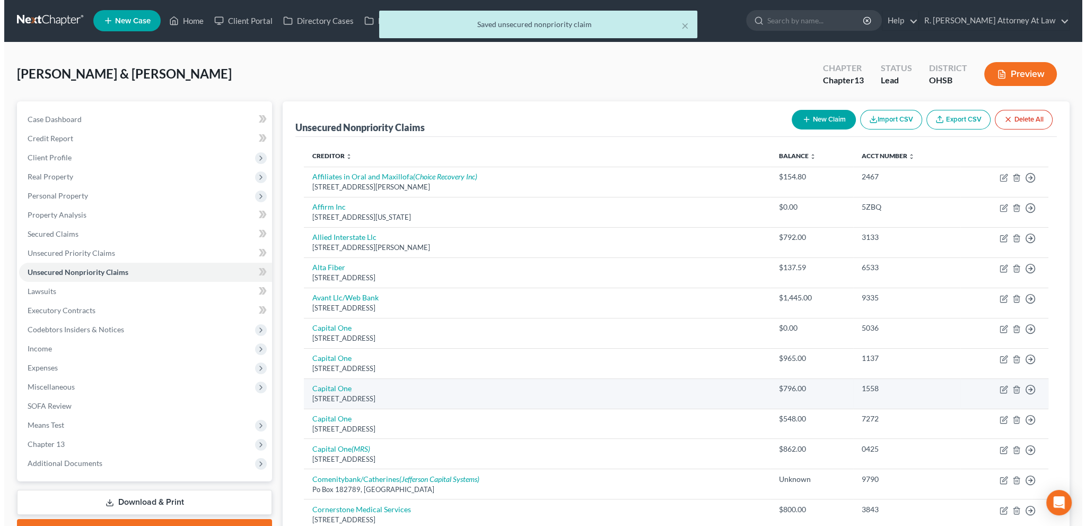
scroll to position [0, 0]
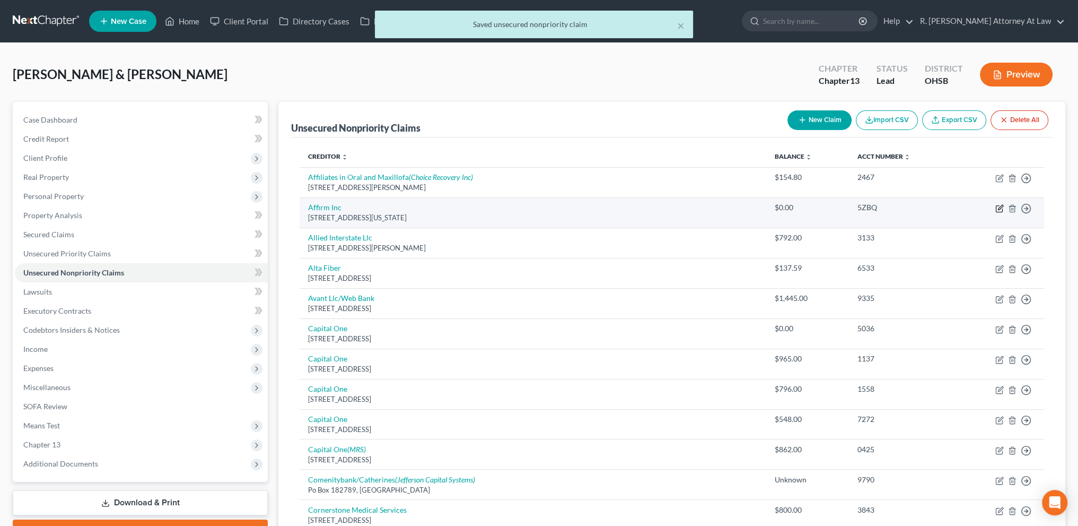
click at [998, 209] on icon "button" at bounding box center [1000, 207] width 5 height 5
select select "4"
select select "1"
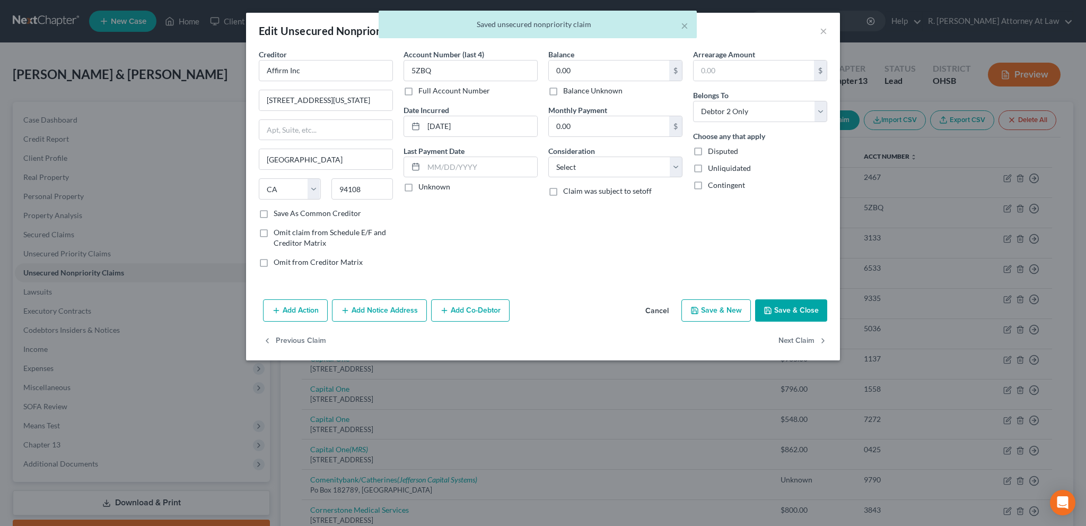
click at [563, 89] on label "Balance Unknown" at bounding box center [592, 90] width 59 height 11
click at [568, 89] on input "Balance Unknown" at bounding box center [571, 88] width 7 height 7
checkbox input "true"
click at [778, 307] on button "Save & Close" at bounding box center [791, 310] width 72 height 22
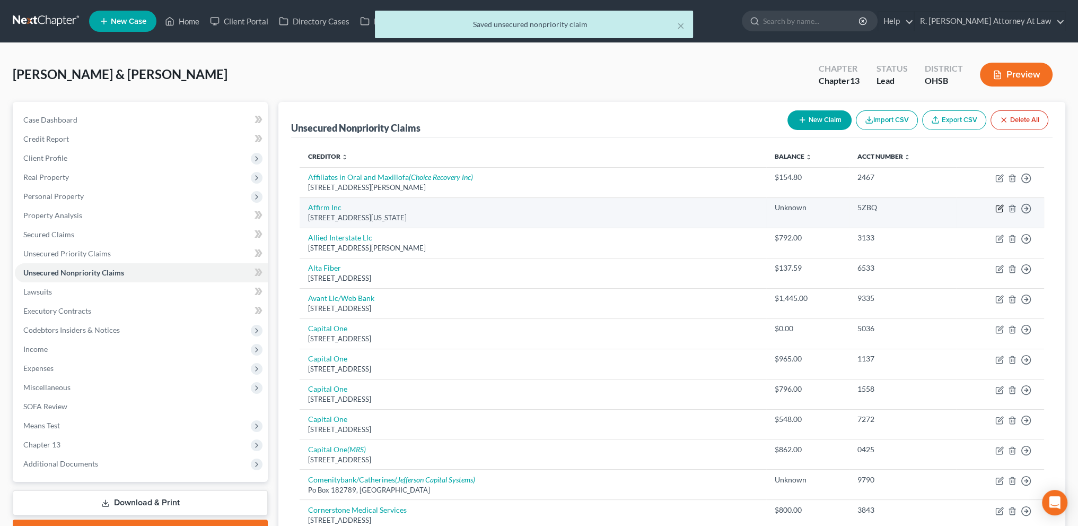
click at [999, 208] on icon "button" at bounding box center [1000, 208] width 8 height 8
select select "4"
select select "1"
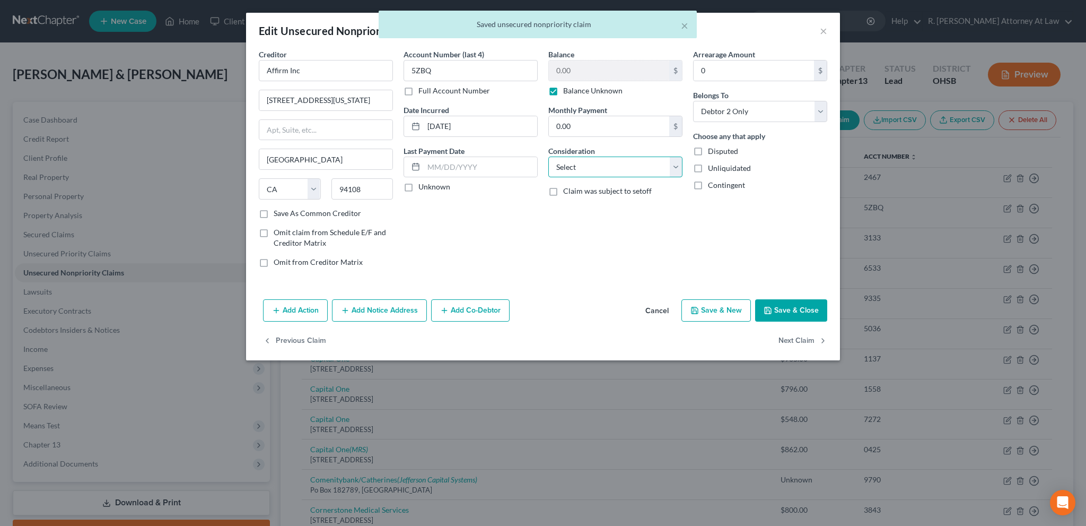
click at [568, 163] on select "Select Cable / Satellite Services Collection Agency Credit Card Debt Debt Couns…" at bounding box center [616, 166] width 134 height 21
select select "10"
click at [549, 156] on select "Select Cable / Satellite Services Collection Agency Credit Card Debt Debt Couns…" at bounding box center [616, 166] width 134 height 21
click at [798, 311] on button "Save & Close" at bounding box center [791, 310] width 72 height 22
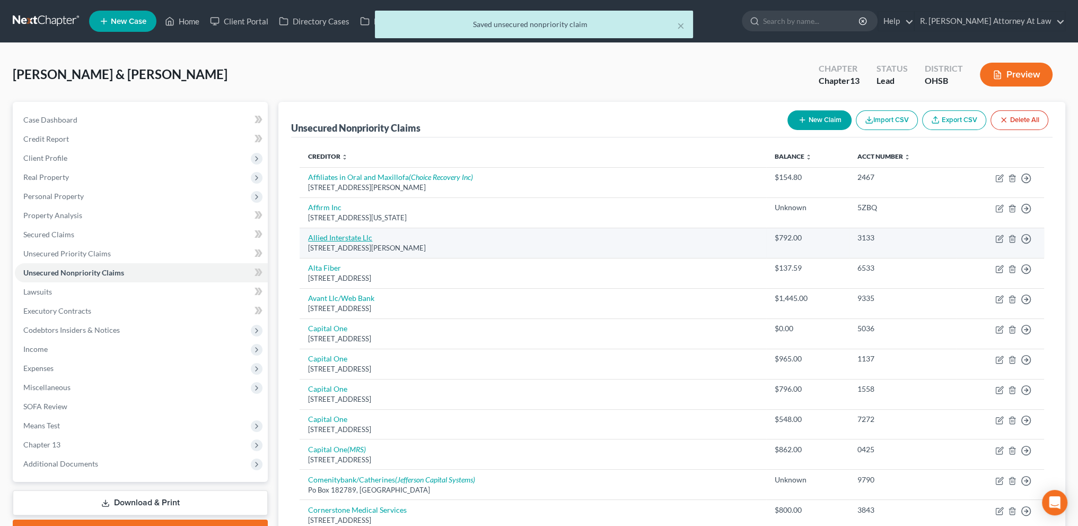
click at [340, 235] on link "Allied Interstate Llc" at bounding box center [340, 237] width 64 height 9
select select "39"
select select "1"
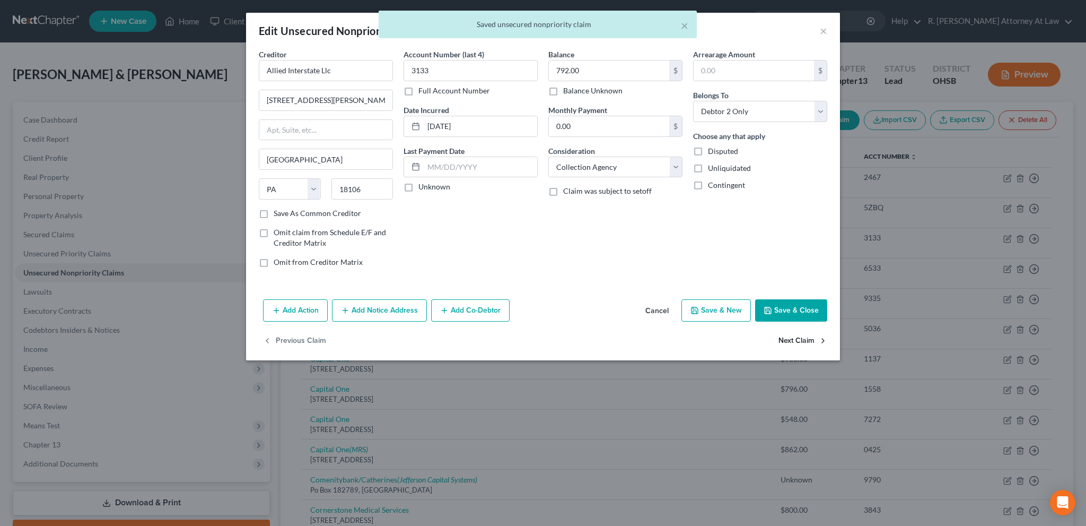
click at [790, 341] on button "Next Claim" at bounding box center [803, 341] width 49 height 22
select select "36"
select select "19"
select select "1"
click at [791, 341] on button "Next Claim" at bounding box center [803, 341] width 49 height 22
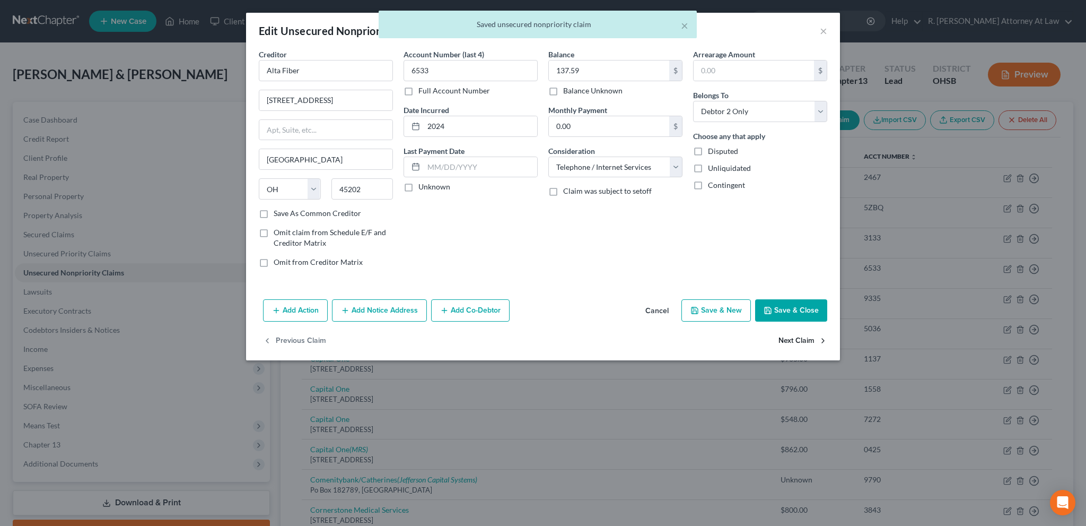
select select "14"
select select "2"
select select "1"
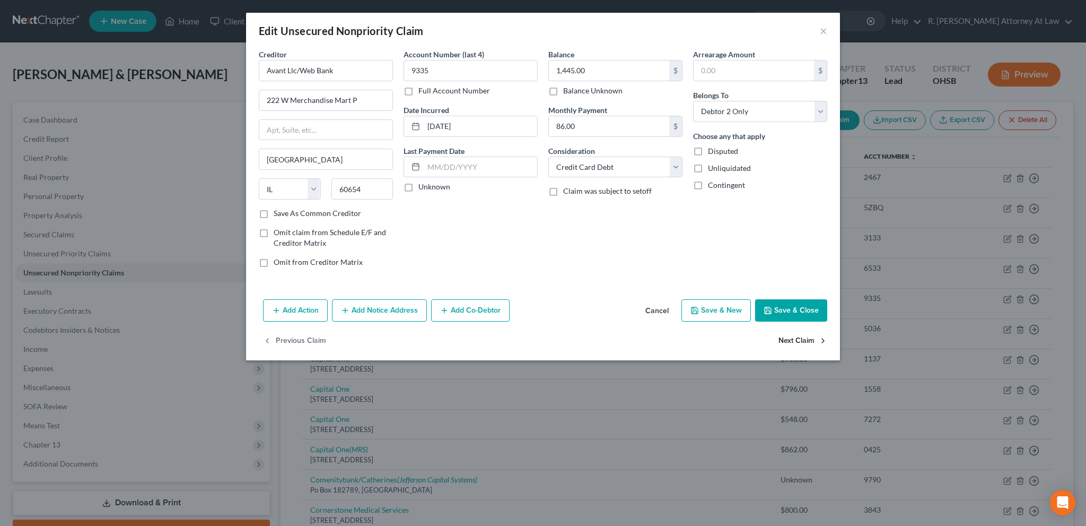
click at [791, 341] on button "Next Claim" at bounding box center [803, 341] width 49 height 22
select select "46"
select select "2"
select select "1"
click at [791, 341] on button "Next Claim" at bounding box center [803, 341] width 49 height 22
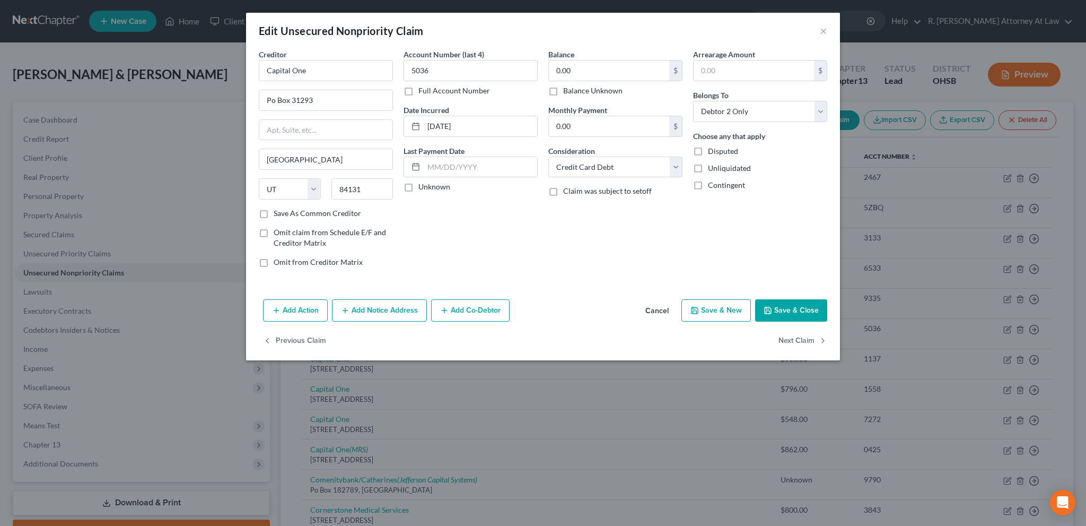
select select "46"
select select "2"
select select "1"
click at [795, 343] on button "Next Claim" at bounding box center [803, 341] width 49 height 22
select select "46"
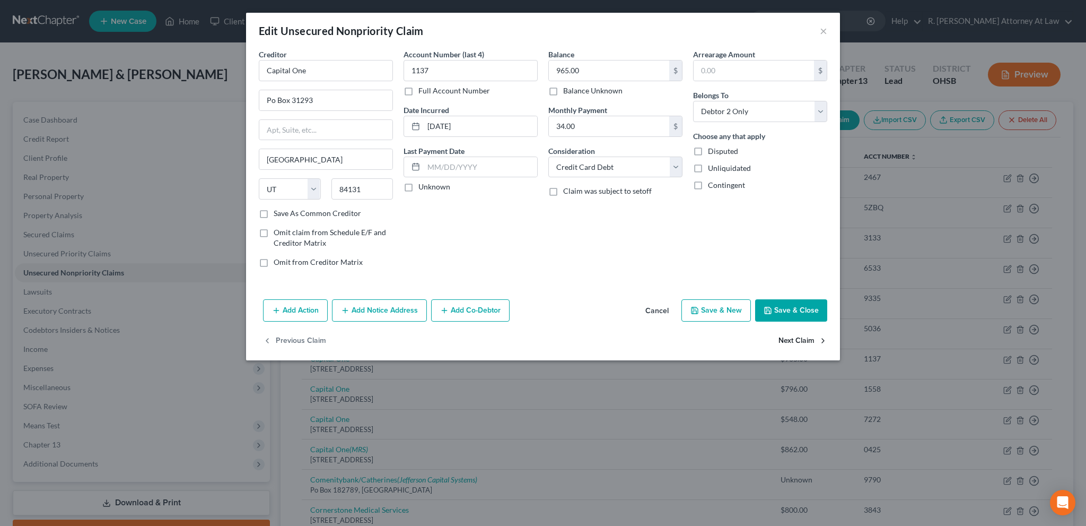
select select "2"
select select "1"
click at [795, 343] on button "Next Claim" at bounding box center [803, 341] width 49 height 22
select select "46"
select select "2"
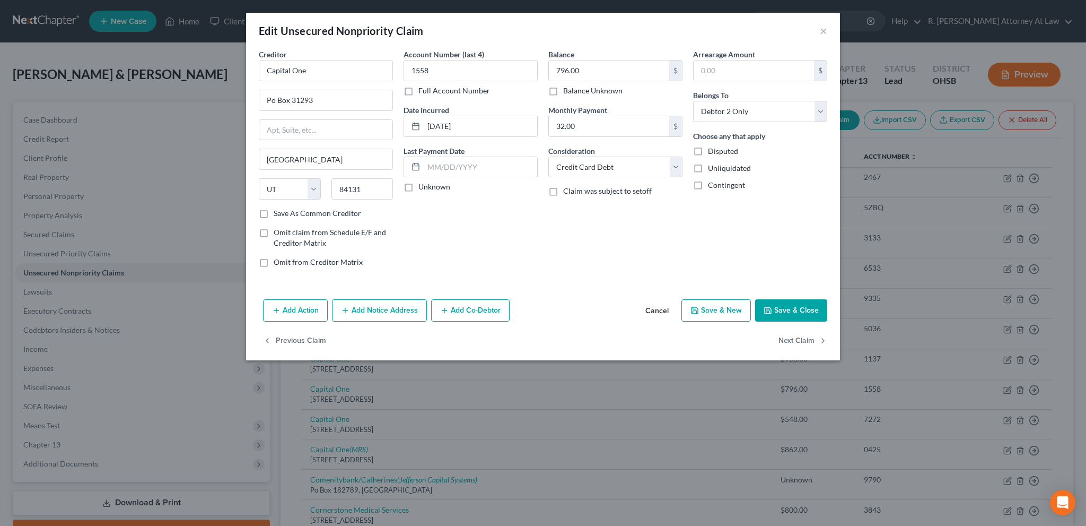
select select "1"
click at [796, 345] on button "Next Claim" at bounding box center [803, 341] width 49 height 22
select select "46"
select select "2"
select select "0"
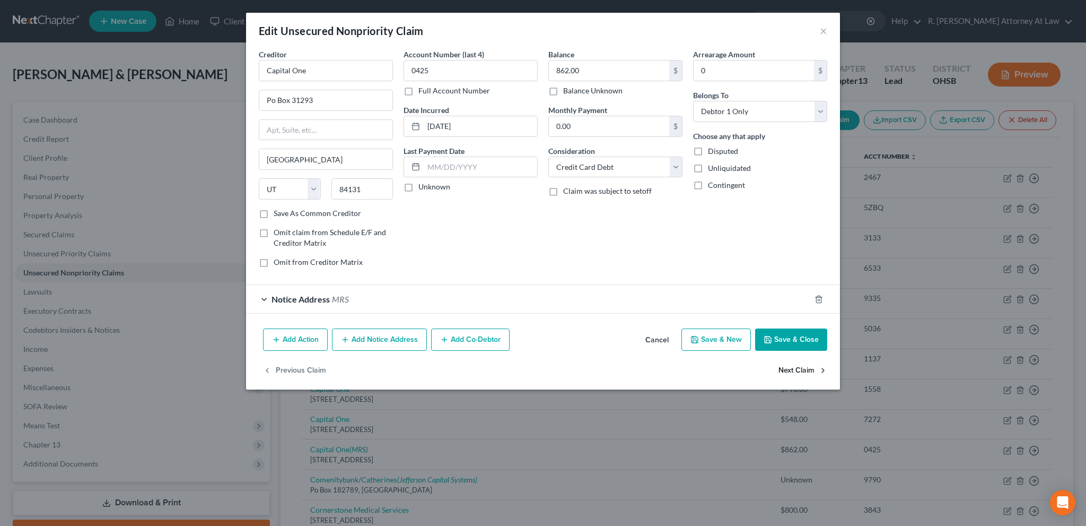
click at [800, 369] on button "Next Claim" at bounding box center [803, 370] width 49 height 22
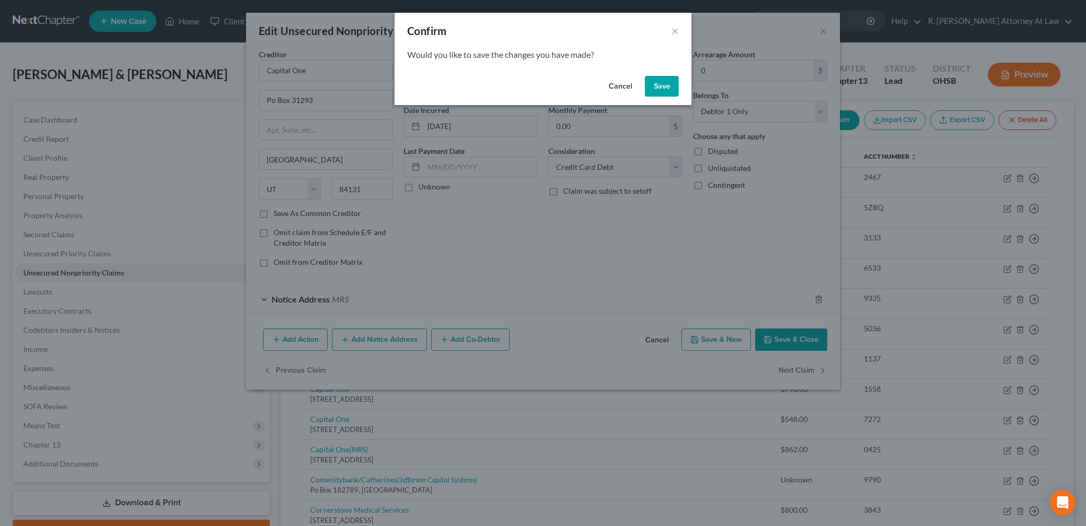
click at [659, 84] on button "Save" at bounding box center [662, 86] width 34 height 21
select select "36"
select select "1"
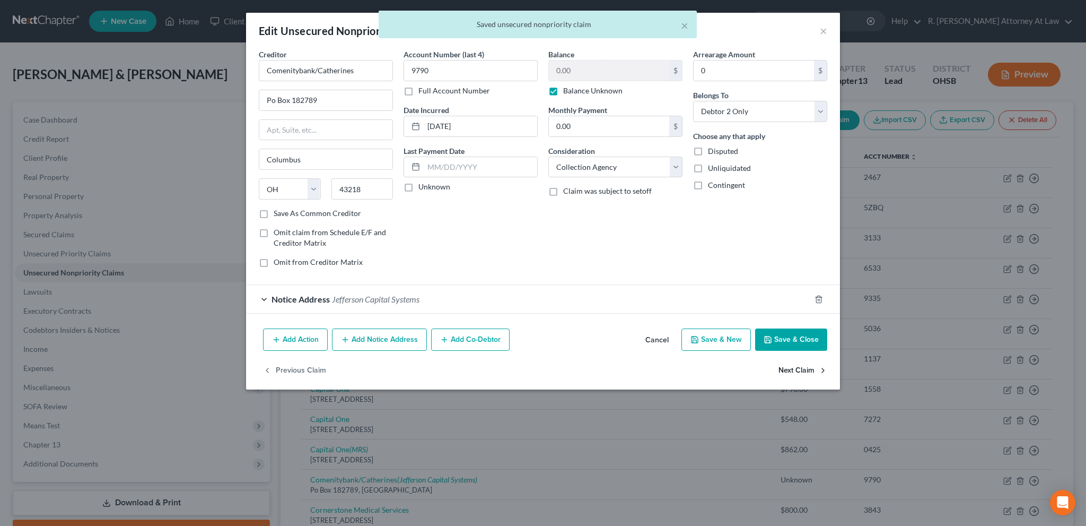
click at [798, 369] on button "Next Claim" at bounding box center [803, 370] width 49 height 22
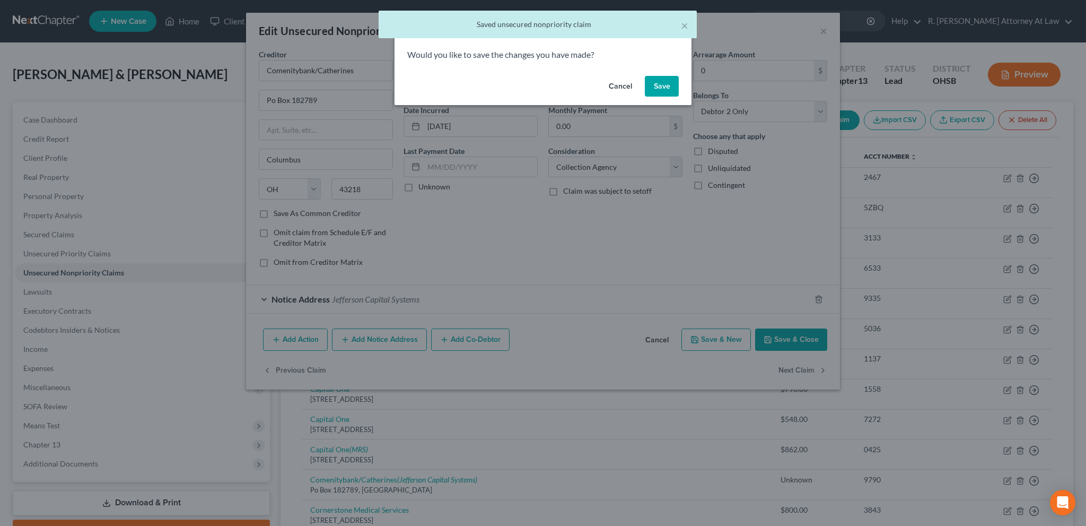
click at [655, 82] on button "Save" at bounding box center [662, 86] width 34 height 21
select select "39"
select select "9"
select select "1"
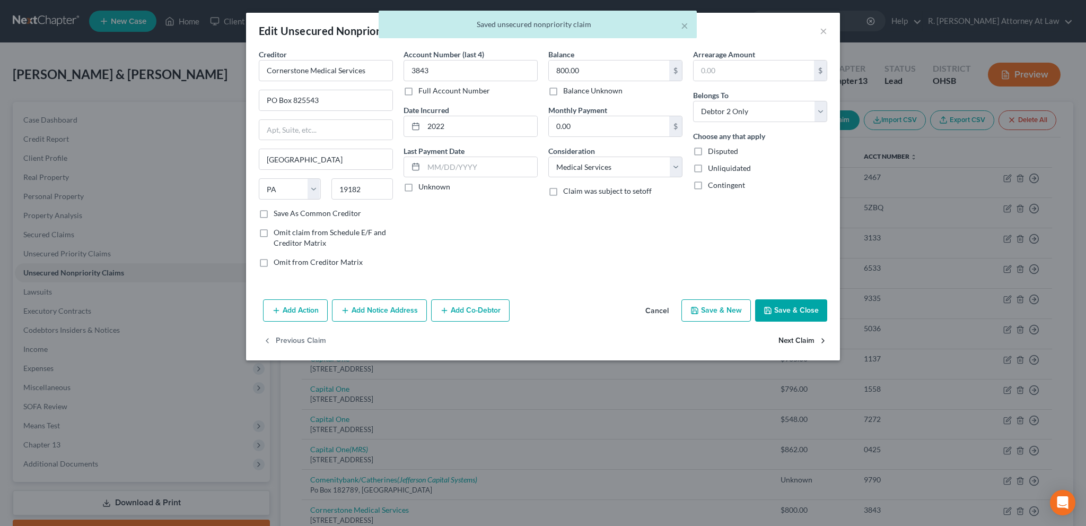
click at [803, 341] on button "Next Claim" at bounding box center [803, 341] width 49 height 22
select select "31"
select select "2"
select select "1"
click at [798, 338] on button "Next Claim" at bounding box center [803, 341] width 49 height 22
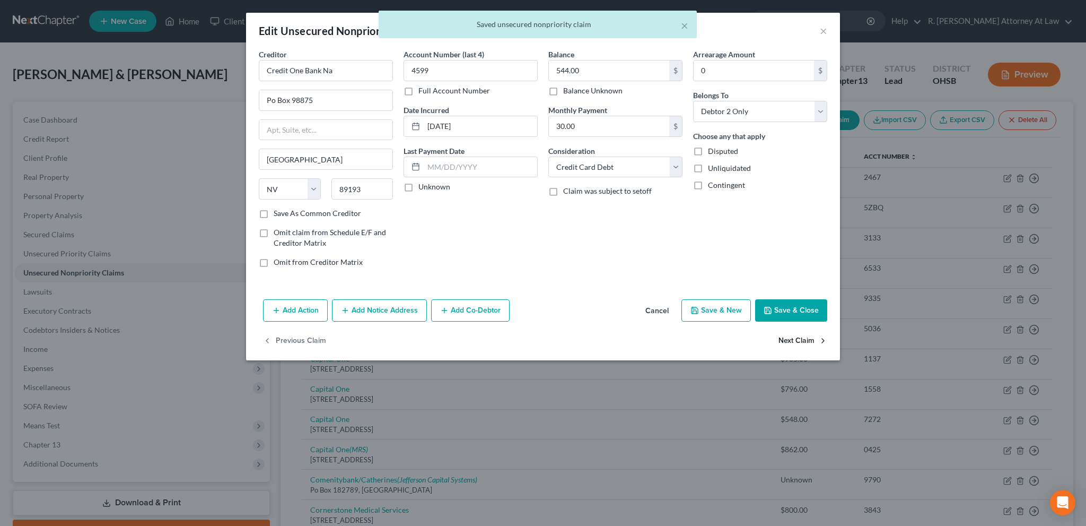
select select "14"
select select "0"
select select "1"
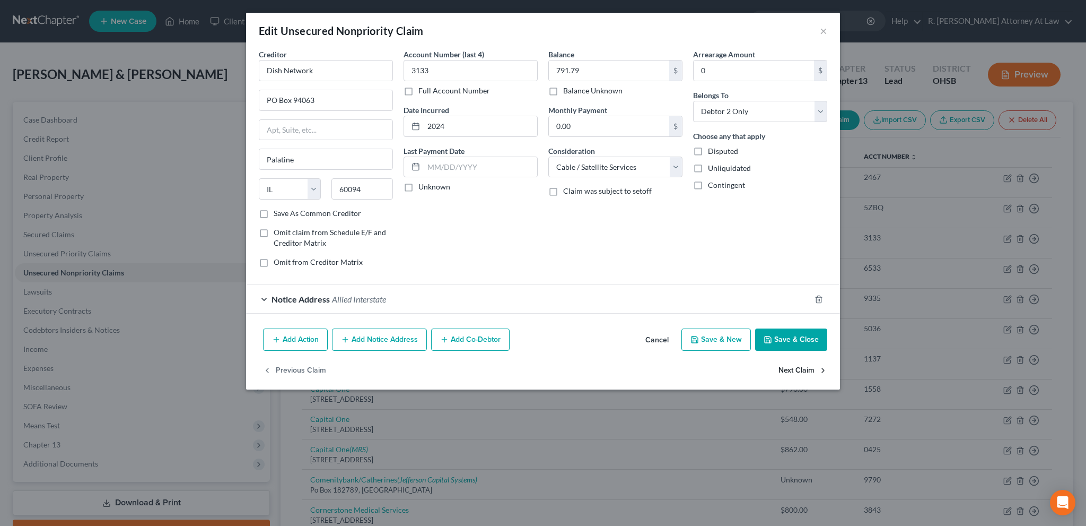
click at [802, 369] on button "Next Claim" at bounding box center [803, 370] width 49 height 22
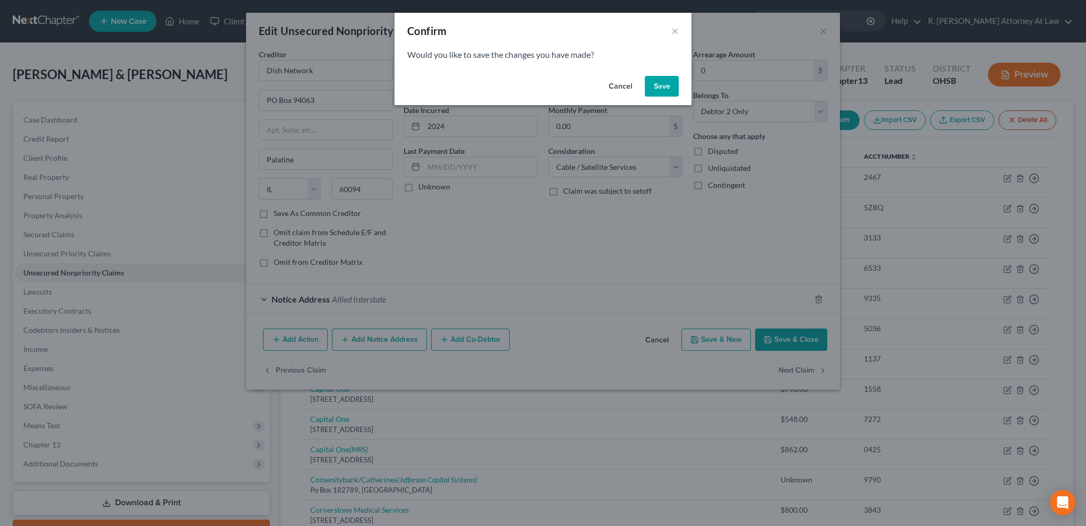
click at [667, 89] on button "Save" at bounding box center [662, 86] width 34 height 21
select select "43"
select select "1"
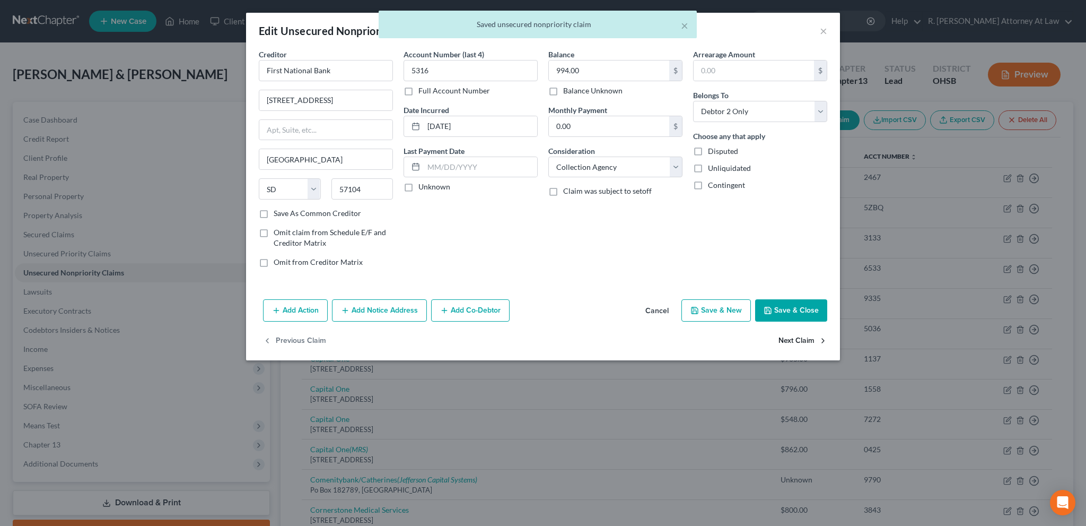
click at [790, 339] on button "Next Claim" at bounding box center [803, 341] width 49 height 22
select select "18"
select select "1"
click at [790, 339] on button "Next Claim" at bounding box center [803, 341] width 49 height 22
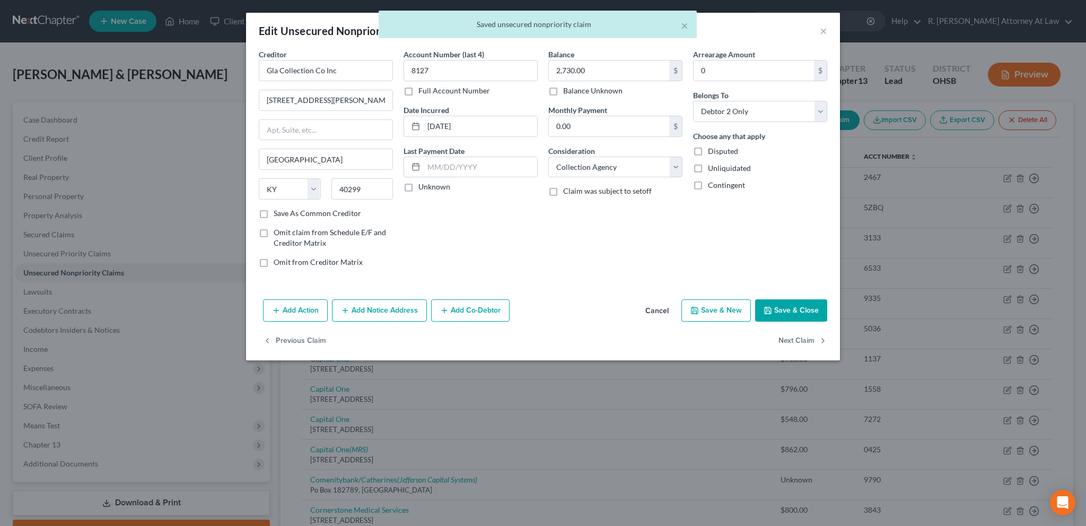
select select "36"
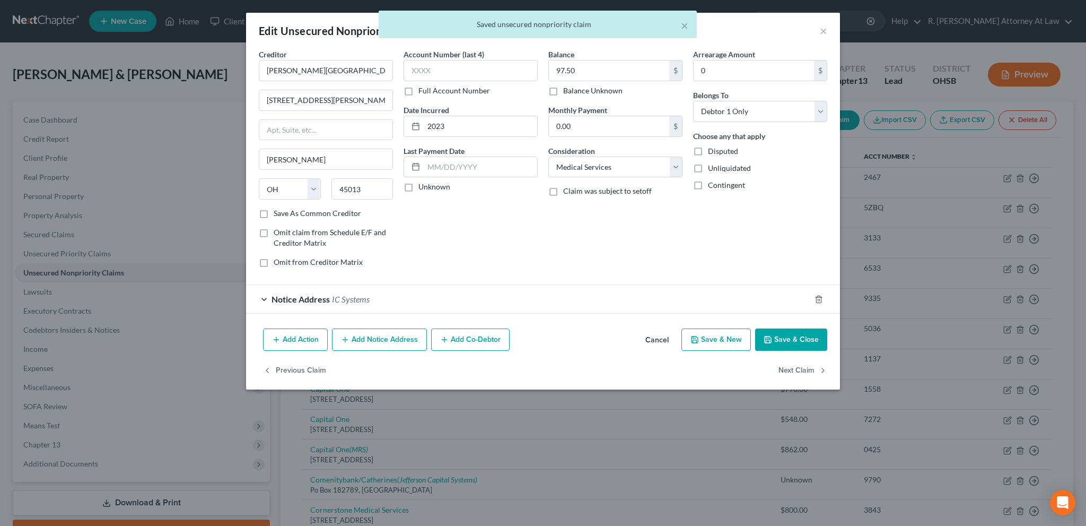
click at [790, 339] on button "Save & Close" at bounding box center [791, 339] width 72 height 22
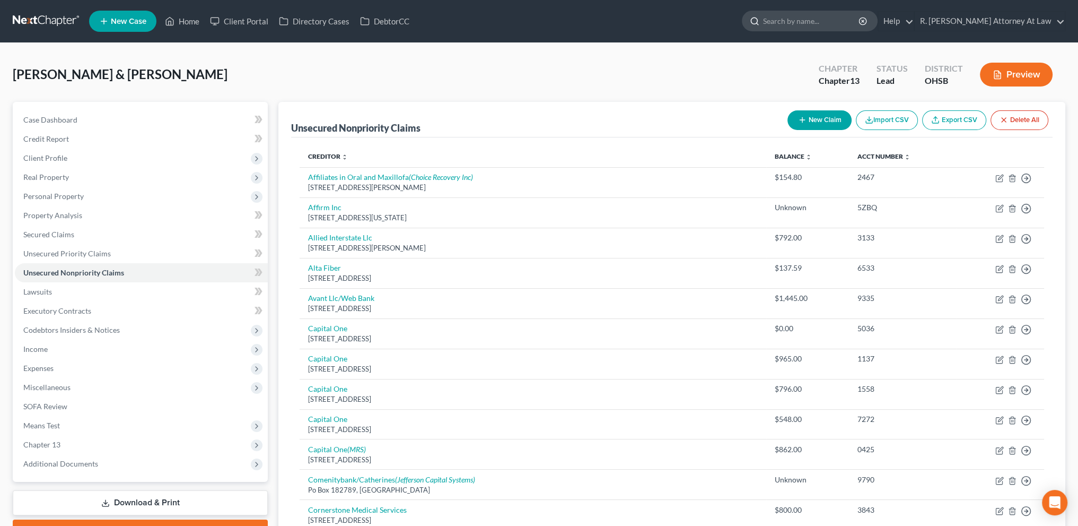
click at [806, 19] on input "search" at bounding box center [811, 21] width 97 height 20
click at [807, 19] on input "search" at bounding box center [811, 21] width 97 height 20
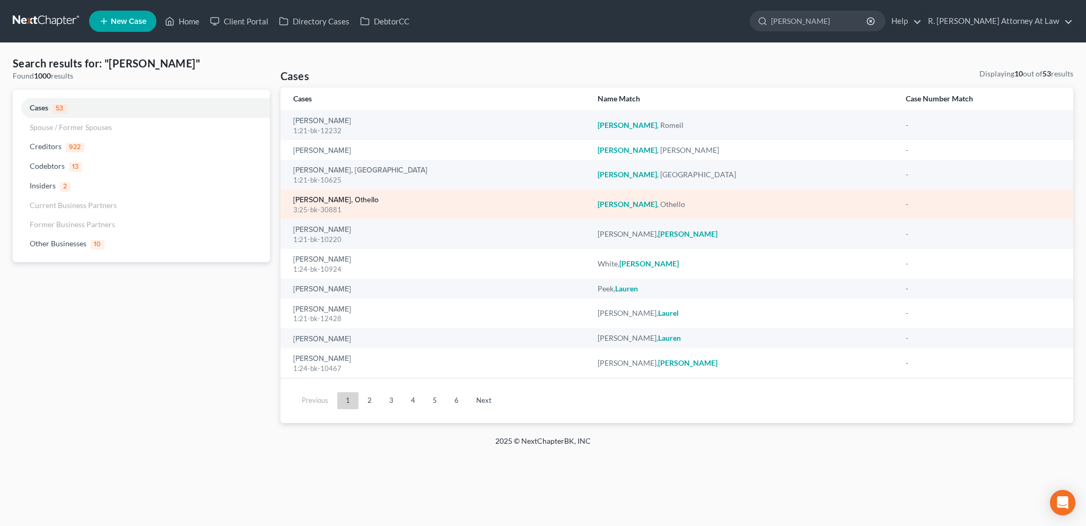
click at [307, 199] on link "[PERSON_NAME], Othello" at bounding box center [335, 199] width 85 height 7
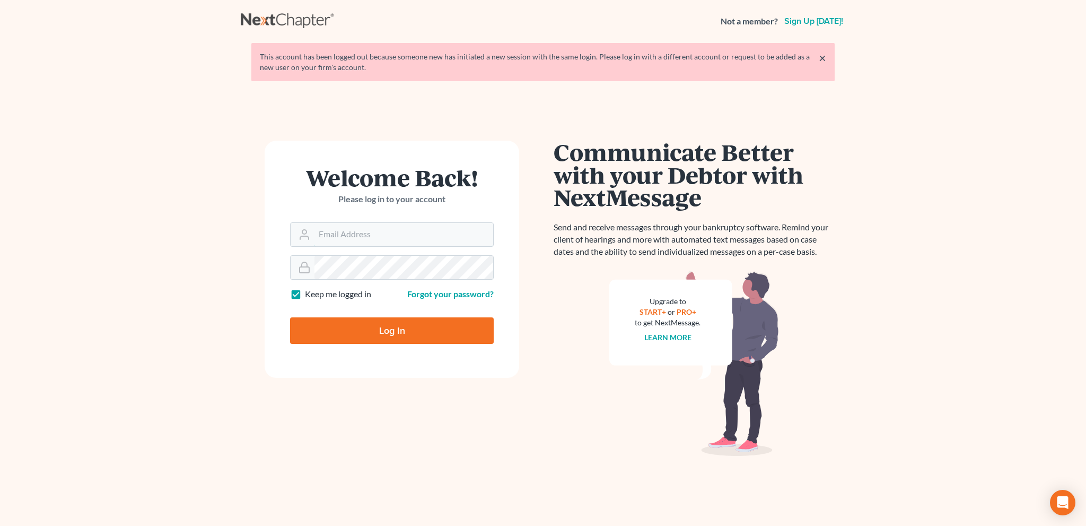
type input "[EMAIL_ADDRESS][DOMAIN_NAME]"
click at [396, 330] on input "Log In" at bounding box center [392, 330] width 204 height 27
type input "Thinking..."
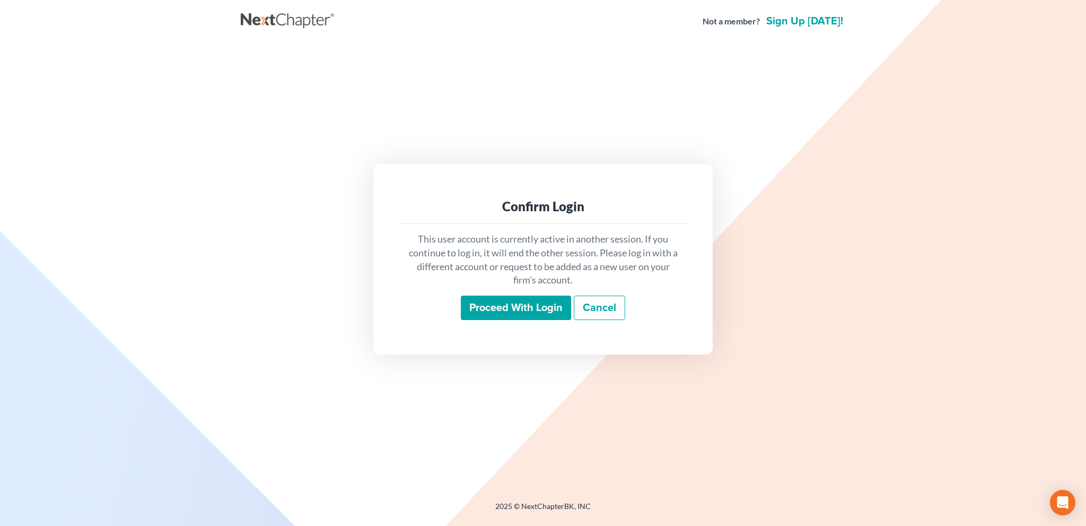
click at [483, 308] on input "Proceed with login" at bounding box center [516, 307] width 110 height 24
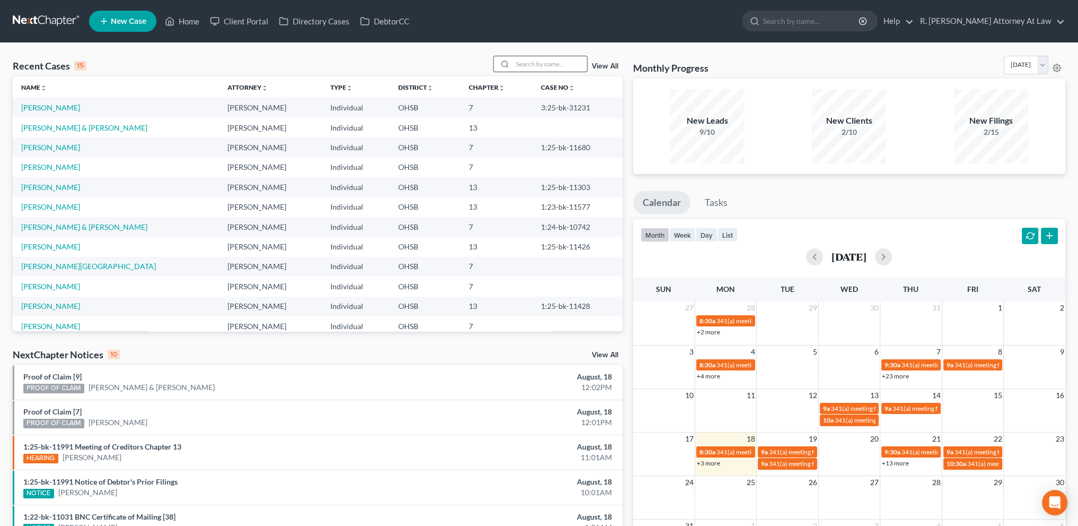
click at [530, 62] on input "search" at bounding box center [550, 63] width 74 height 15
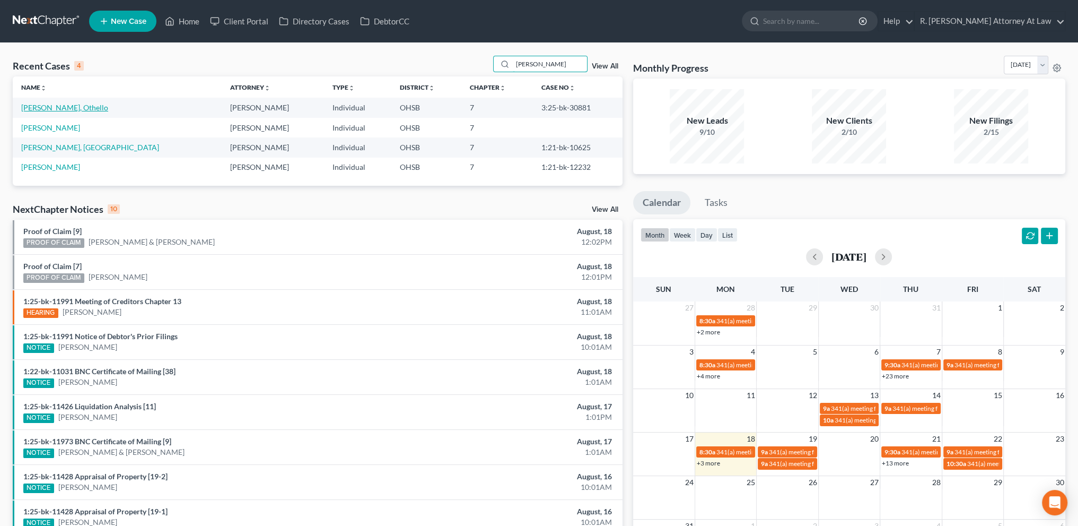
type input "[PERSON_NAME]"
click at [45, 106] on link "[PERSON_NAME], Othello" at bounding box center [64, 107] width 87 height 9
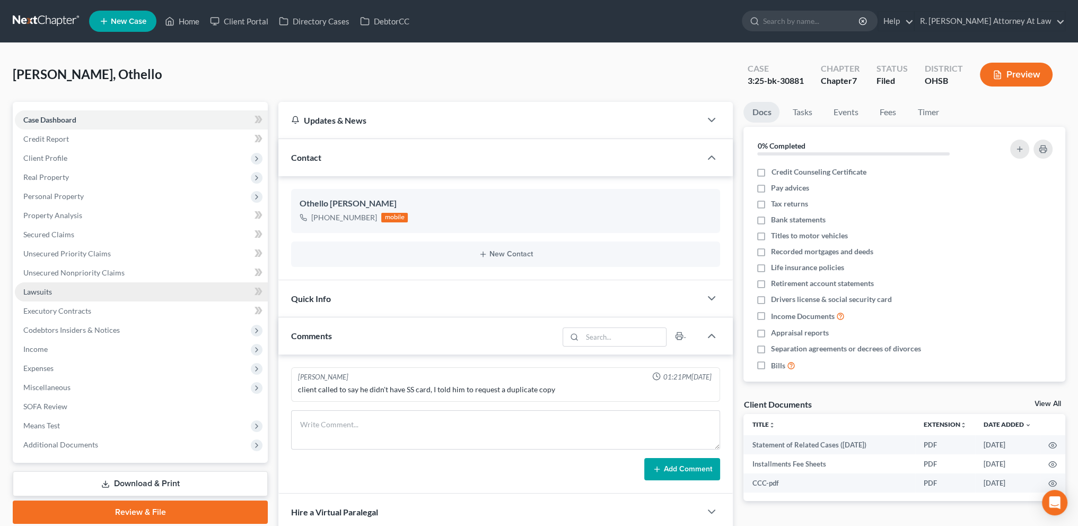
click at [32, 292] on span "Lawsuits" at bounding box center [37, 291] width 29 height 9
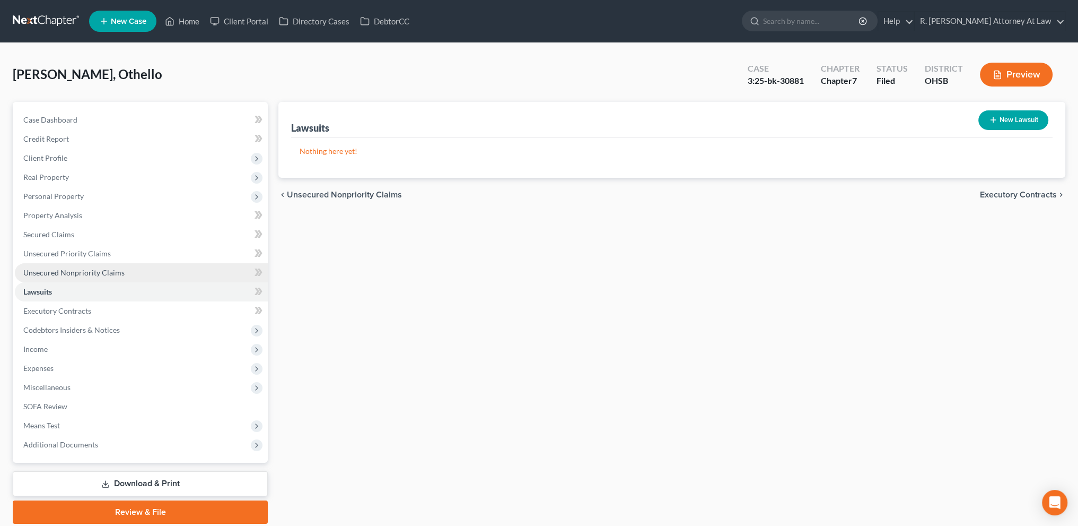
click at [60, 271] on span "Unsecured Nonpriority Claims" at bounding box center [73, 272] width 101 height 9
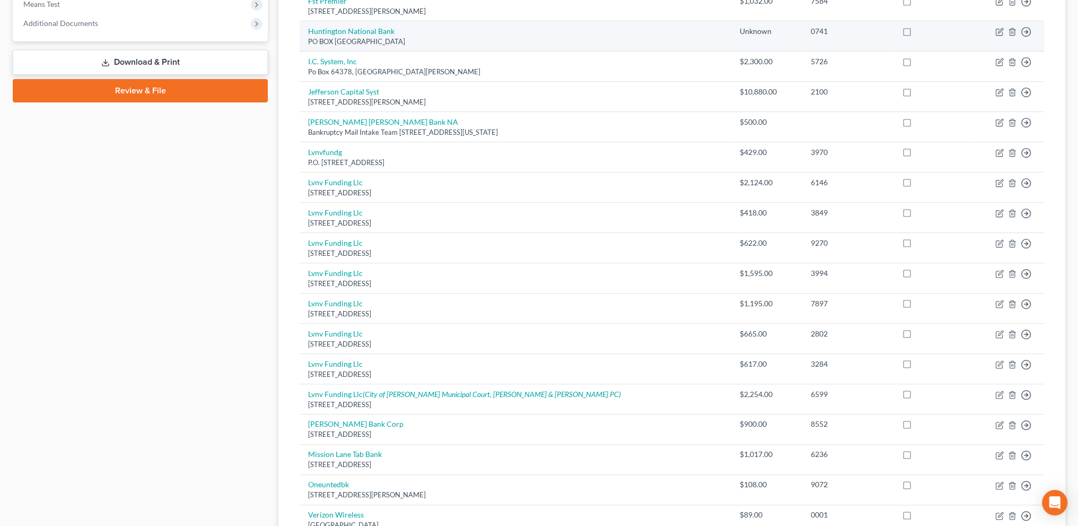
scroll to position [542, 0]
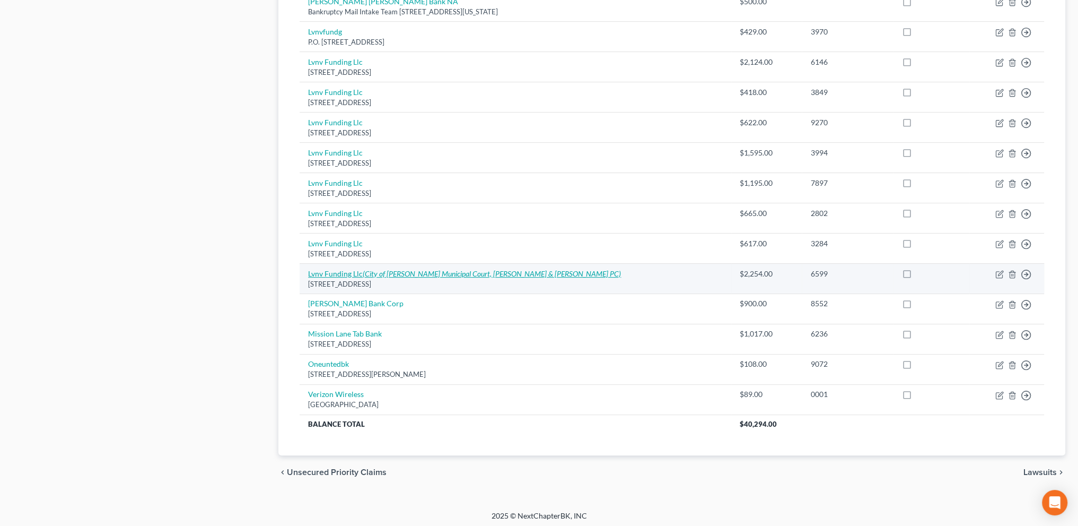
click at [450, 269] on icon "(City of [PERSON_NAME] Municipal Court, [PERSON_NAME] & [PERSON_NAME] PC)" at bounding box center [492, 273] width 258 height 9
select select "42"
select select "1"
select select "0"
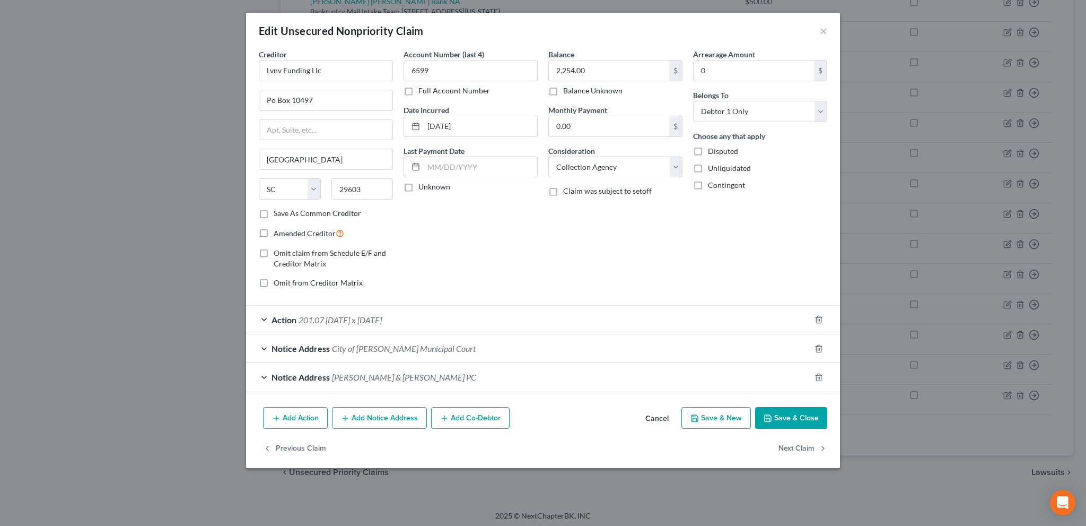
click at [776, 408] on button "Save & Close" at bounding box center [791, 418] width 72 height 22
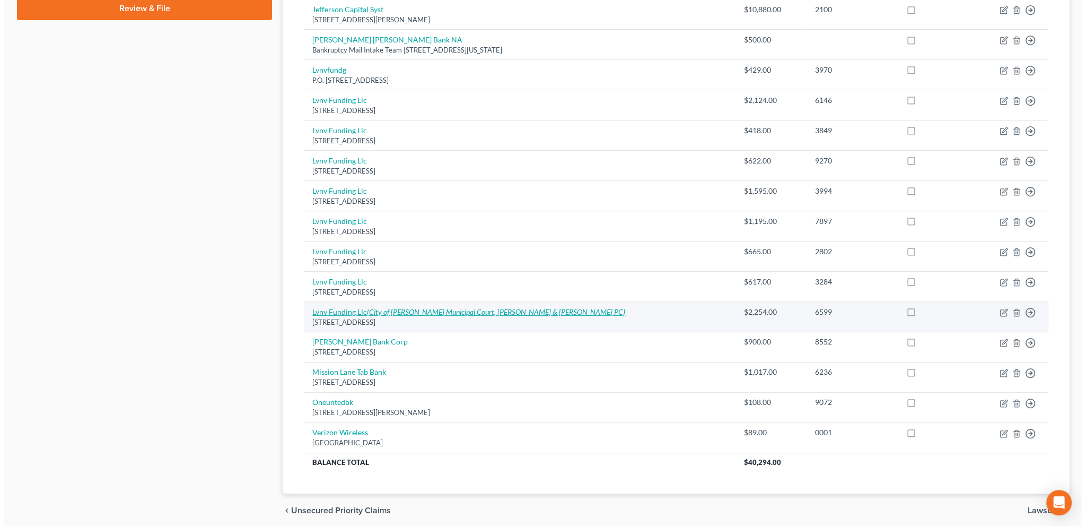
scroll to position [504, 0]
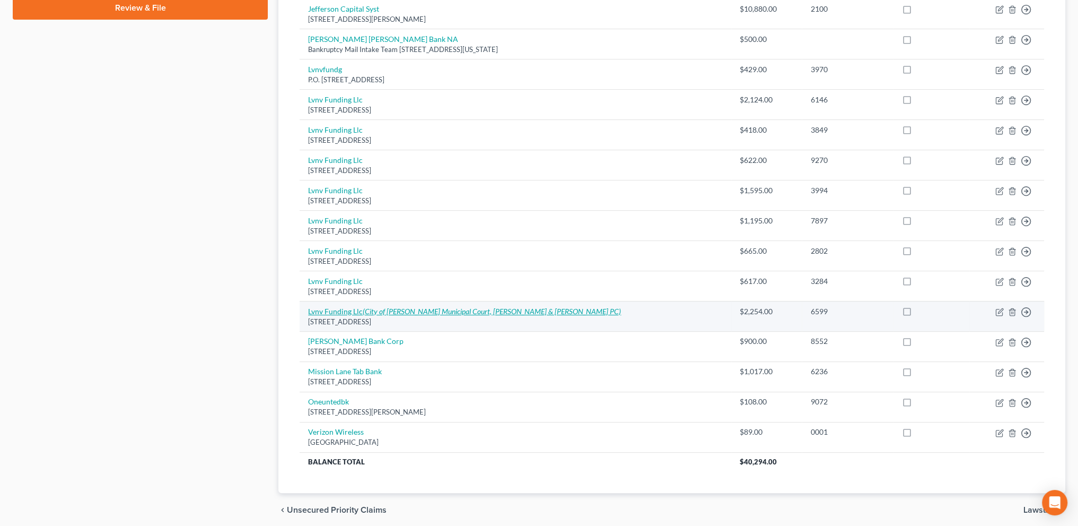
click at [396, 309] on icon "(City of [PERSON_NAME] Municipal Court, [PERSON_NAME] & [PERSON_NAME] PC)" at bounding box center [492, 311] width 258 height 9
select select "42"
select select "1"
select select "0"
select select "36"
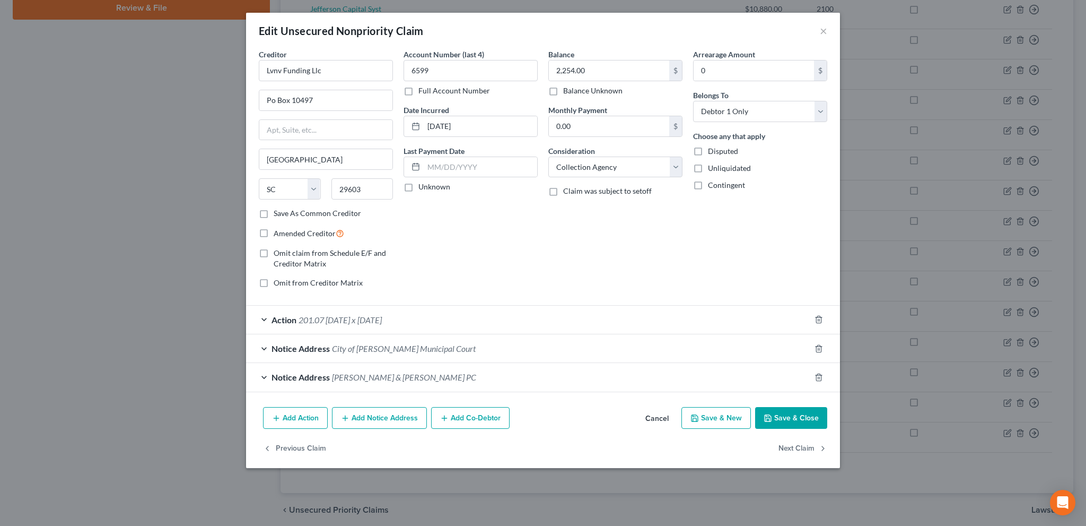
click at [452, 343] on div "Notice Address City of [PERSON_NAME][GEOGRAPHIC_DATA]" at bounding box center [528, 348] width 564 height 28
